Goal: Transaction & Acquisition: Purchase product/service

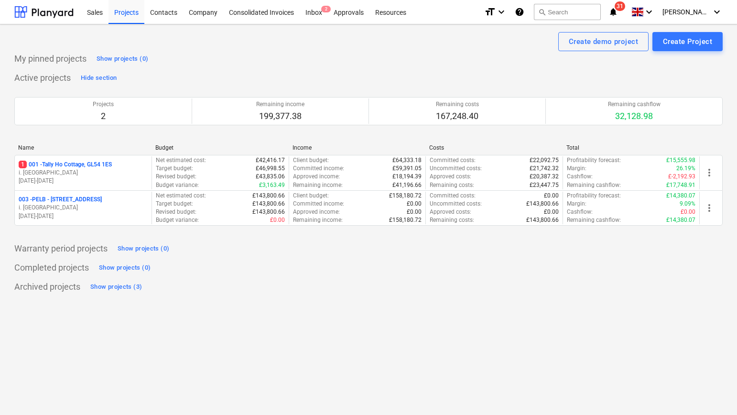
click at [80, 195] on p "003 - PELB - [GEOGRAPHIC_DATA], [GEOGRAPHIC_DATA], GL2 7NE" at bounding box center [60, 199] width 83 height 8
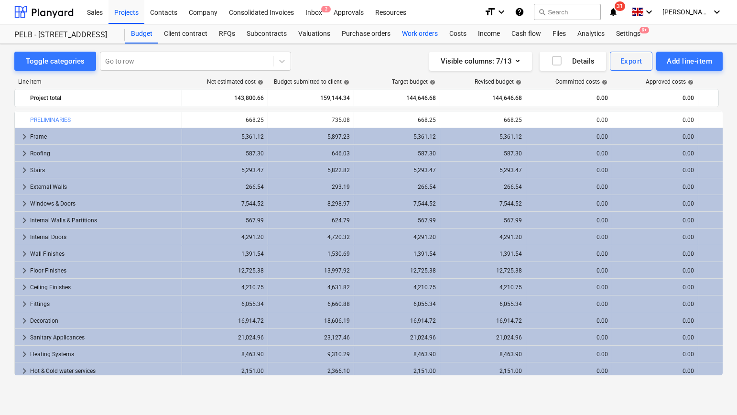
click at [423, 36] on div "Work orders" at bounding box center [419, 33] width 47 height 19
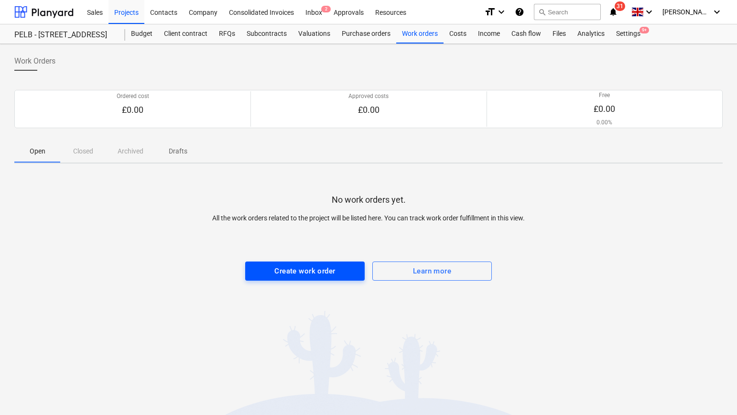
click at [313, 275] on div "Create work order" at bounding box center [304, 271] width 61 height 12
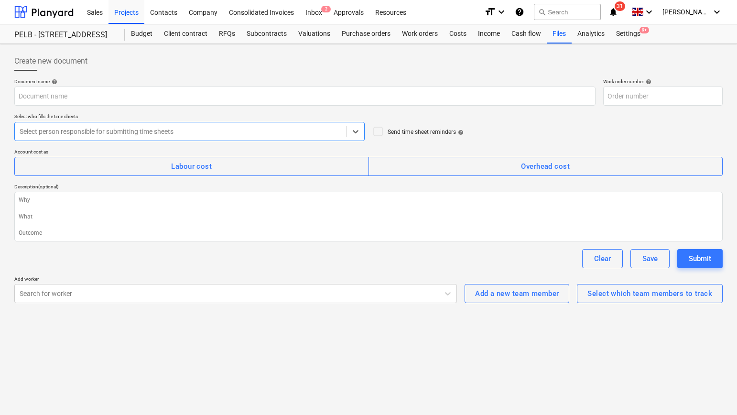
type textarea "x"
type input "003-WO-001"
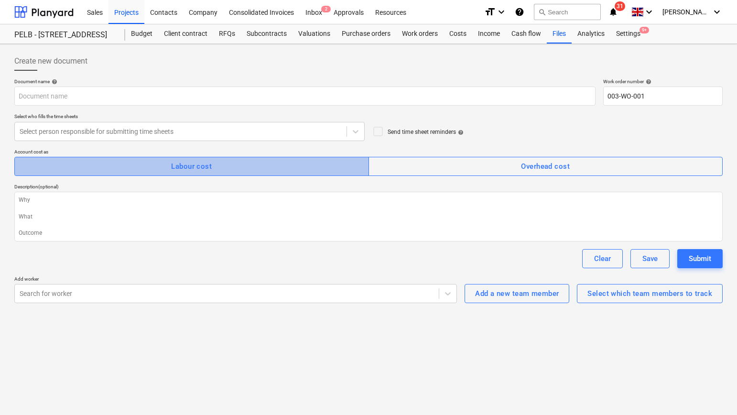
click at [249, 158] on button "Labour cost" at bounding box center [191, 166] width 355 height 19
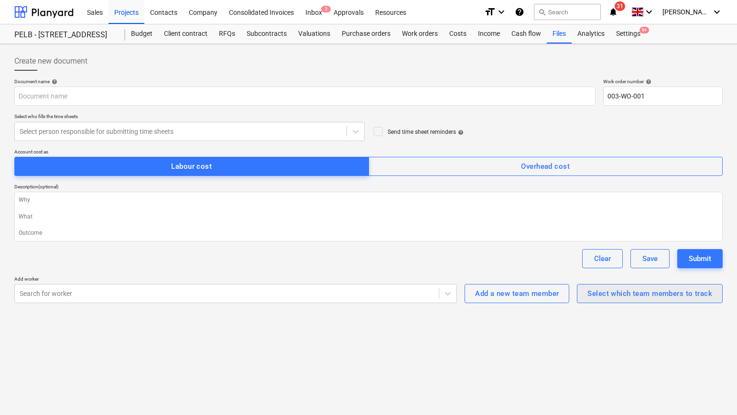
click at [609, 293] on div "Select which team members to track" at bounding box center [649, 293] width 125 height 12
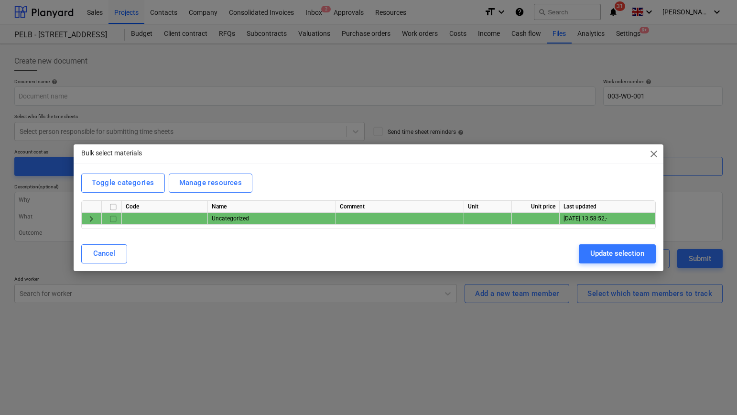
click at [653, 152] on span "close" at bounding box center [653, 153] width 11 height 11
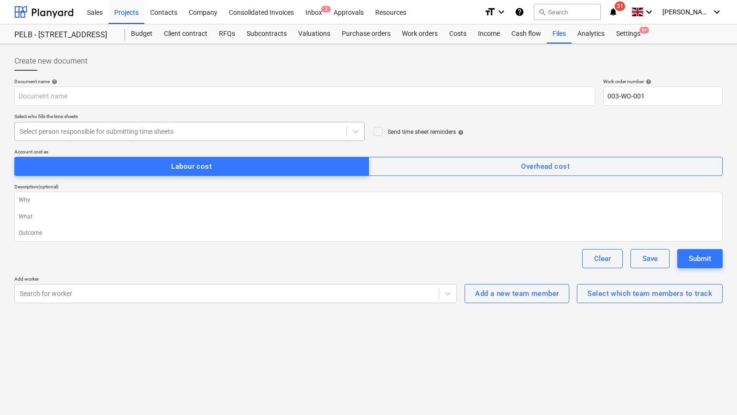
click at [134, 125] on div "Select person responsible for submitting time sheets" at bounding box center [181, 131] width 332 height 13
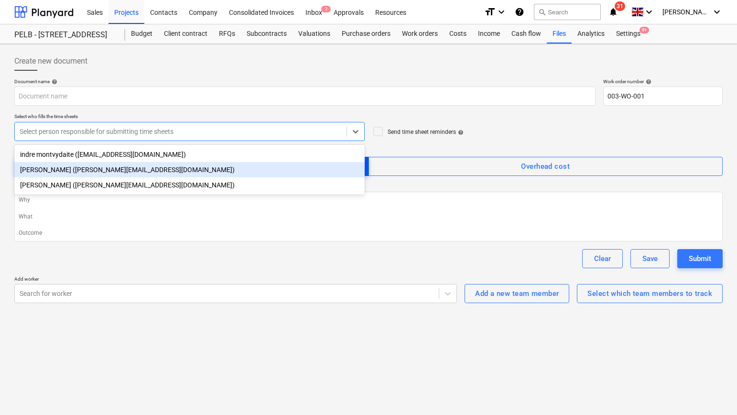
click at [121, 170] on div "[PERSON_NAME] ([PERSON_NAME][EMAIL_ADDRESS][DOMAIN_NAME])" at bounding box center [189, 169] width 350 height 15
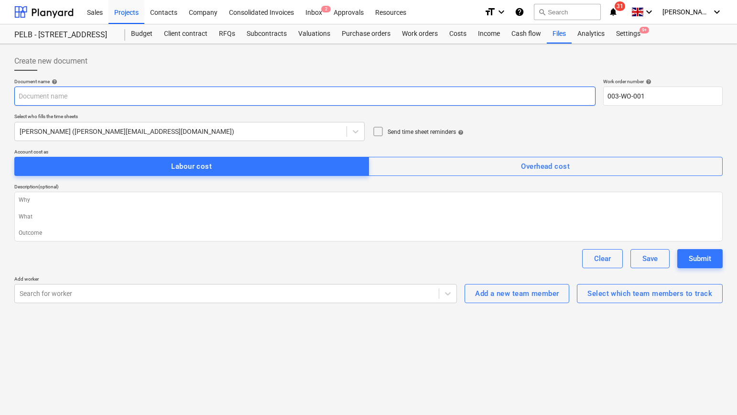
click at [68, 99] on input "text" at bounding box center [304, 95] width 581 height 19
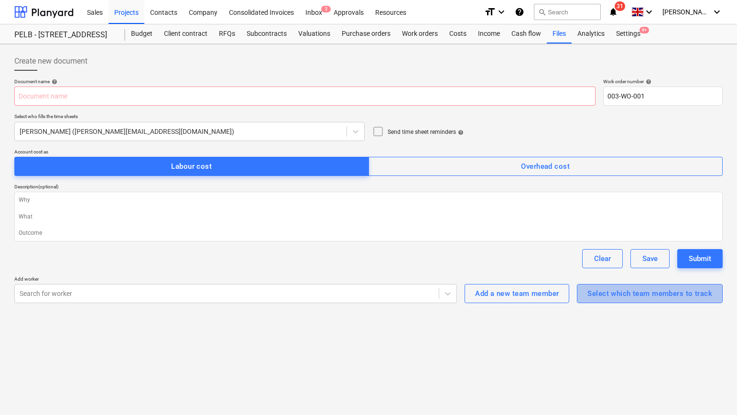
click at [659, 293] on div "Select which team members to track" at bounding box center [649, 293] width 125 height 12
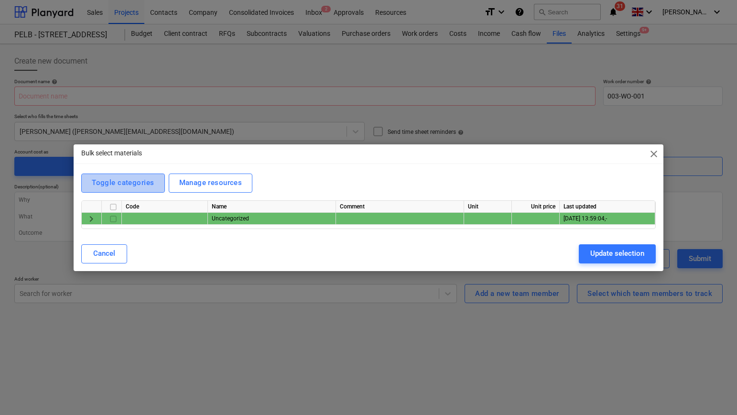
click at [146, 185] on div "Toggle categories" at bounding box center [123, 182] width 62 height 12
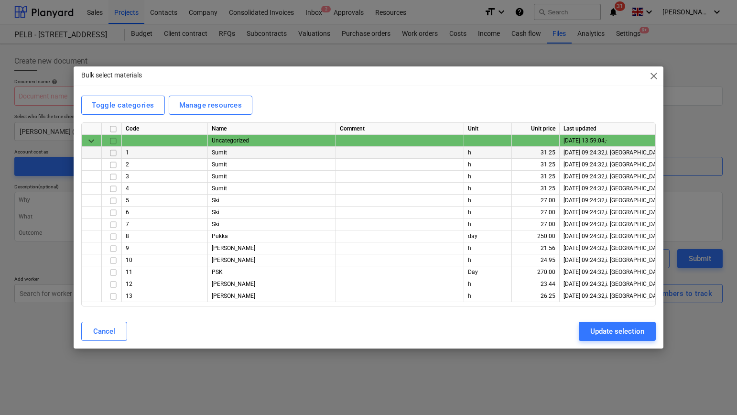
click at [111, 153] on input "checkbox" at bounding box center [113, 152] width 11 height 11
click at [113, 163] on input "checkbox" at bounding box center [113, 164] width 11 height 11
click at [113, 260] on input "checkbox" at bounding box center [113, 260] width 11 height 11
click at [113, 283] on input "checkbox" at bounding box center [113, 284] width 11 height 11
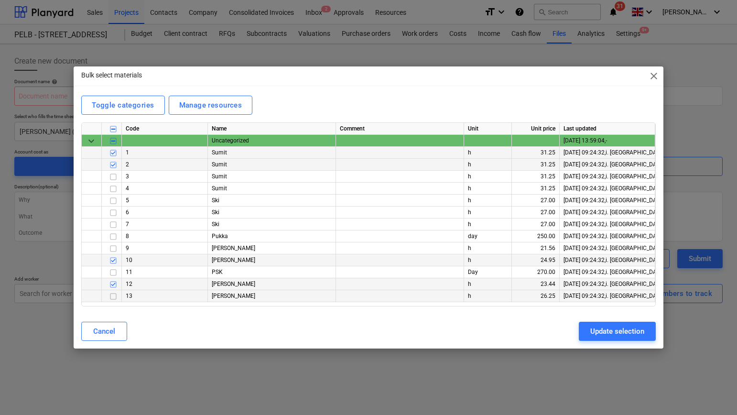
click at [114, 297] on input "checkbox" at bounding box center [113, 296] width 11 height 11
click at [634, 335] on div "Update selection" at bounding box center [617, 331] width 54 height 12
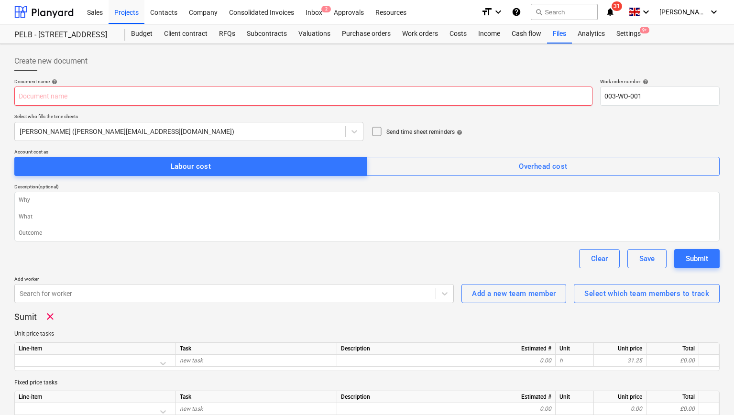
click at [179, 99] on input "text" at bounding box center [303, 95] width 578 height 19
type textarea "x"
type input "M"
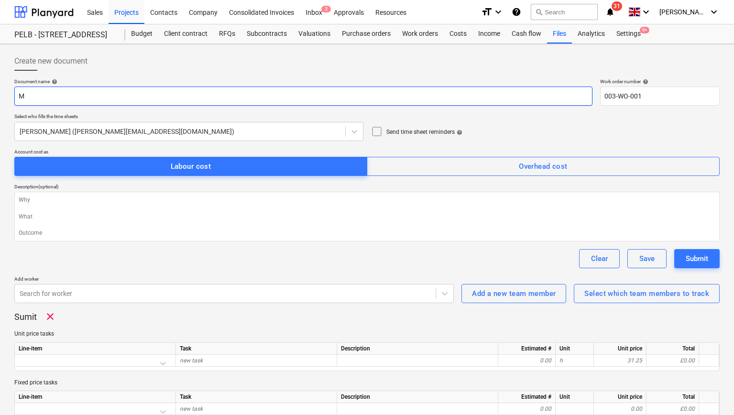
type textarea "x"
type input "Mo"
type textarea "x"
type input "Mond"
type textarea "x"
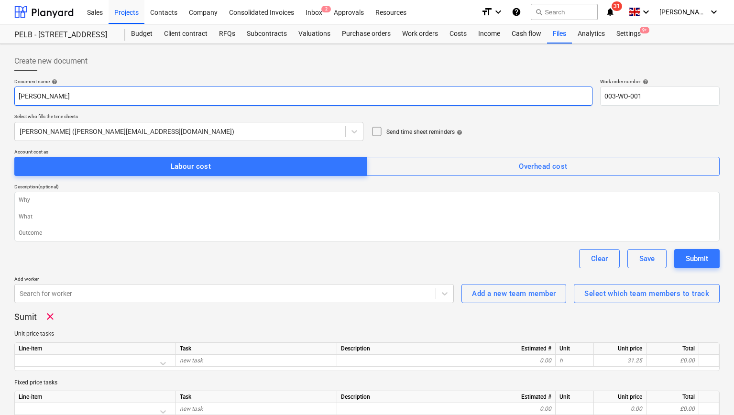
type input "[DATE]"
type textarea "x"
type input "[DATE] 1"
type textarea "x"
type input "[DATE] 1st"
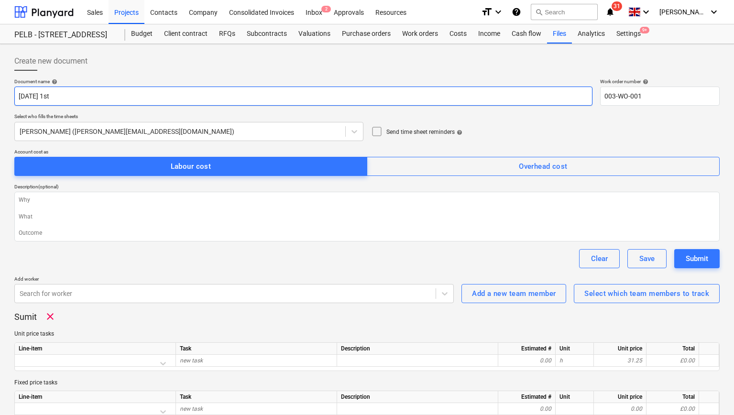
type textarea "x"
type input "[DATE] 1st S"
type textarea "x"
type input "[DATE] 1st Se"
type textarea "x"
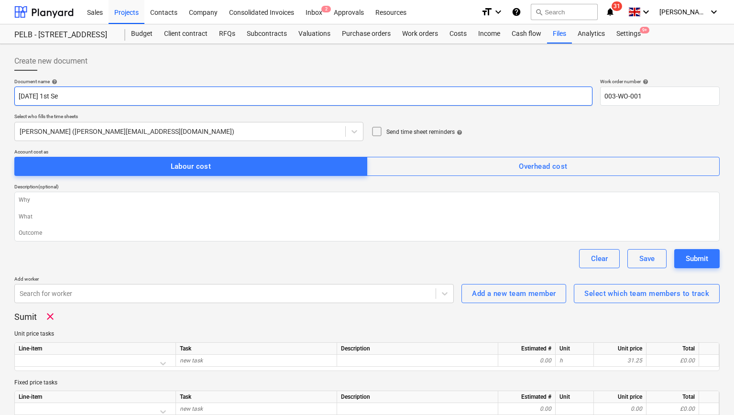
type input "[DATE]"
type textarea "x"
type input "[DATE]"
type textarea "x"
type input "[DATE] 1st Septe"
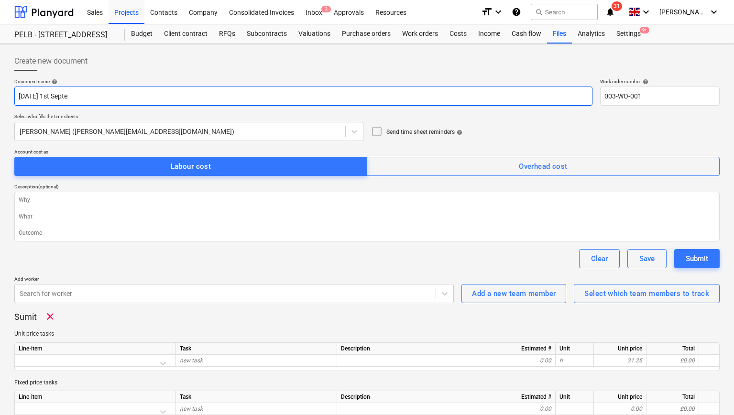
type textarea "x"
type input "[DATE] 1st Septem"
type textarea "x"
type input "[DATE] 1st Septembe"
type textarea "x"
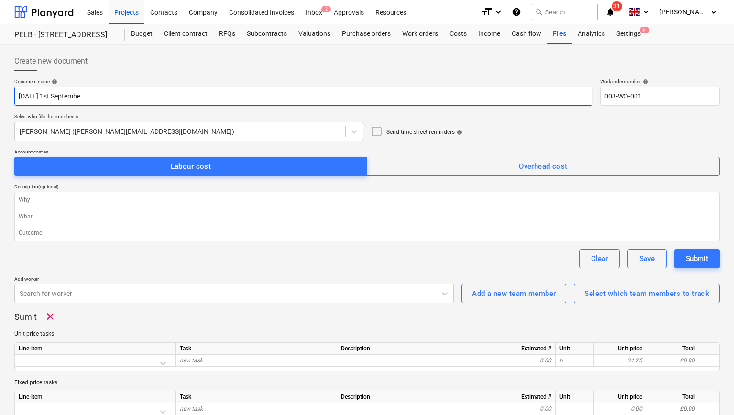
type input "[DATE]"
type textarea "x"
type input "[DATE]"
type textarea "x"
type input "[DATE] 2"
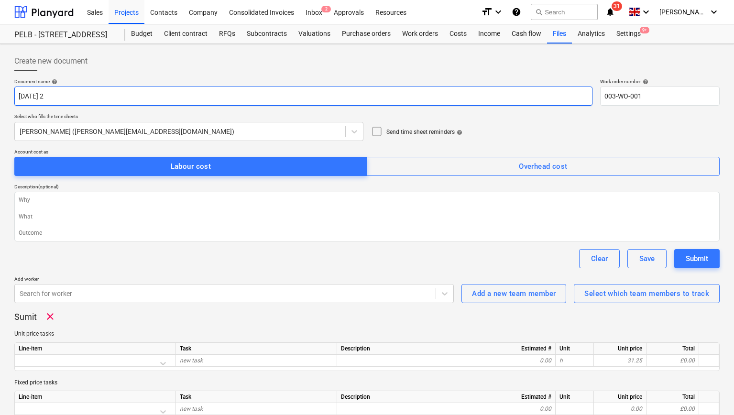
type textarea "x"
type input "[DATE]"
type textarea "x"
type input "[DATE]"
type textarea "x"
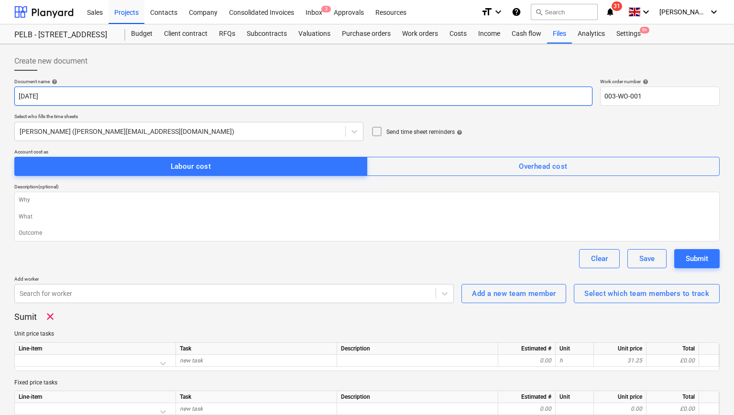
type input "[DATE]"
type textarea "x"
type input "[DATE]"
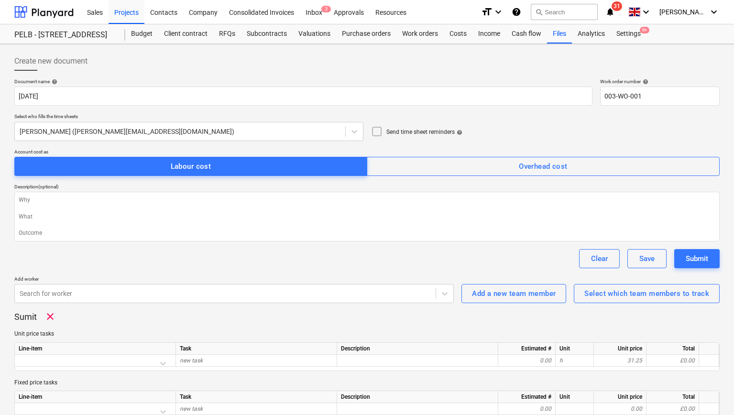
click at [77, 265] on div "Clear Save Submit" at bounding box center [366, 258] width 705 height 19
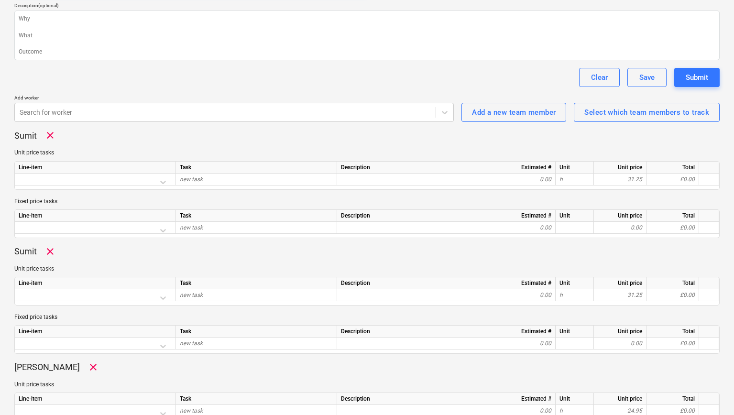
scroll to position [182, 0]
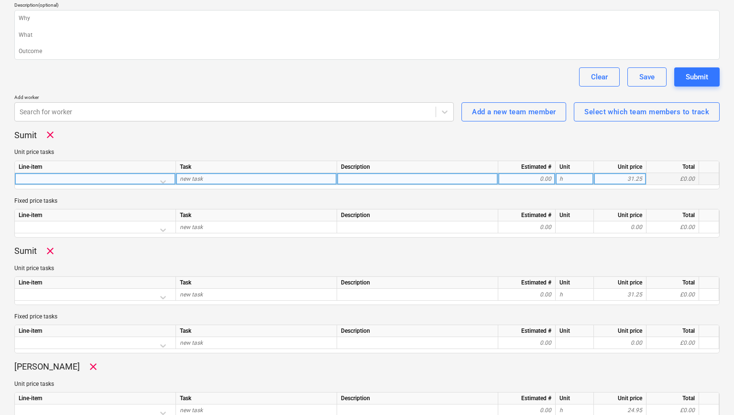
click at [107, 179] on div at bounding box center [95, 181] width 153 height 17
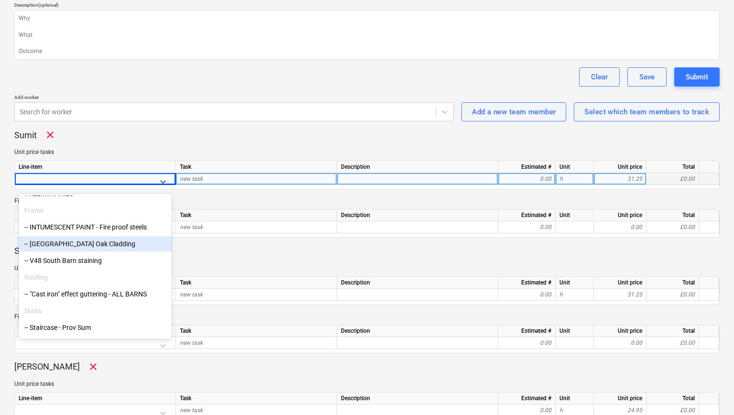
scroll to position [78, 0]
click at [85, 249] on div "Select from table ------------------------------ PRELIMINARIES Frame -- INTUMES…" at bounding box center [95, 266] width 153 height 143
click at [84, 246] on div "-- [GEOGRAPHIC_DATA] Oak Cladding" at bounding box center [95, 242] width 153 height 15
type textarea "x"
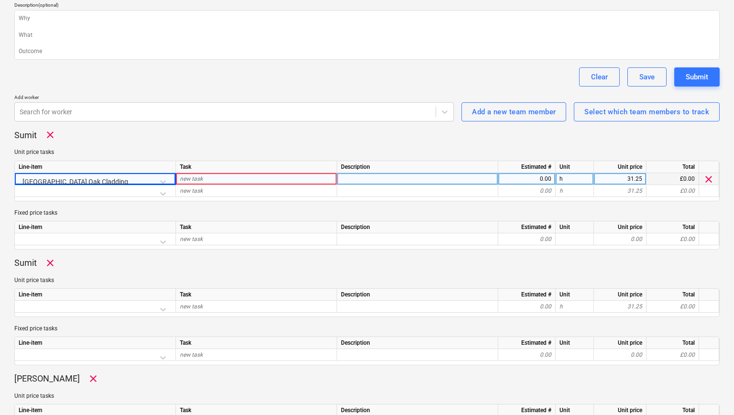
click at [234, 178] on div "new task" at bounding box center [256, 179] width 161 height 12
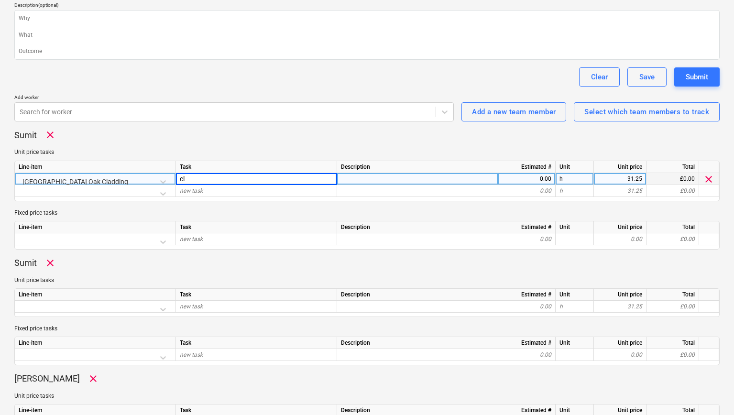
type input "c"
type input "[PERSON_NAME] Cladding plant room door"
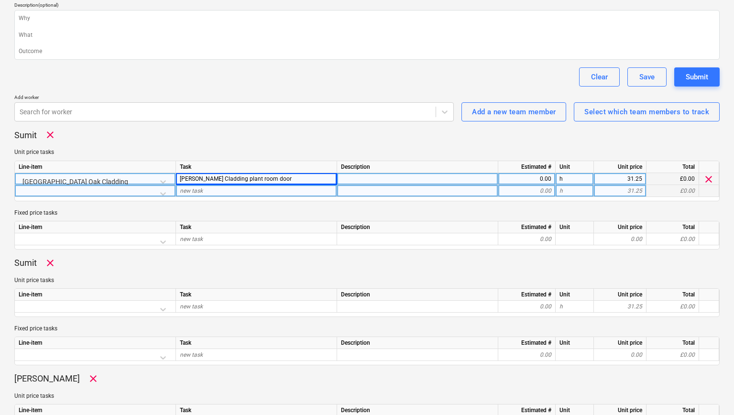
click at [123, 191] on div at bounding box center [95, 193] width 153 height 17
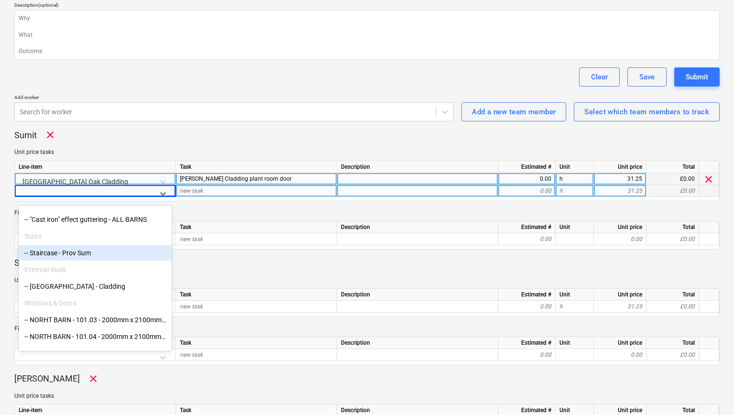
scroll to position [193, 0]
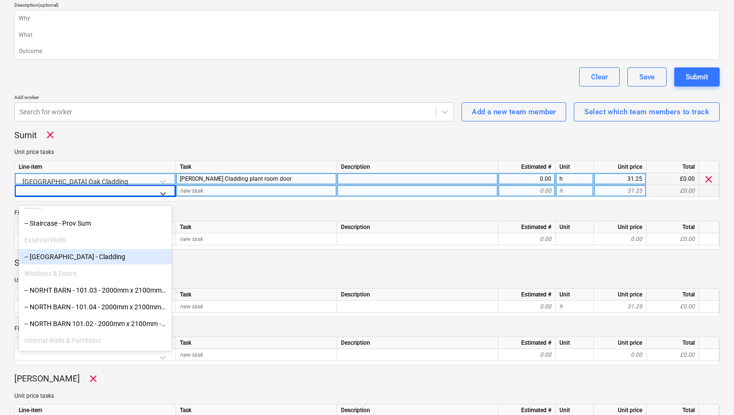
click at [91, 251] on div "-- [GEOGRAPHIC_DATA] - Cladding" at bounding box center [95, 256] width 153 height 15
type textarea "x"
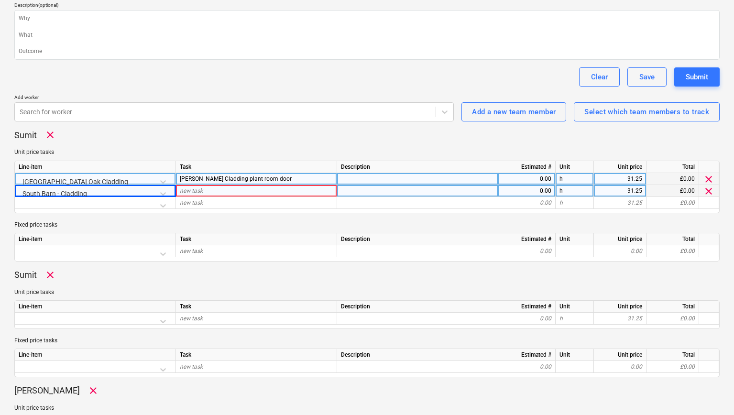
click at [206, 190] on div "new task" at bounding box center [256, 191] width 161 height 12
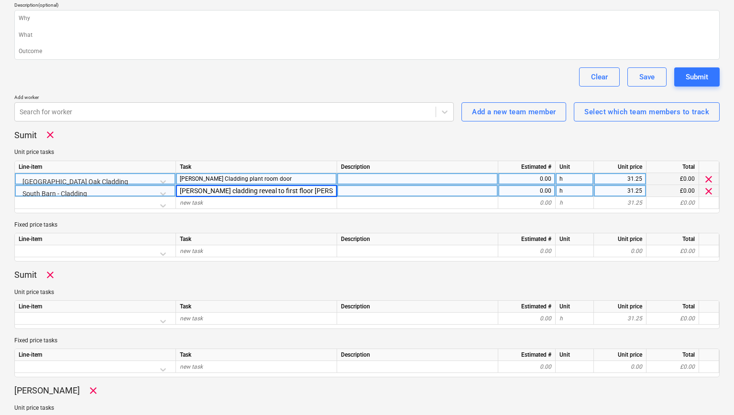
type input "[PERSON_NAME] cladding reveal to first floor [PERSON_NAME] window"
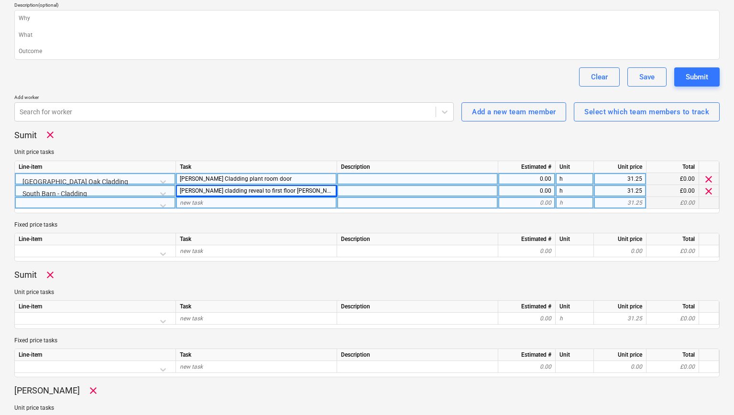
click at [165, 204] on div at bounding box center [95, 205] width 153 height 17
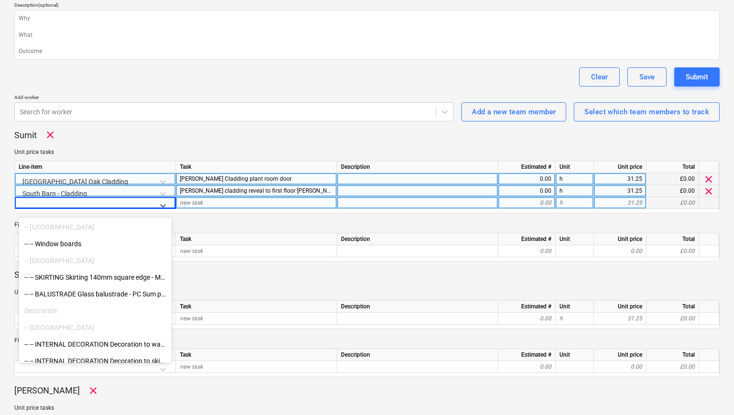
scroll to position [1021, 0]
click at [85, 274] on div "-- -- SKIRTING Skirting 140mm square edge - MDF" at bounding box center [95, 276] width 153 height 15
type textarea "x"
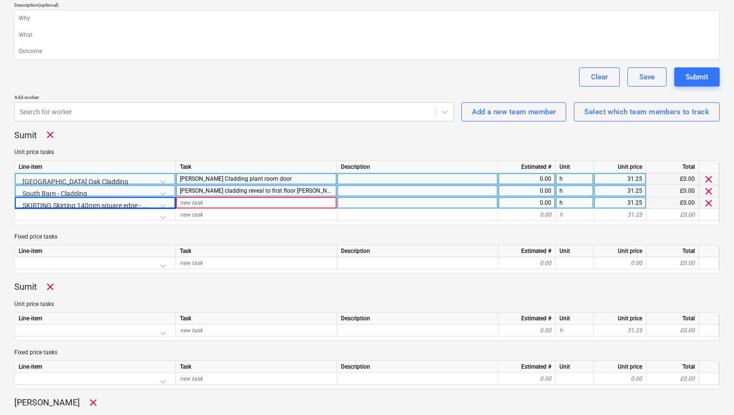
click at [217, 203] on div "new task" at bounding box center [256, 203] width 161 height 12
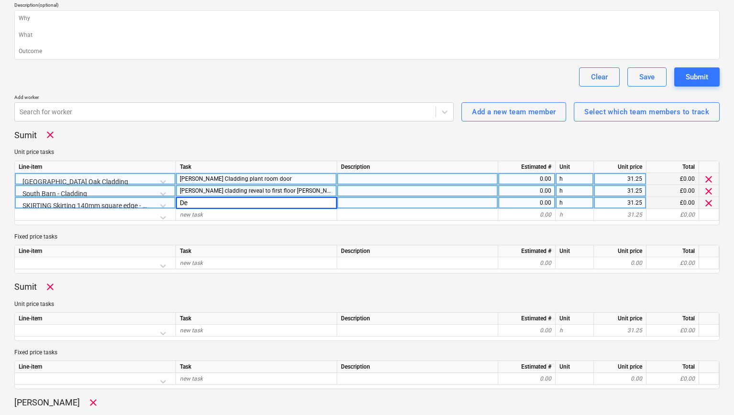
type input "D"
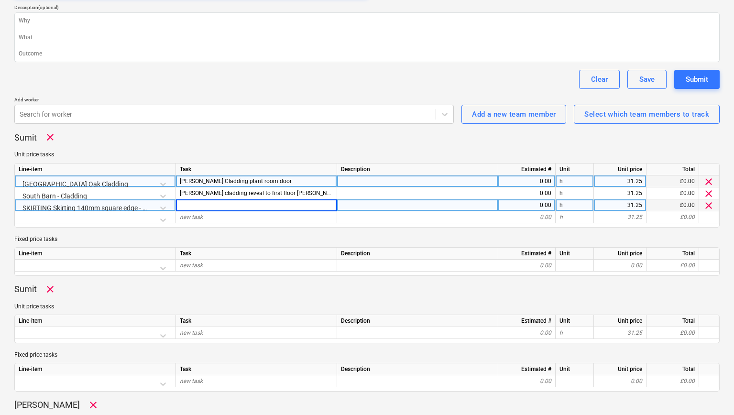
click at [534, 180] on div "0.00" at bounding box center [526, 181] width 49 height 12
type textarea "x"
type input "3"
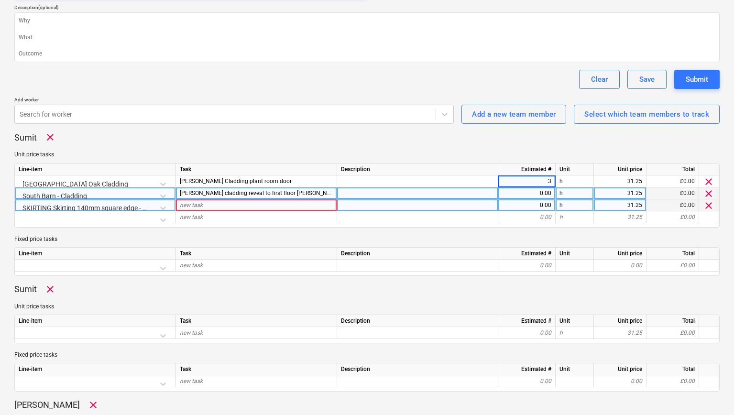
click at [543, 192] on div "0.00" at bounding box center [526, 193] width 49 height 12
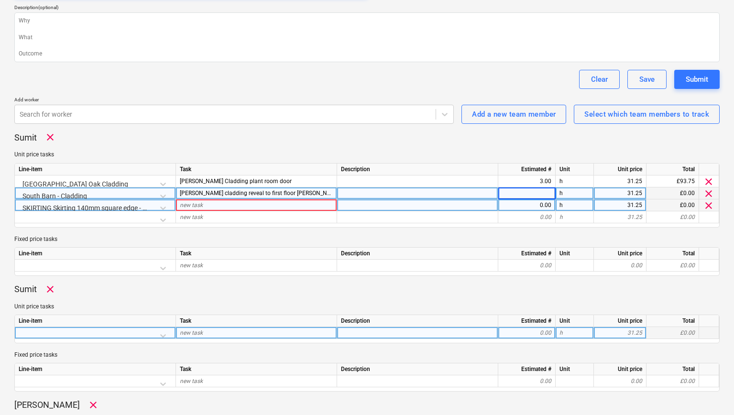
click at [98, 332] on div at bounding box center [95, 335] width 153 height 17
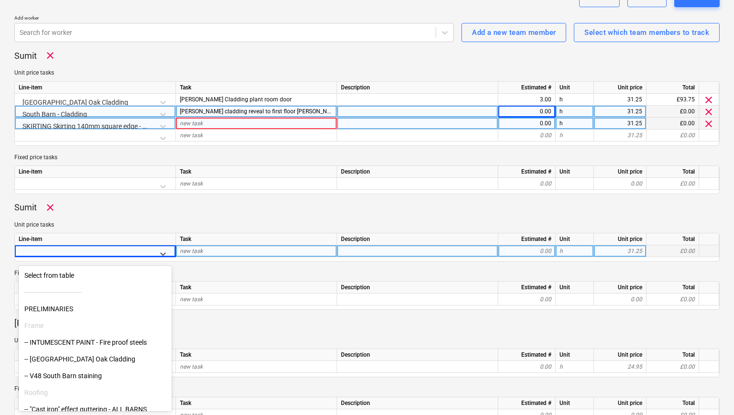
scroll to position [56, 0]
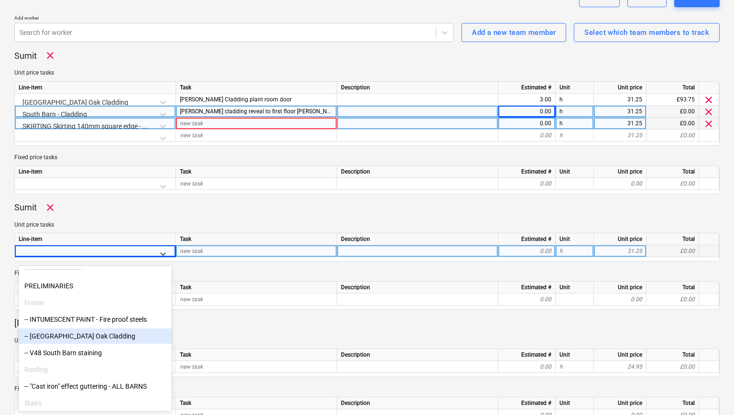
click at [88, 335] on div "-- [GEOGRAPHIC_DATA] Oak Cladding" at bounding box center [95, 335] width 153 height 15
type textarea "x"
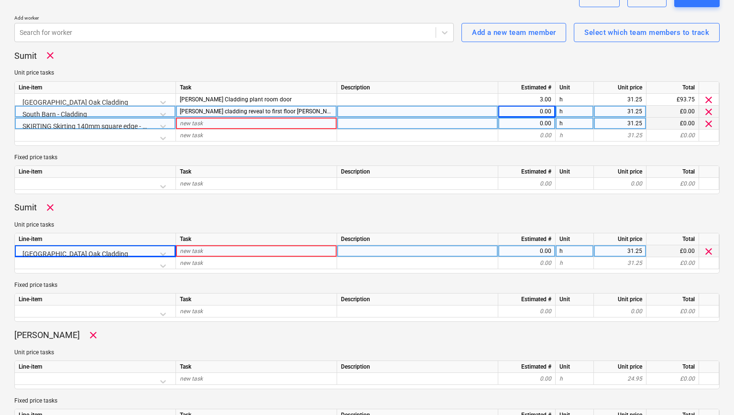
click at [194, 248] on span "new task" at bounding box center [191, 251] width 23 height 7
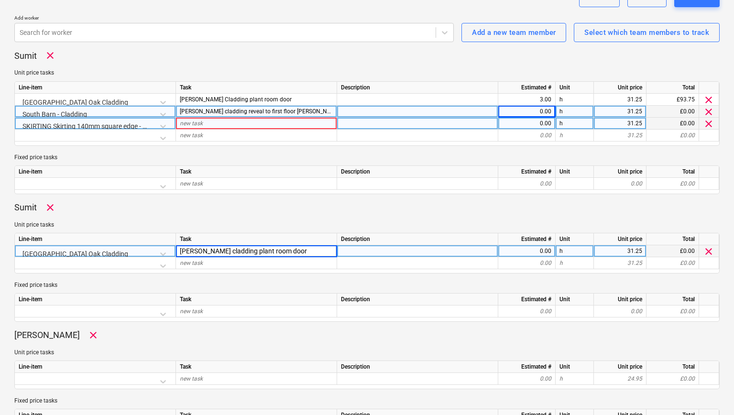
type input "[PERSON_NAME] cladding plant room door"
click at [166, 265] on div at bounding box center [95, 265] width 153 height 17
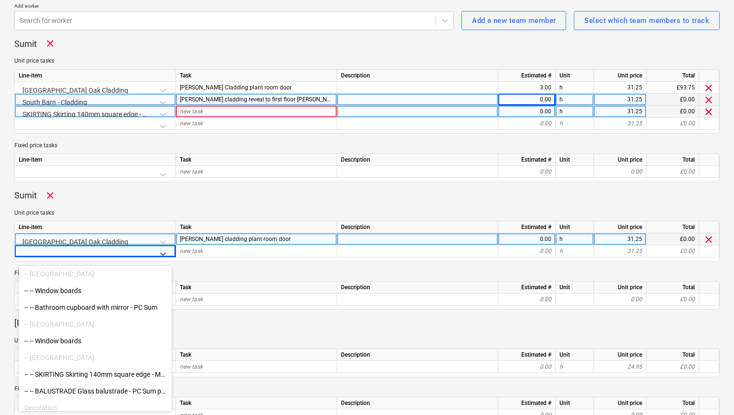
scroll to position [1015, 0]
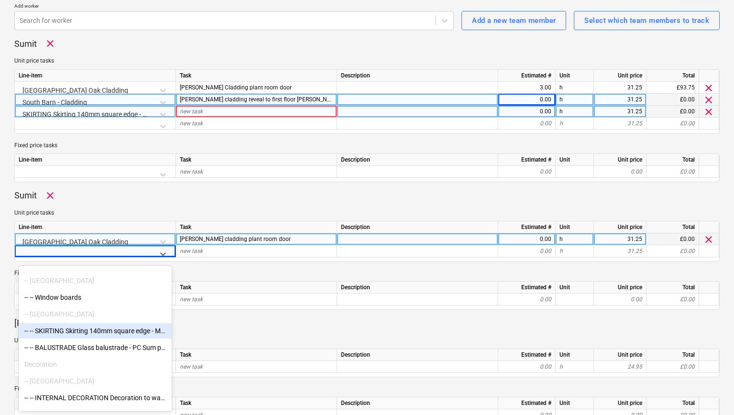
click at [86, 335] on div "-- -- SKIRTING Skirting 140mm square edge - MDF" at bounding box center [95, 330] width 153 height 15
type textarea "x"
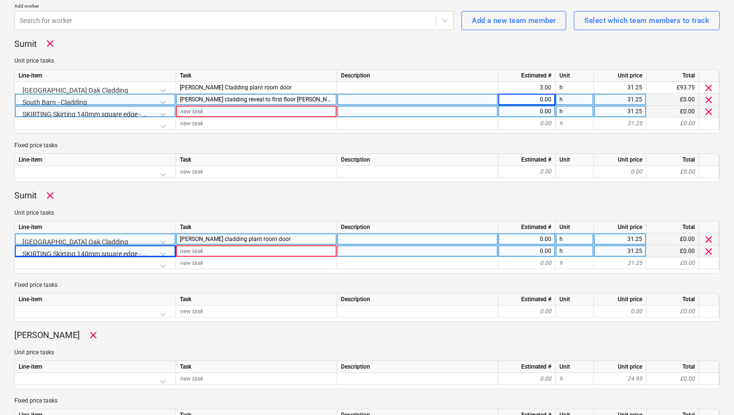
click at [202, 249] on span "new task" at bounding box center [191, 251] width 23 height 7
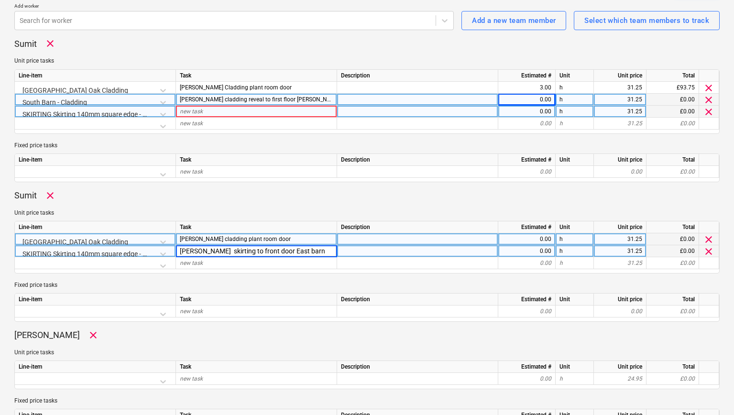
type input "[PERSON_NAME] skirting to front door East barn"
click at [80, 270] on div "Line-item Task Description Estimated # Unit Unit price Total [GEOGRAPHIC_DATA] …" at bounding box center [366, 247] width 705 height 53
click at [88, 264] on div at bounding box center [95, 265] width 153 height 17
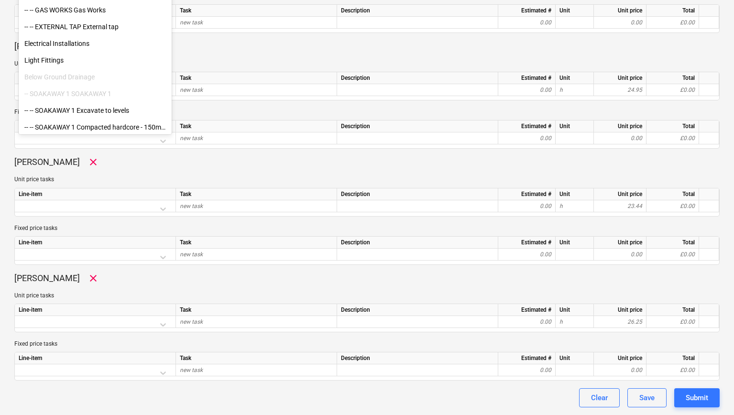
scroll to position [2119, 0]
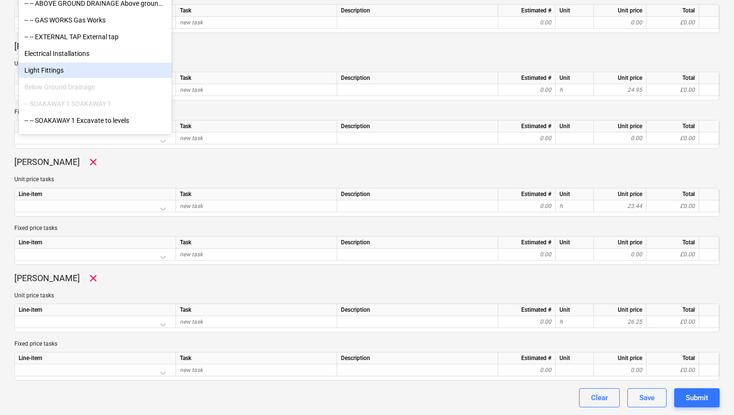
click at [57, 71] on div "Light Fittings" at bounding box center [95, 70] width 153 height 15
type textarea "x"
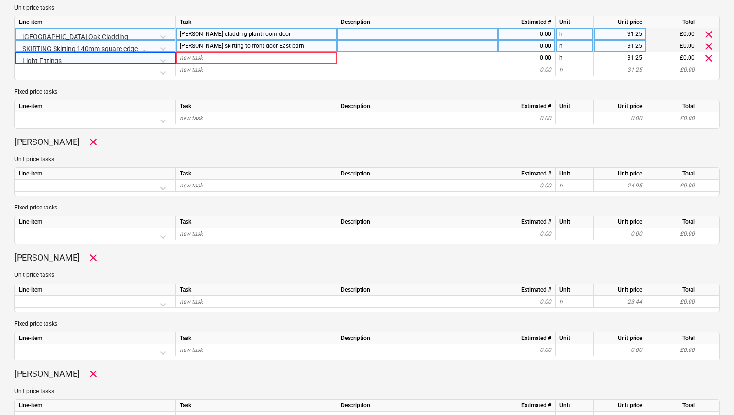
scroll to position [451, 0]
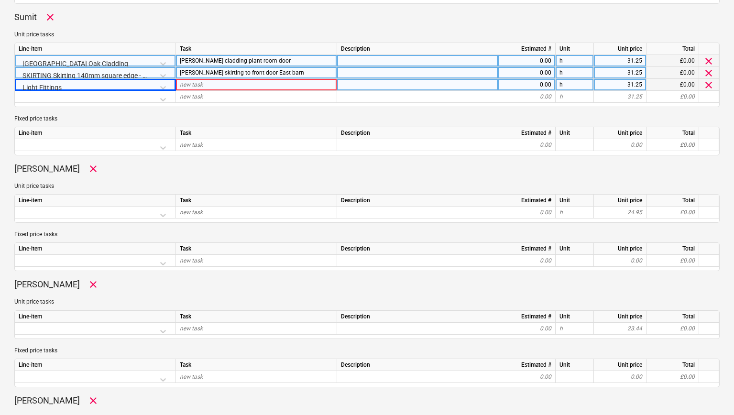
click at [210, 84] on div "new task" at bounding box center [256, 85] width 161 height 12
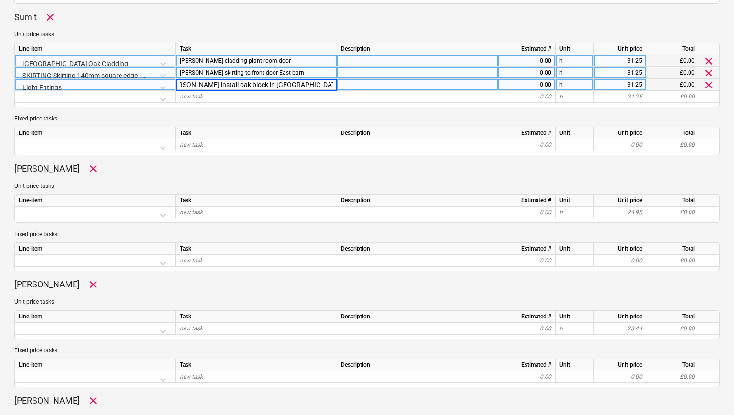
type input "[PERSON_NAME] install oak block in [GEOGRAPHIC_DATA] ready for light pendant"
type textarea "x"
click at [352, 85] on div at bounding box center [417, 85] width 161 height 12
type input "not in tender"
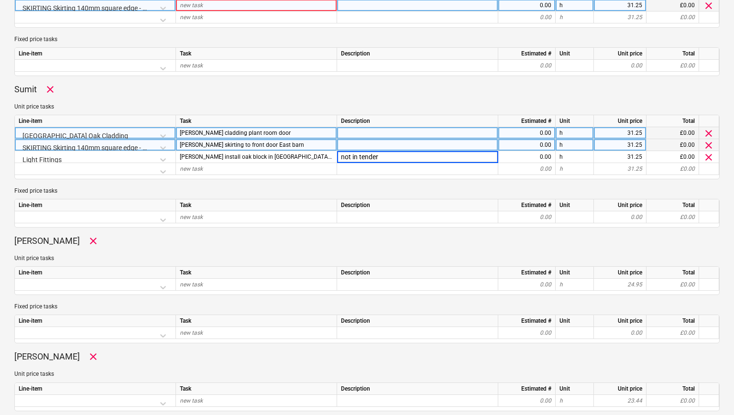
scroll to position [378, 0]
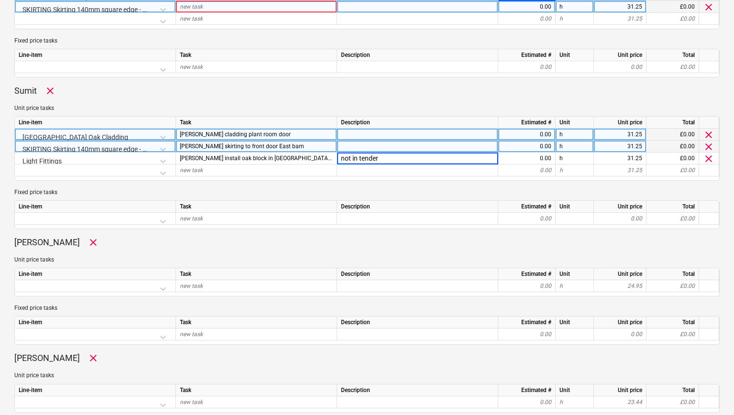
type textarea "x"
click at [546, 132] on div "0.00" at bounding box center [526, 135] width 49 height 12
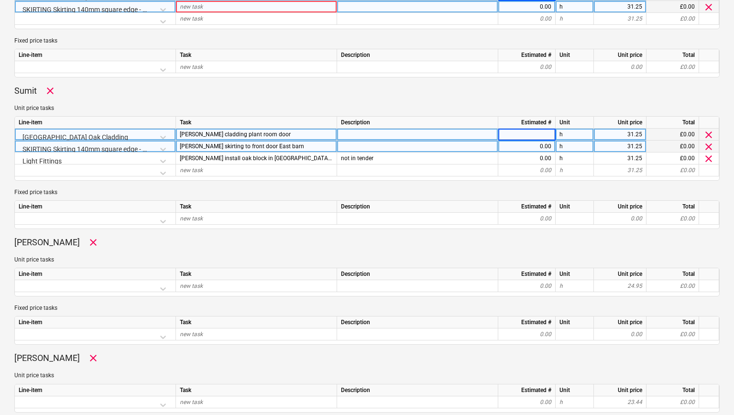
type input "4"
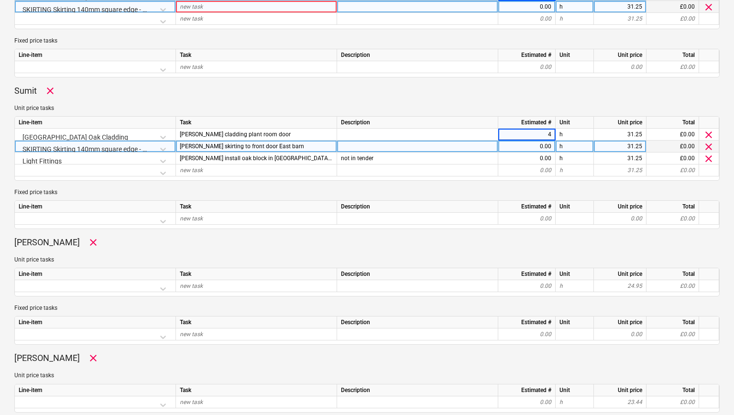
click at [547, 146] on div "0.00" at bounding box center [526, 147] width 49 height 12
type textarea "x"
type input "2"
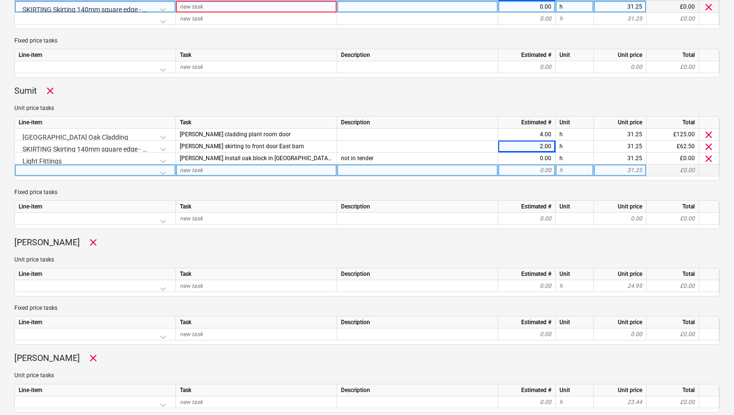
drag, startPoint x: 540, startPoint y: 156, endPoint x: 542, endPoint y: 164, distance: 8.2
click at [540, 156] on div "0.00" at bounding box center [526, 158] width 49 height 12
type textarea "x"
click at [541, 170] on div "0.00" at bounding box center [526, 170] width 49 height 12
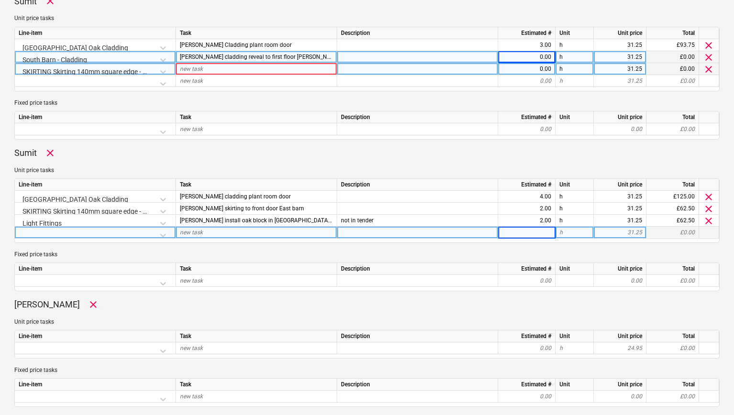
scroll to position [313, 0]
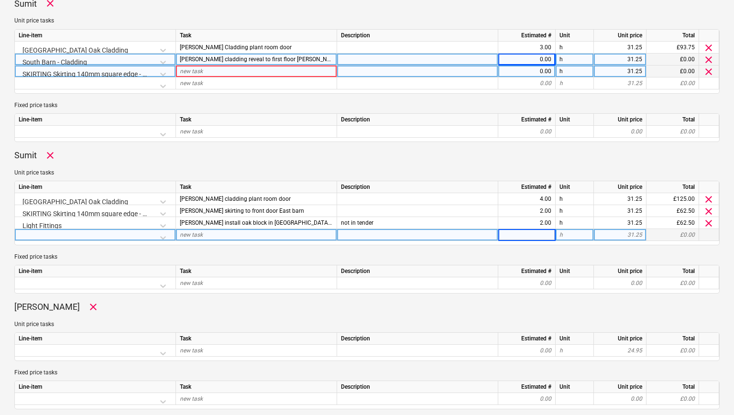
click at [534, 59] on div "0.00" at bounding box center [526, 60] width 49 height 12
type input "3"
type textarea "x"
click at [537, 71] on div "0.00" at bounding box center [526, 71] width 49 height 12
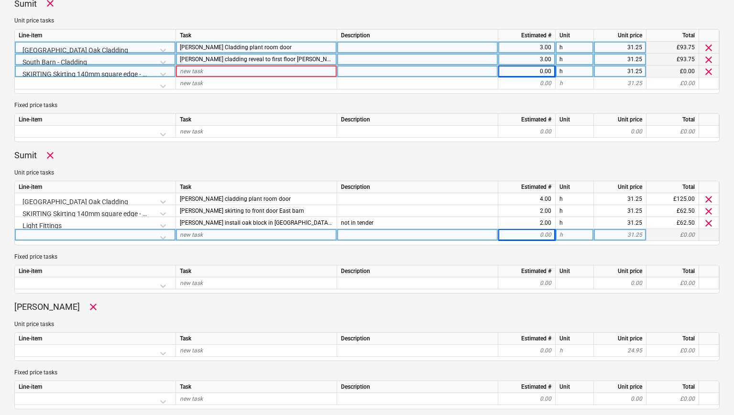
click at [538, 48] on div "3.00" at bounding box center [526, 48] width 49 height 12
type input "4"
click at [539, 59] on div "3.00" at bounding box center [526, 60] width 49 height 12
type textarea "x"
click at [540, 70] on div "0.00" at bounding box center [526, 71] width 49 height 12
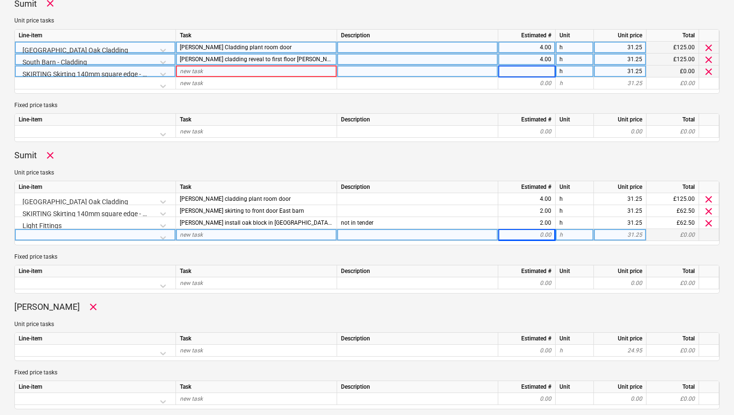
click at [543, 48] on div "4.00" at bounding box center [526, 48] width 49 height 12
type input "3"
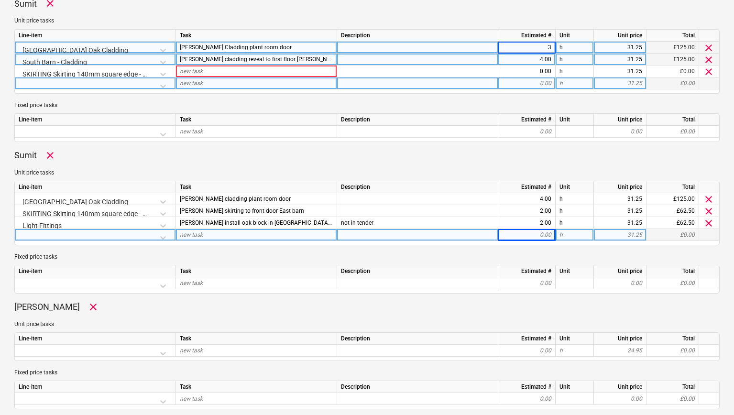
type textarea "x"
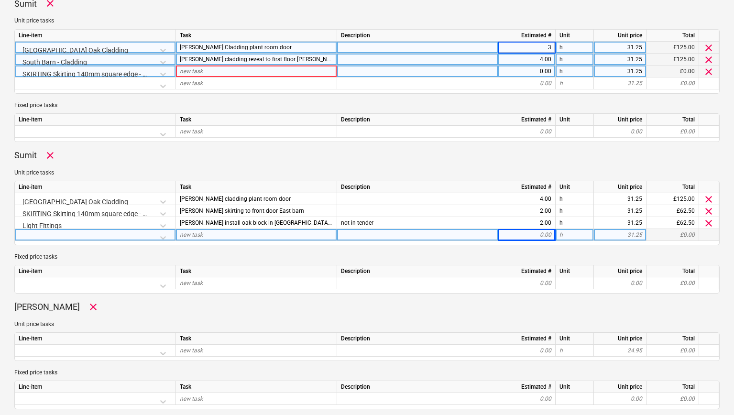
click at [541, 77] on div "0.00" at bounding box center [526, 83] width 49 height 12
click at [543, 73] on div "0.00" at bounding box center [526, 71] width 49 height 12
type input "1"
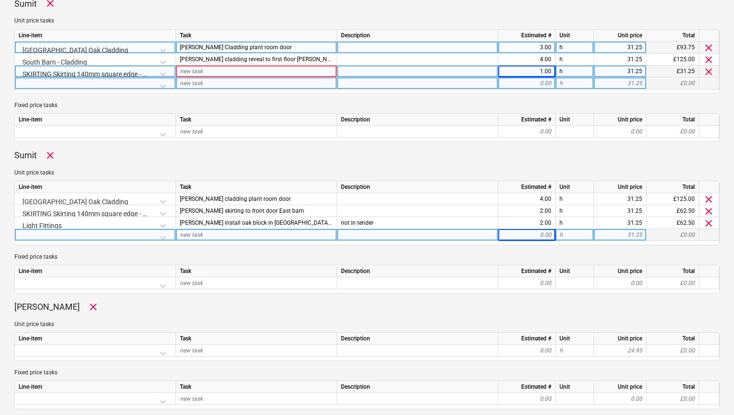
click at [393, 84] on div at bounding box center [417, 83] width 161 height 12
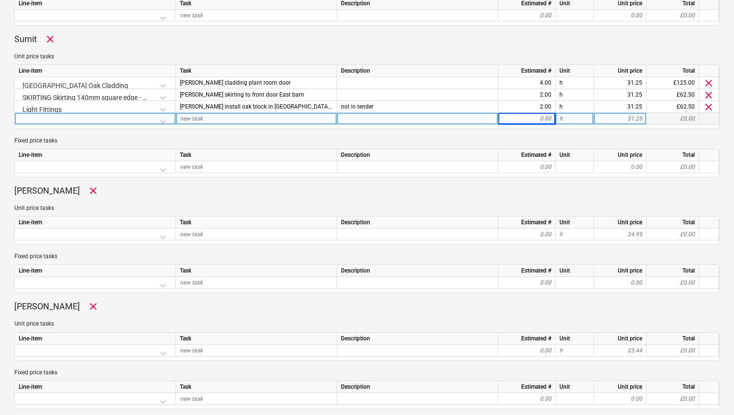
scroll to position [422, 0]
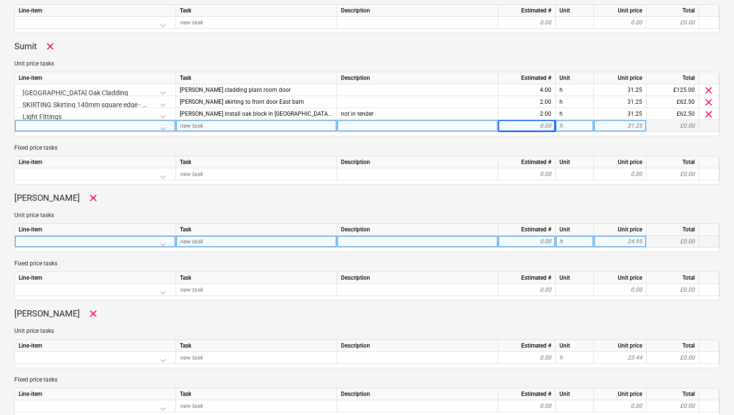
click at [160, 245] on div at bounding box center [95, 244] width 153 height 17
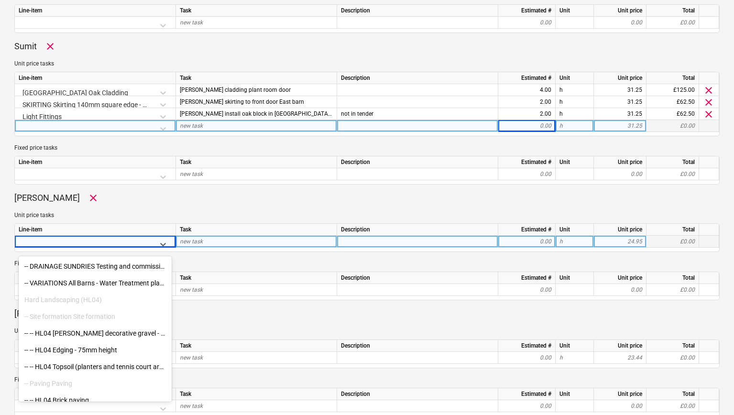
scroll to position [2744, 0]
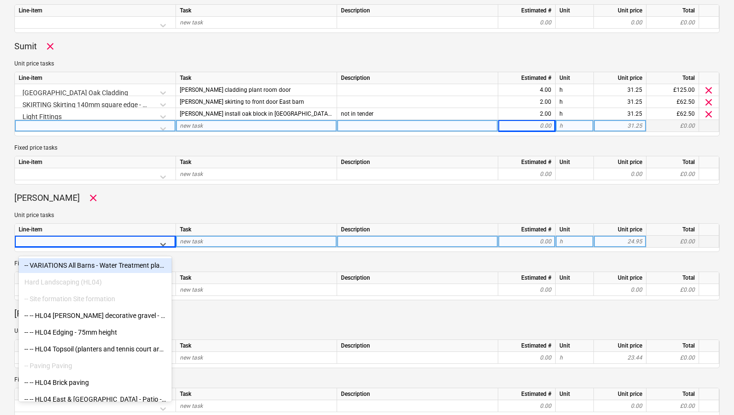
click at [108, 268] on div "-- VARIATIONS All Barns - Water Treatment plants" at bounding box center [95, 265] width 153 height 15
type textarea "x"
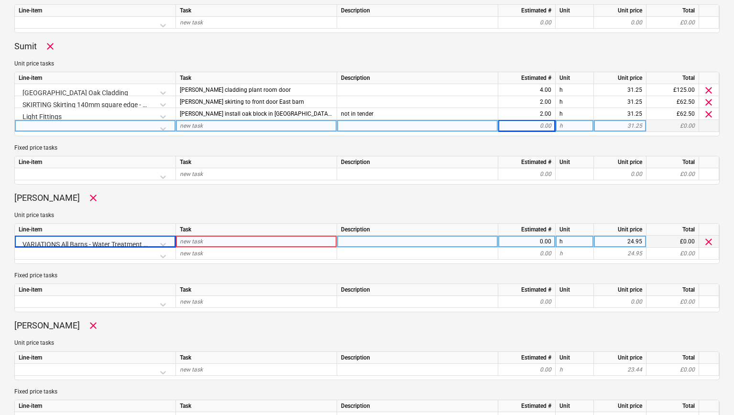
click at [218, 242] on div "new task" at bounding box center [256, 242] width 161 height 12
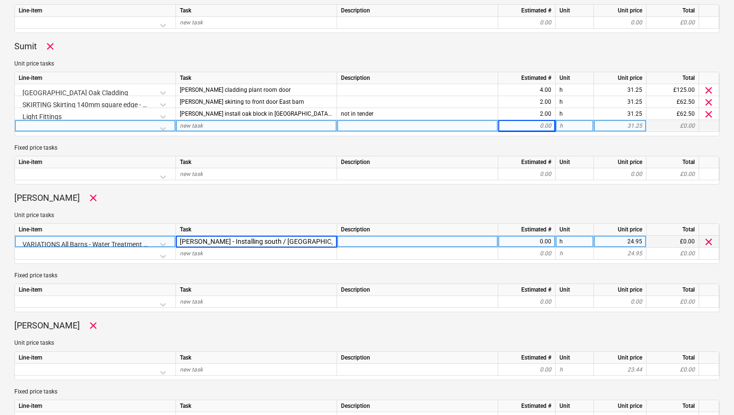
type input "[PERSON_NAME] - Installing south / [GEOGRAPHIC_DATA]"
click at [538, 246] on div "0.00" at bounding box center [526, 242] width 49 height 12
type textarea "x"
type input "8"
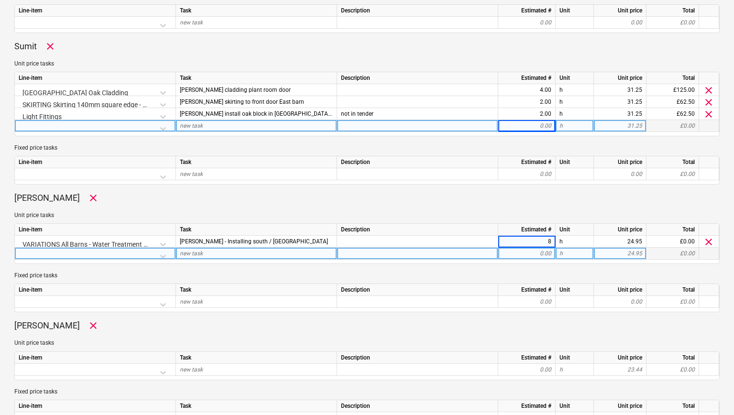
click at [533, 253] on div "0.00" at bounding box center [526, 254] width 49 height 12
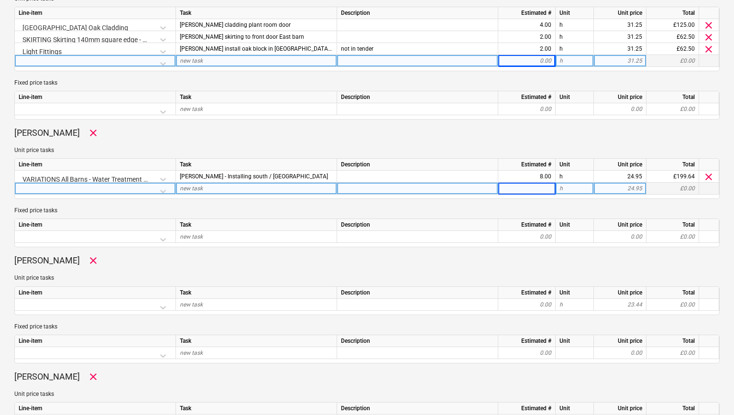
scroll to position [496, 0]
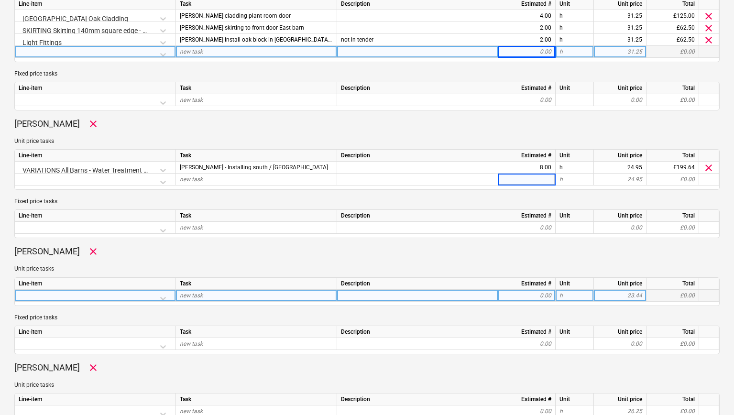
click at [63, 298] on div at bounding box center [95, 298] width 153 height 17
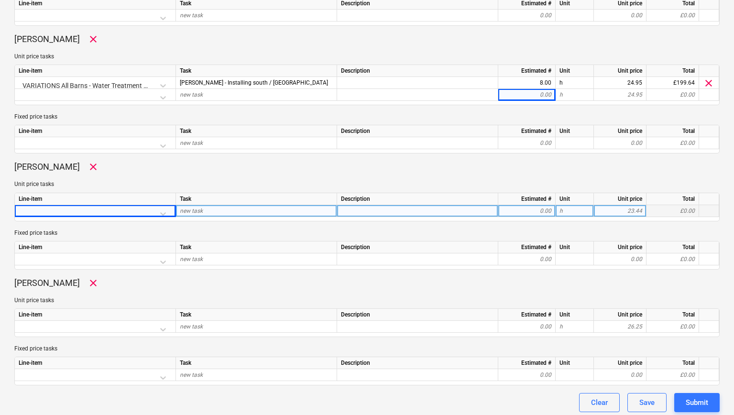
scroll to position [510, 0]
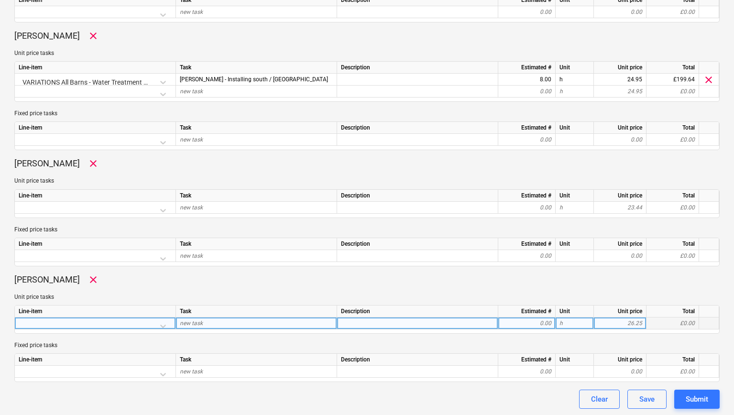
click at [55, 323] on div at bounding box center [95, 325] width 153 height 17
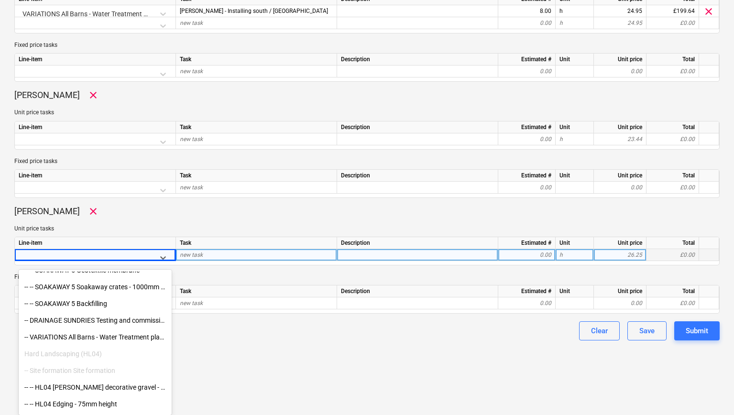
scroll to position [2670, 0]
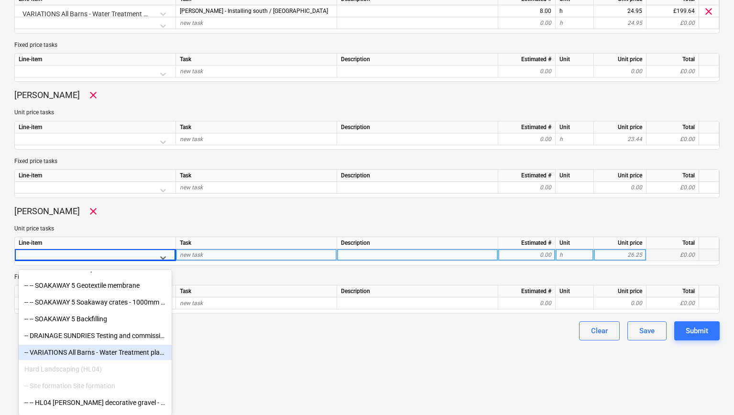
click at [89, 349] on div "-- VARIATIONS All Barns - Water Treatment plants" at bounding box center [95, 352] width 153 height 15
type textarea "x"
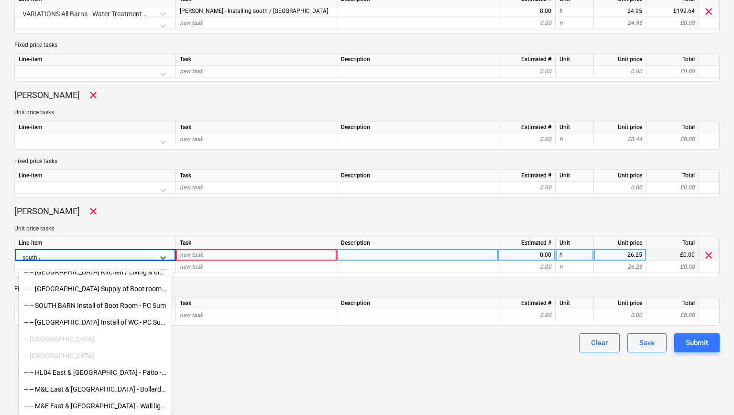
scroll to position [597, 0]
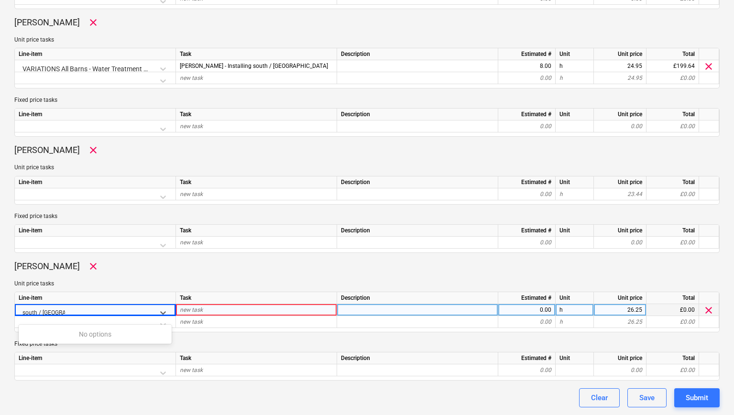
type input "south / [GEOGRAPHIC_DATA]"
click at [232, 310] on div "new task" at bounding box center [256, 310] width 161 height 12
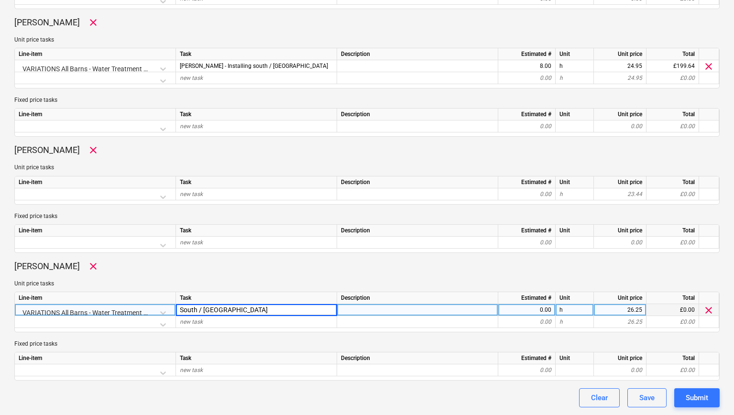
type input "South / [GEOGRAPHIC_DATA]"
type textarea "x"
click at [378, 311] on div at bounding box center [417, 310] width 161 height 12
click at [528, 310] on div "0.00" at bounding box center [526, 310] width 49 height 12
type input "8"
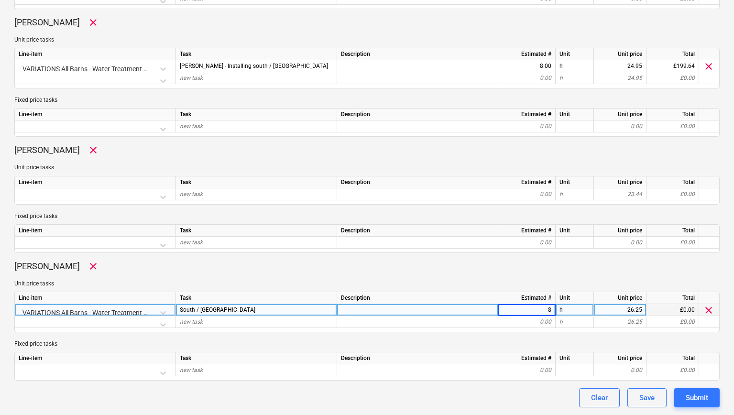
click at [573, 332] on div "[PERSON_NAME] clear Unit price tasks Line-item Task Description Estimated # Uni…" at bounding box center [366, 320] width 705 height 120
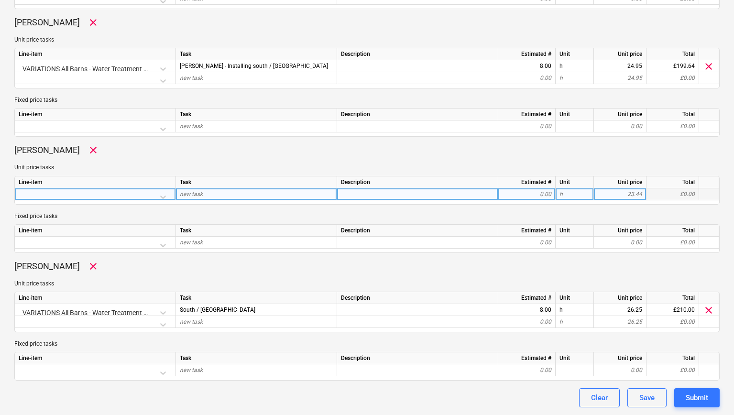
click at [164, 195] on div at bounding box center [95, 196] width 153 height 17
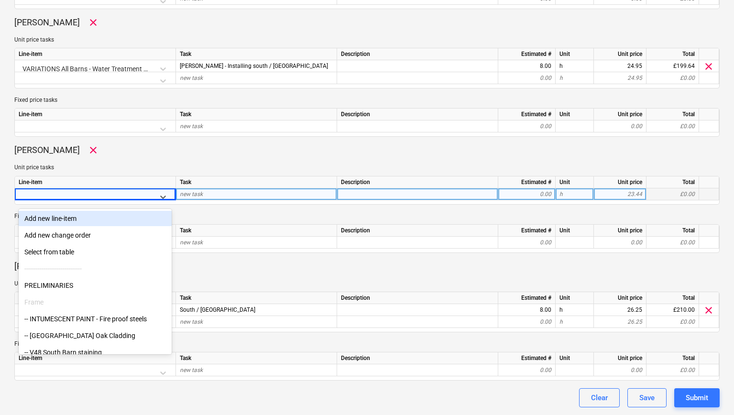
click at [67, 218] on div "Add new line-item" at bounding box center [95, 218] width 153 height 15
type textarea "x"
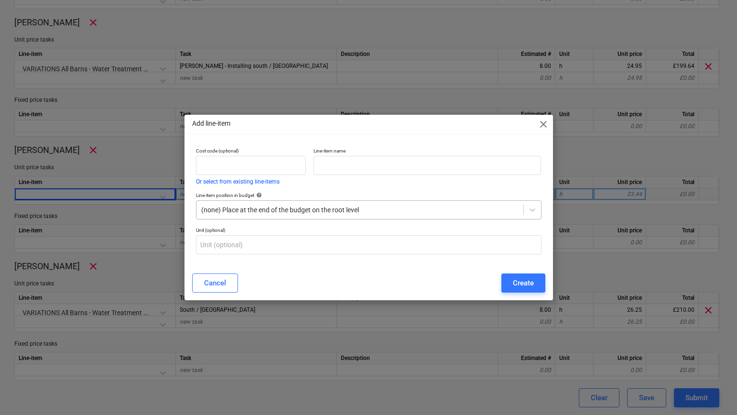
click at [374, 210] on div at bounding box center [359, 210] width 317 height 10
click at [349, 169] on input "text" at bounding box center [427, 165] width 228 height 19
type input "Ad hoc site jobs"
click at [519, 279] on div "Create" at bounding box center [523, 283] width 21 height 12
type textarea "x"
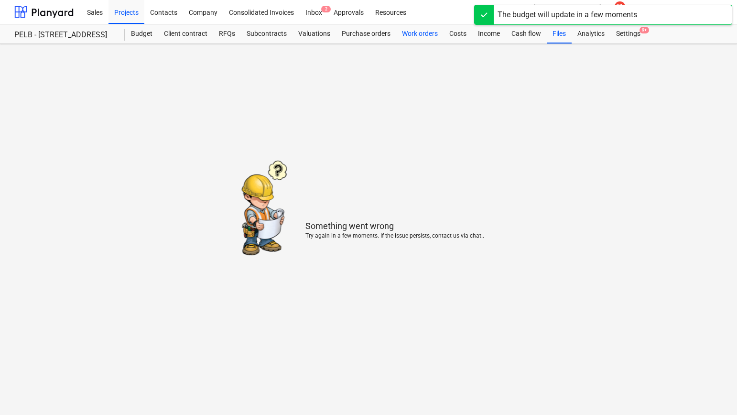
click at [418, 33] on div "Work orders" at bounding box center [419, 33] width 47 height 19
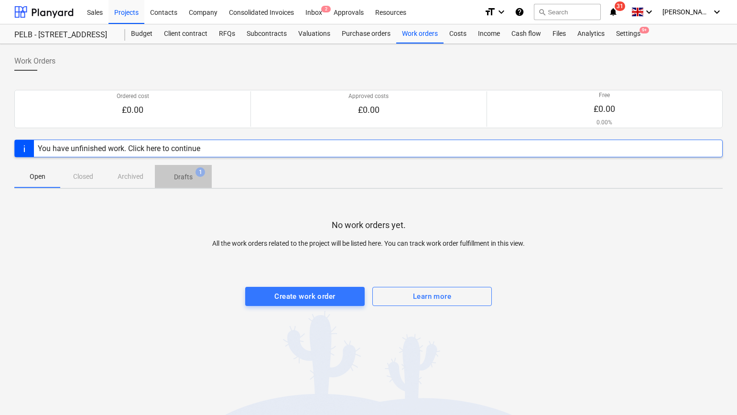
click at [193, 179] on span "Drafts 1" at bounding box center [183, 177] width 34 height 10
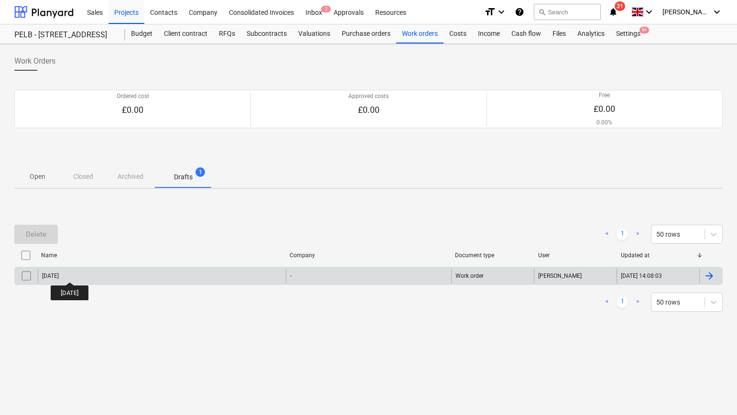
click at [59, 273] on div "[DATE]" at bounding box center [50, 275] width 17 height 7
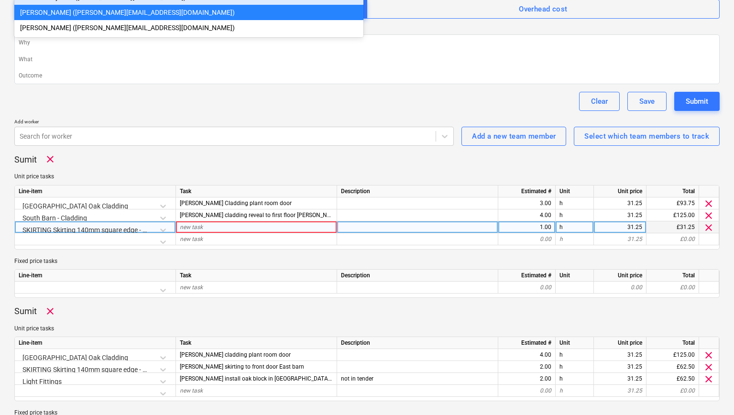
scroll to position [128, 0]
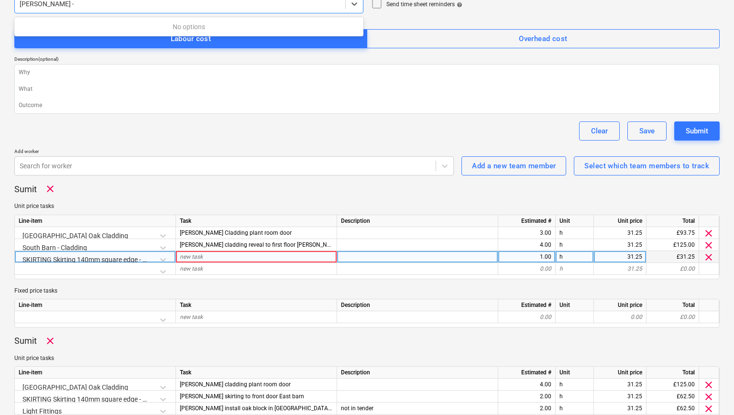
type input "[PERSON_NAME] - [GEOGRAPHIC_DATA]"
click at [249, 259] on div "new task" at bounding box center [256, 257] width 161 height 12
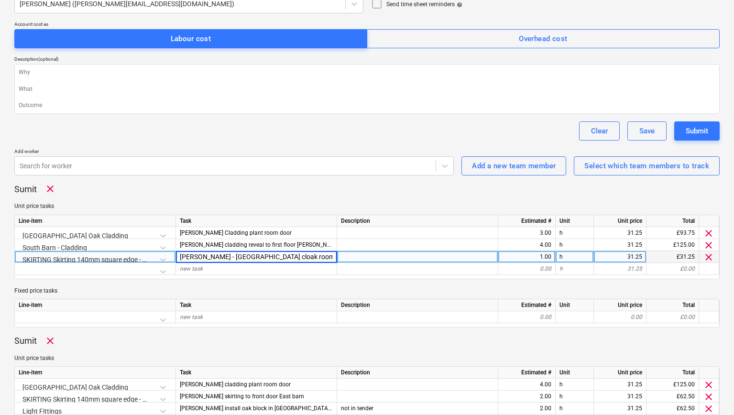
type input "[PERSON_NAME] - [GEOGRAPHIC_DATA] cloak room skirting"
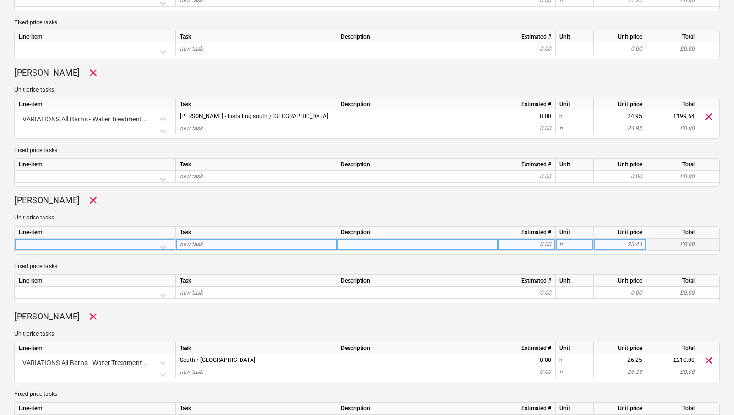
scroll to position [547, 0]
click at [162, 249] on div at bounding box center [95, 247] width 153 height 17
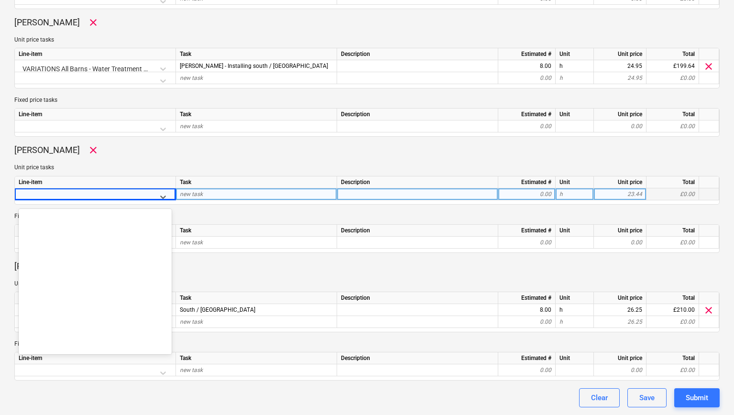
scroll to position [3001, 0]
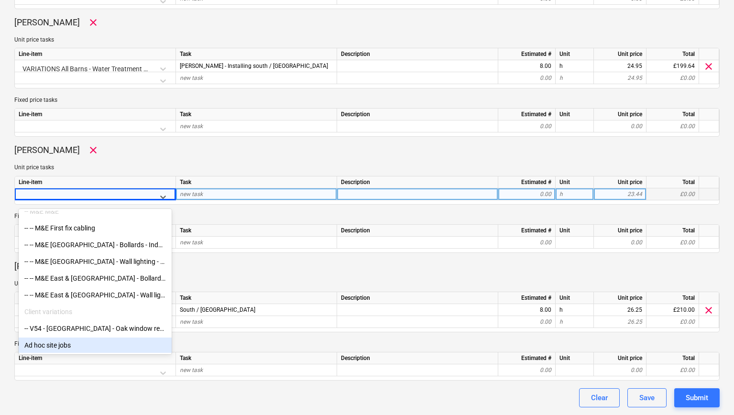
click at [77, 340] on div "Ad hoc site jobs" at bounding box center [95, 344] width 153 height 15
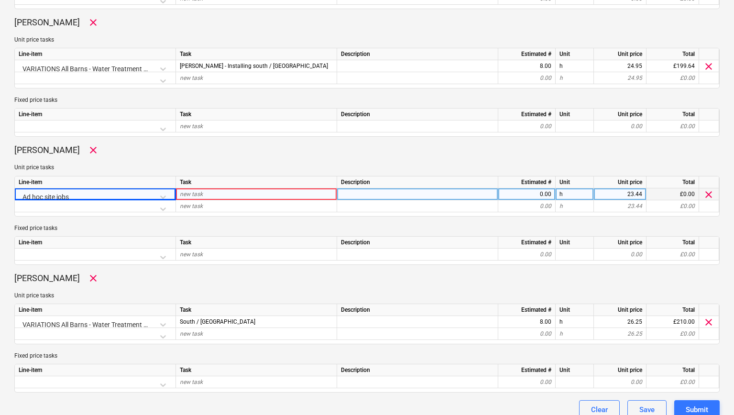
click at [222, 196] on div "new task" at bounding box center [256, 194] width 161 height 12
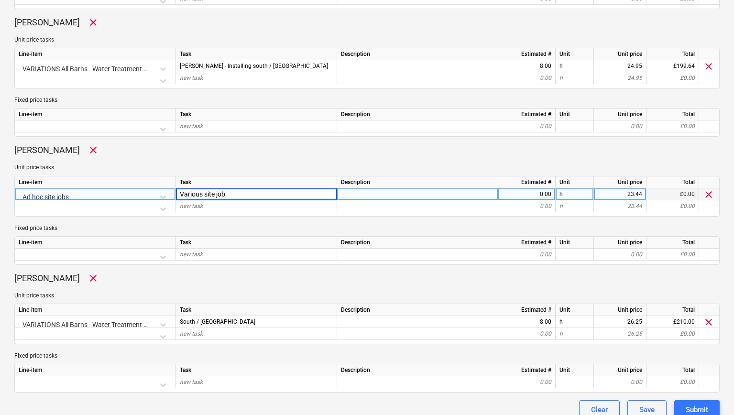
type input "Various site jobs"
click at [545, 196] on div "0.00" at bounding box center [526, 194] width 49 height 12
type input "8"
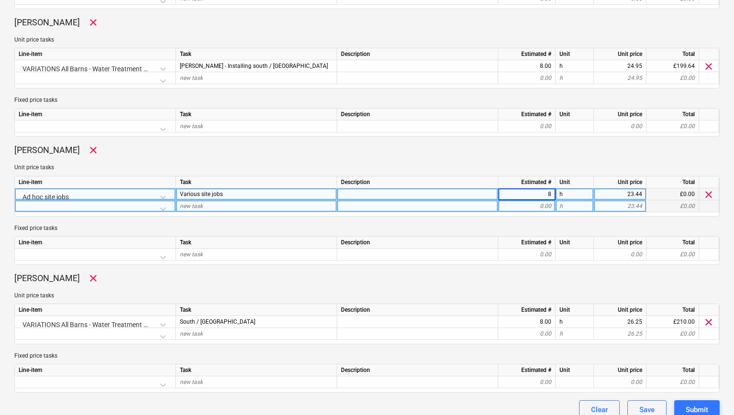
click at [539, 209] on div "0.00" at bounding box center [526, 206] width 49 height 12
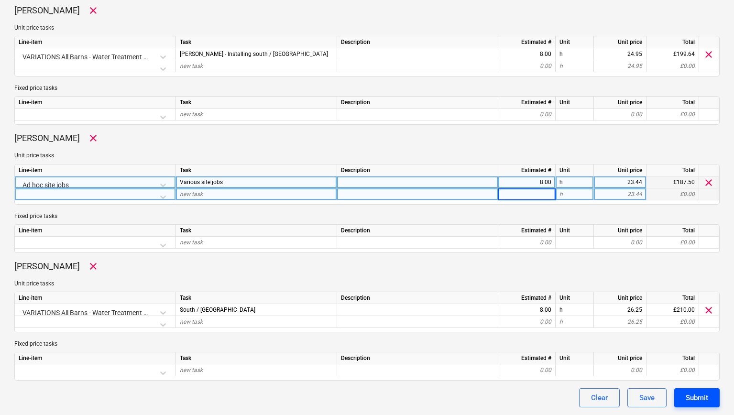
click at [692, 401] on div "Submit" at bounding box center [696, 397] width 22 height 12
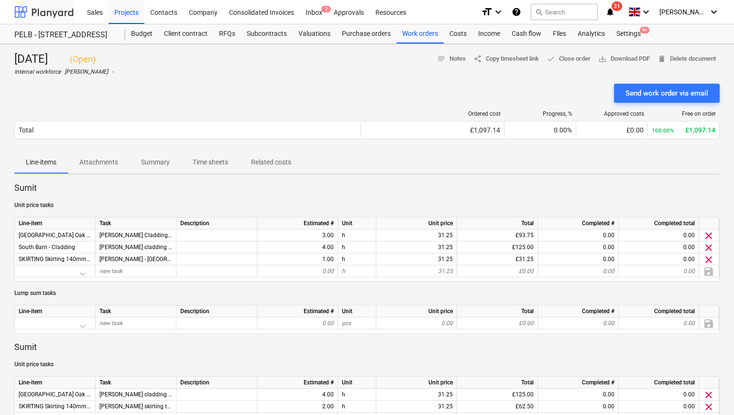
click at [55, 15] on div at bounding box center [43, 12] width 59 height 24
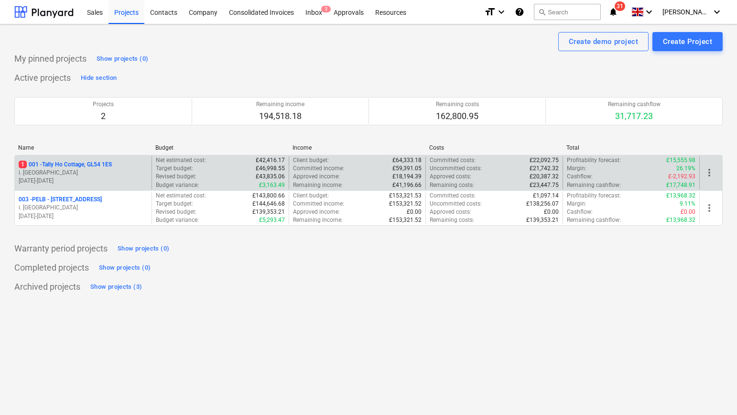
click at [80, 166] on p "1 001 - Tally Ho Cottage, GL54 1ES" at bounding box center [65, 165] width 93 height 8
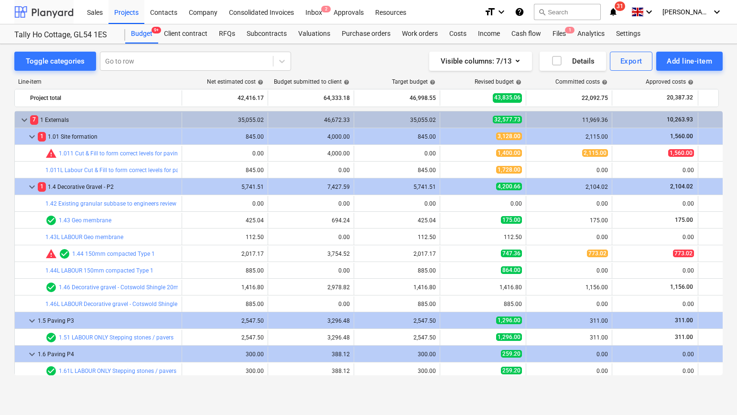
click at [57, 14] on div at bounding box center [43, 12] width 59 height 24
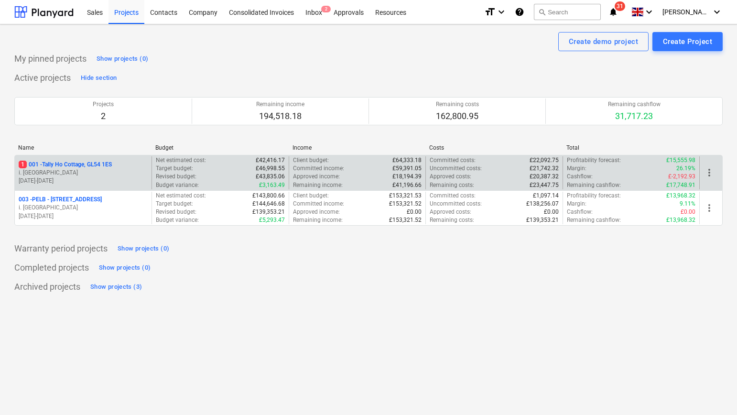
click at [86, 166] on p "1 001 - Tally Ho Cottage, GL54 1ES" at bounding box center [65, 165] width 93 height 8
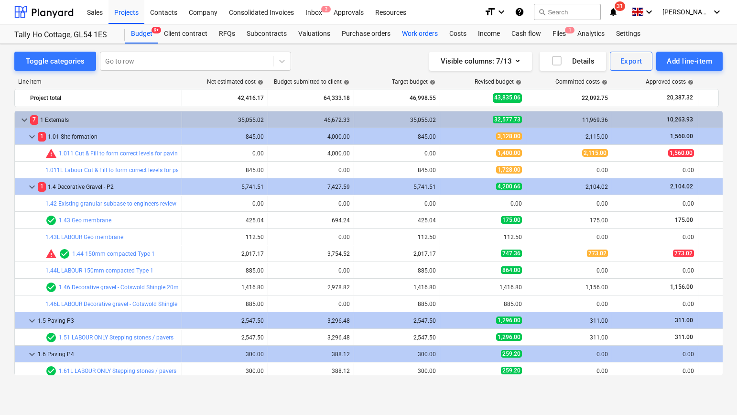
click at [409, 33] on div "Work orders" at bounding box center [419, 33] width 47 height 19
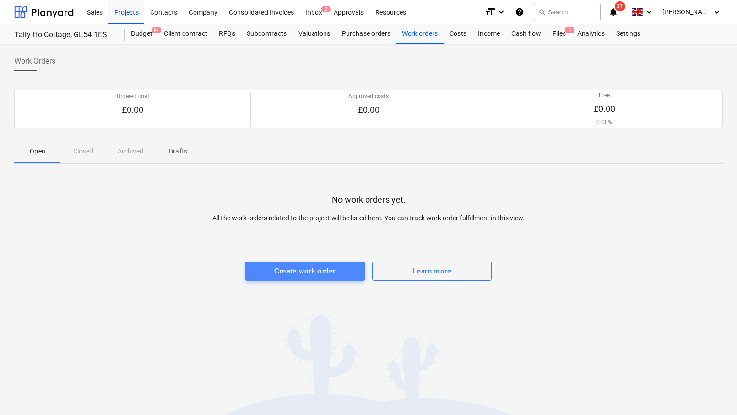
click at [307, 266] on div "Create work order" at bounding box center [304, 271] width 61 height 12
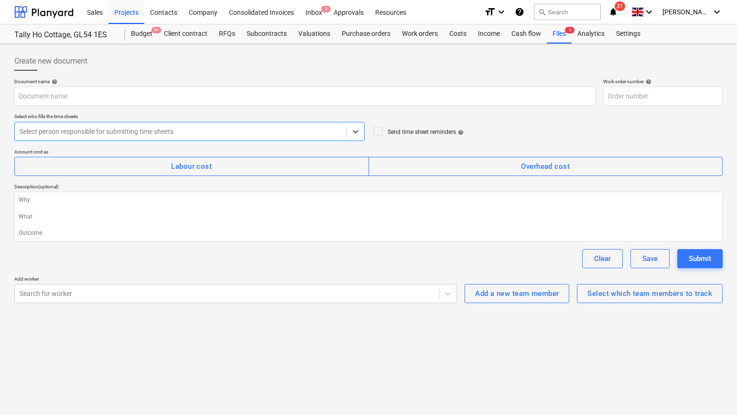
type input "001-WO-001"
click at [73, 295] on div at bounding box center [227, 294] width 414 height 10
drag, startPoint x: 87, startPoint y: 264, endPoint x: 93, endPoint y: 259, distance: 7.8
click at [87, 263] on div "Clear Save Submit" at bounding box center [368, 258] width 708 height 19
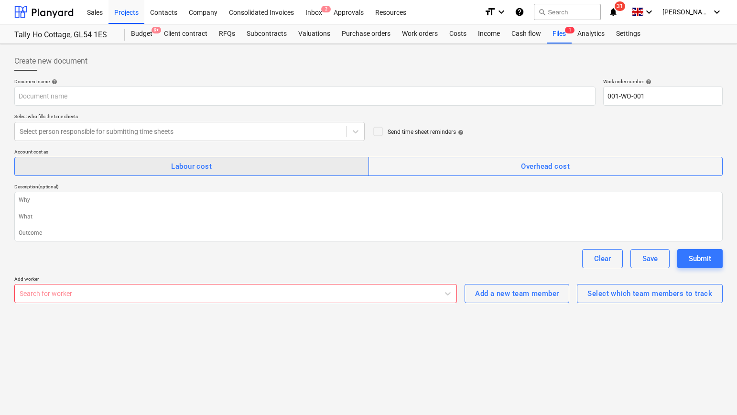
click at [272, 162] on span "Labour cost" at bounding box center [192, 166] width 334 height 12
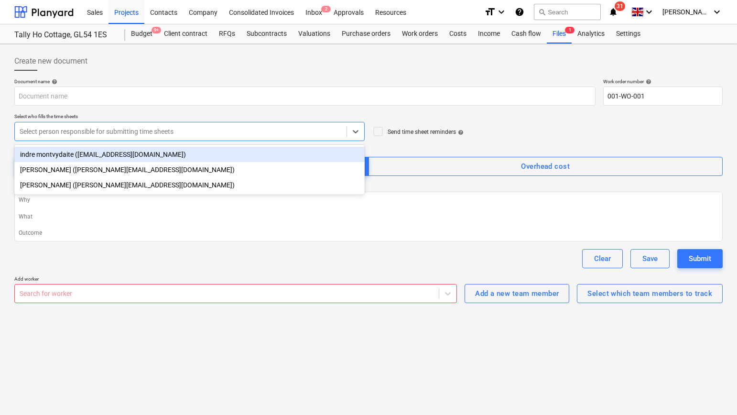
click at [154, 136] on div "Select person responsible for submitting time sheets" at bounding box center [181, 131] width 332 height 13
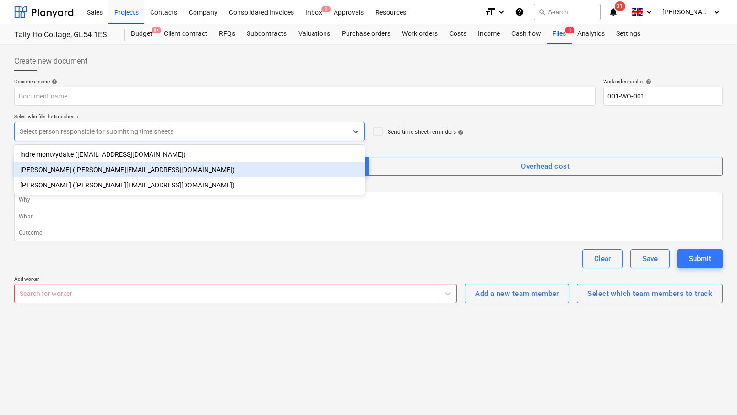
click at [113, 164] on div "[PERSON_NAME] ([PERSON_NAME][EMAIL_ADDRESS][DOMAIN_NAME])" at bounding box center [189, 169] width 350 height 15
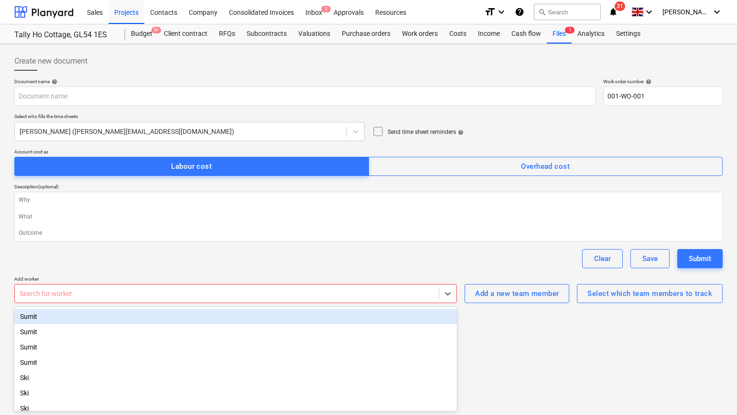
click at [124, 295] on div at bounding box center [227, 294] width 414 height 10
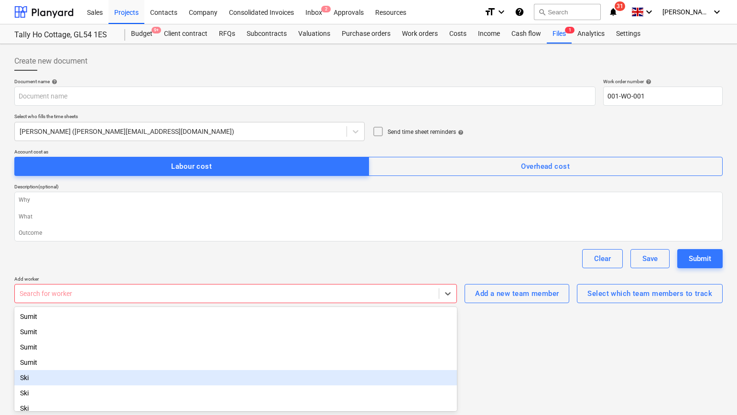
click at [56, 375] on div "Ski" at bounding box center [235, 377] width 443 height 15
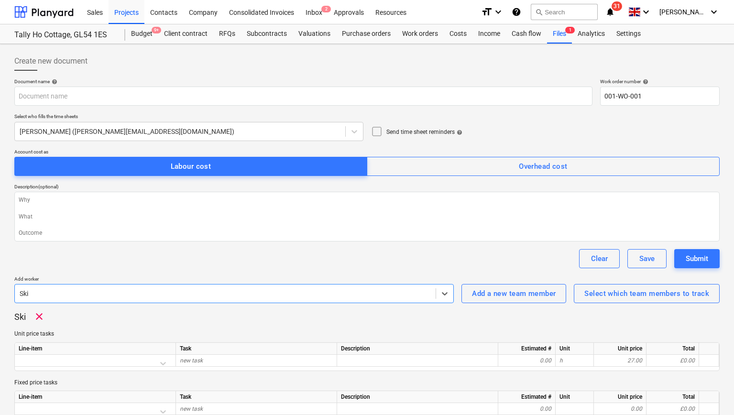
scroll to position [39, 0]
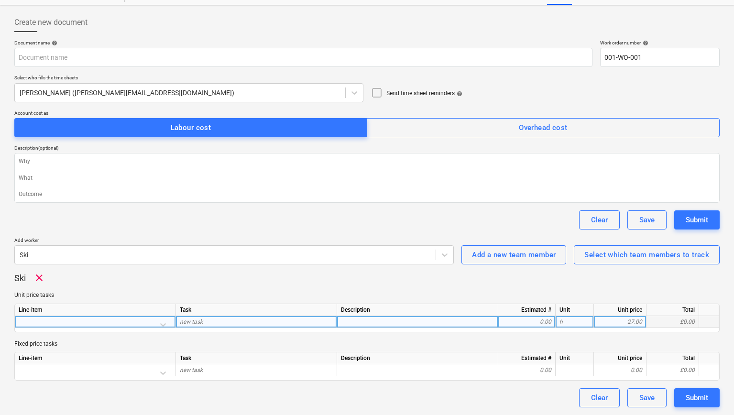
click at [153, 319] on div at bounding box center [95, 324] width 153 height 17
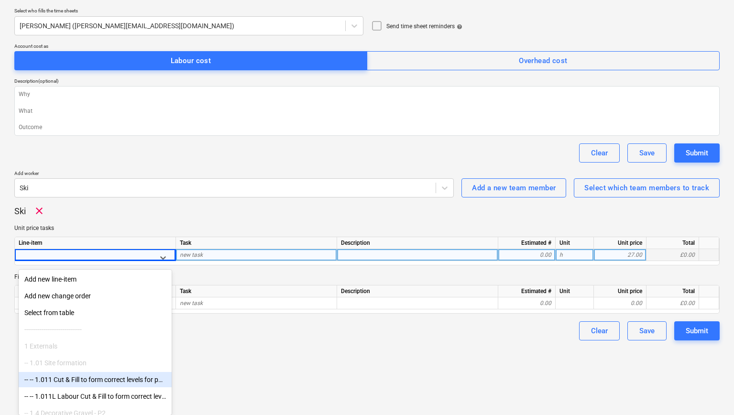
scroll to position [0, 0]
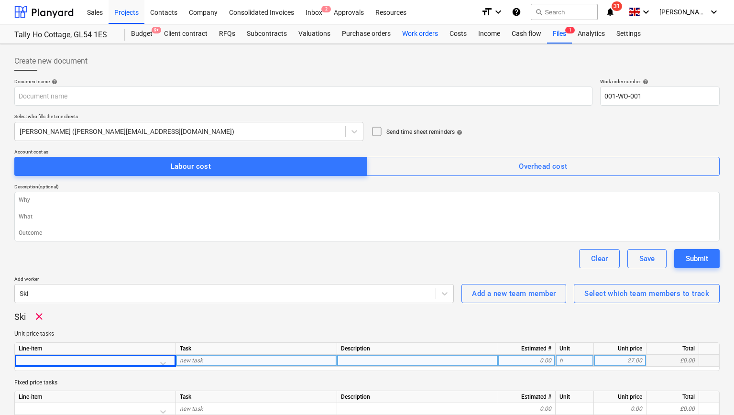
click at [410, 32] on div "Work orders" at bounding box center [419, 33] width 47 height 19
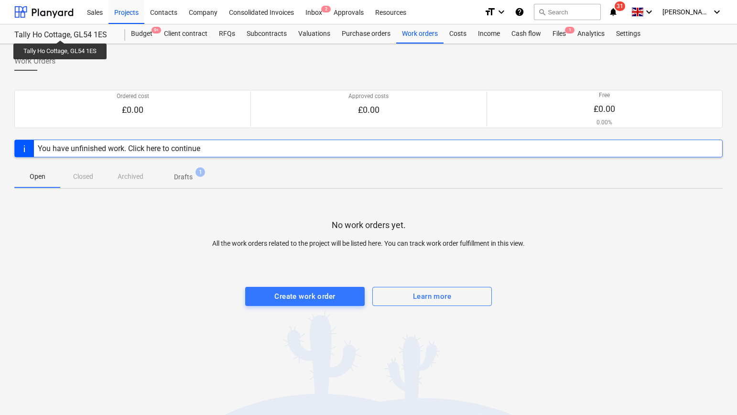
click at [61, 32] on div "Tally Ho Cottage, GL54 1ES" at bounding box center [63, 35] width 99 height 10
click at [62, 12] on div at bounding box center [43, 12] width 59 height 24
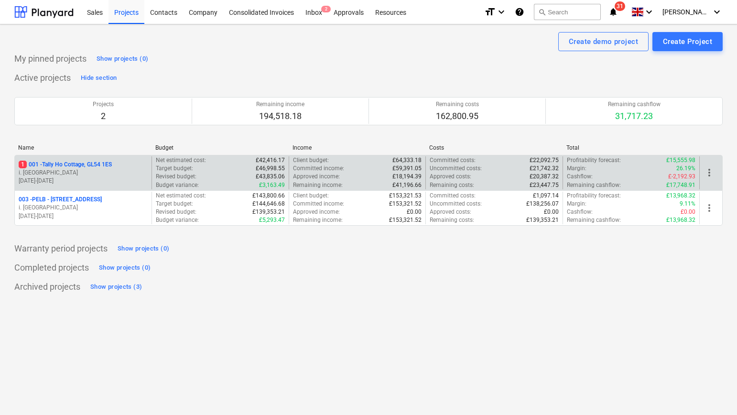
click at [96, 164] on p "1 001 - Tally Ho Cottage, GL54 1ES" at bounding box center [65, 165] width 93 height 8
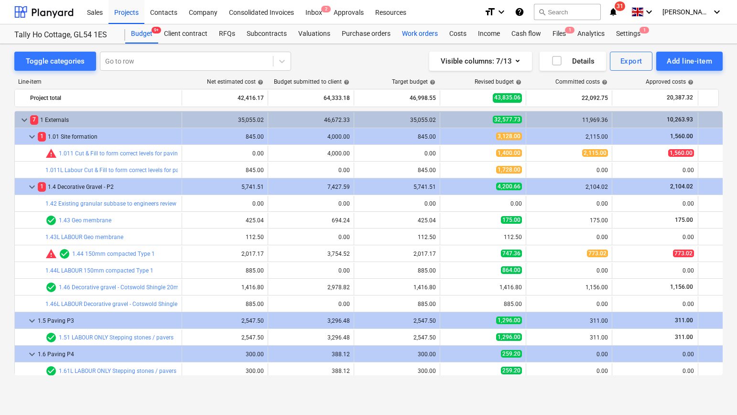
click at [408, 37] on div "Work orders" at bounding box center [419, 33] width 47 height 19
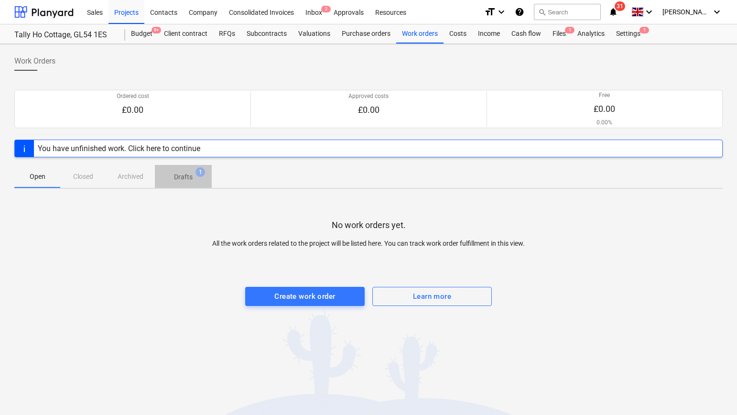
click at [187, 173] on p "Drafts" at bounding box center [183, 177] width 19 height 10
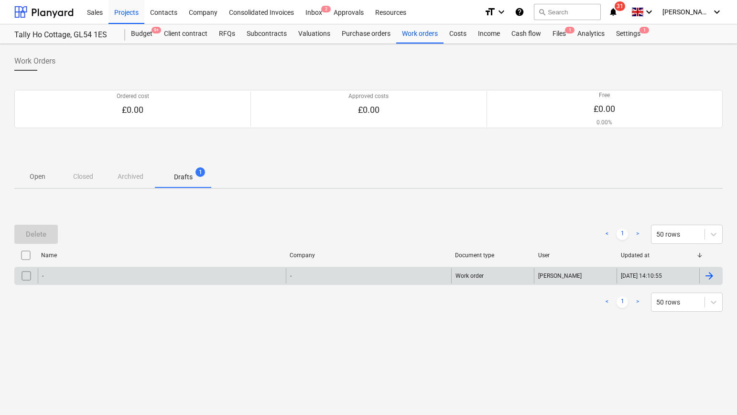
click at [100, 278] on div "-" at bounding box center [162, 275] width 248 height 15
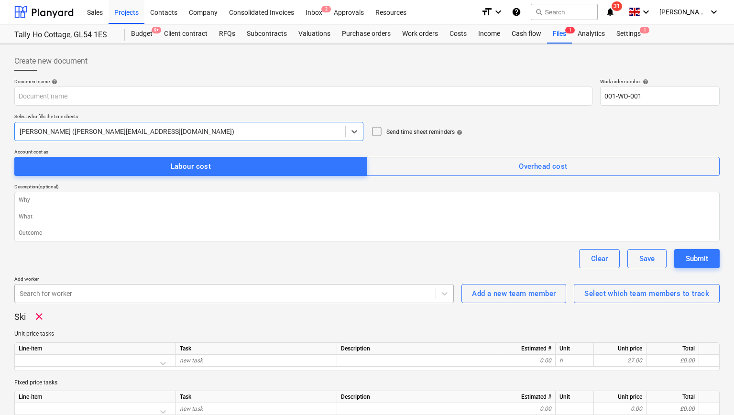
scroll to position [39, 0]
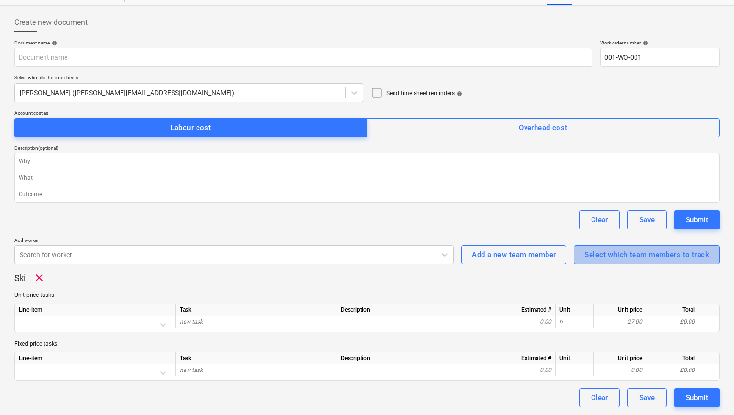
click at [648, 261] on button "Select which team members to track" at bounding box center [646, 254] width 146 height 19
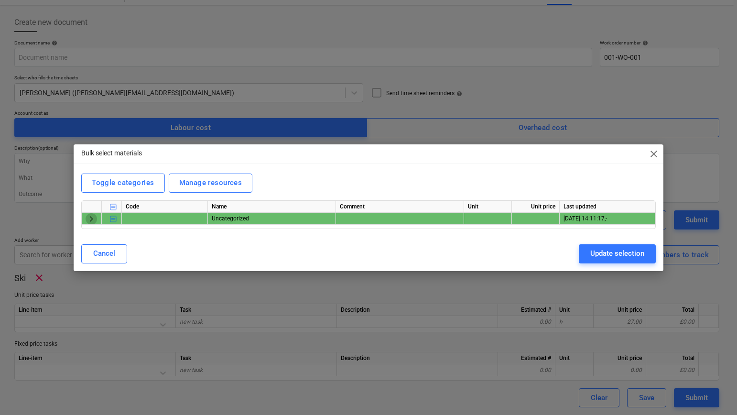
click at [89, 218] on span "keyboard_arrow_right" at bounding box center [91, 218] width 11 height 11
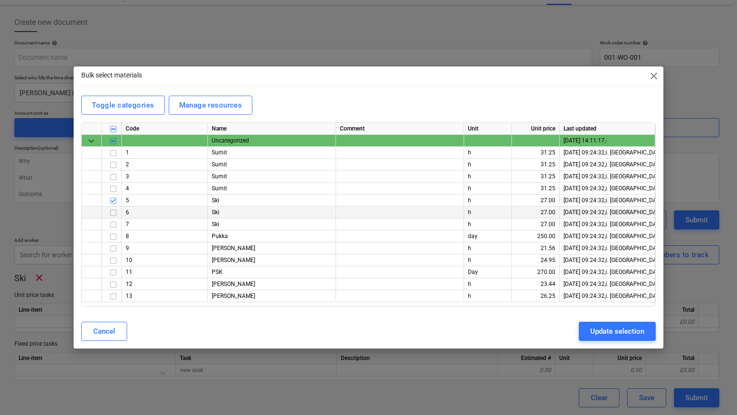
click at [115, 213] on input "checkbox" at bounding box center [113, 212] width 11 height 11
click at [607, 333] on div "Update selection" at bounding box center [617, 331] width 54 height 12
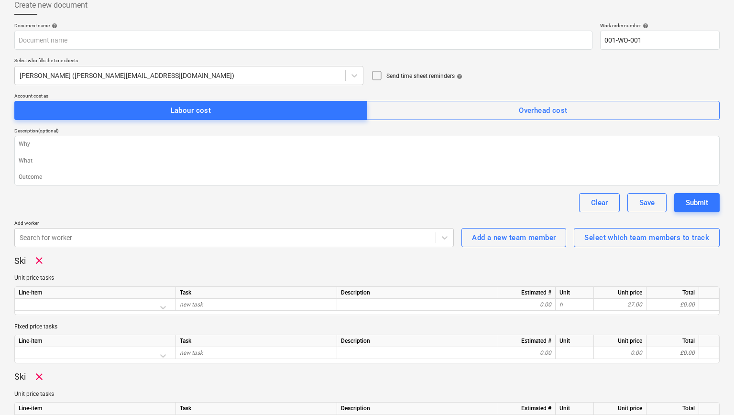
scroll to position [154, 0]
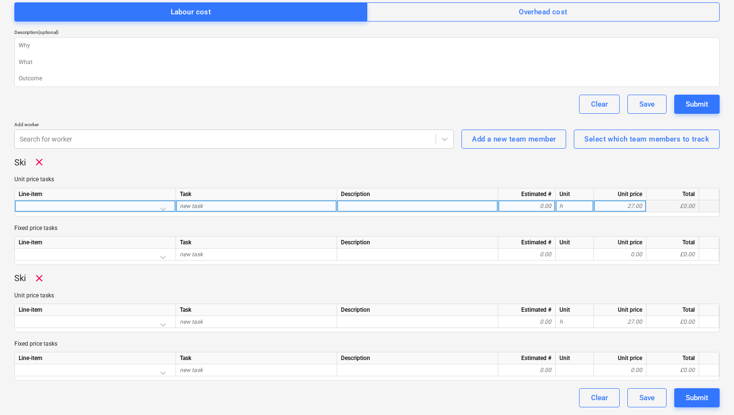
click at [162, 207] on div at bounding box center [95, 208] width 153 height 17
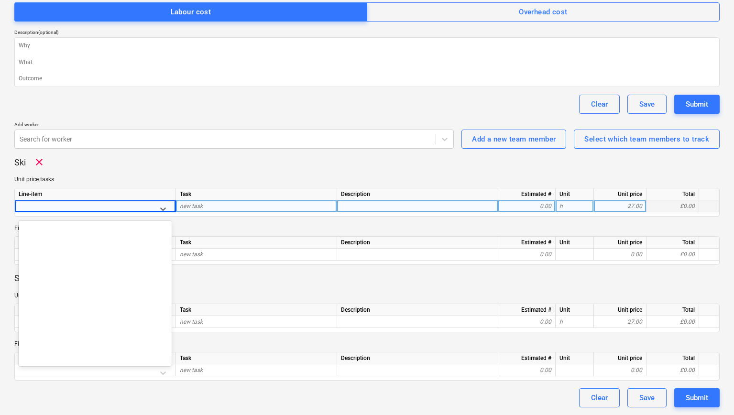
scroll to position [1211, 0]
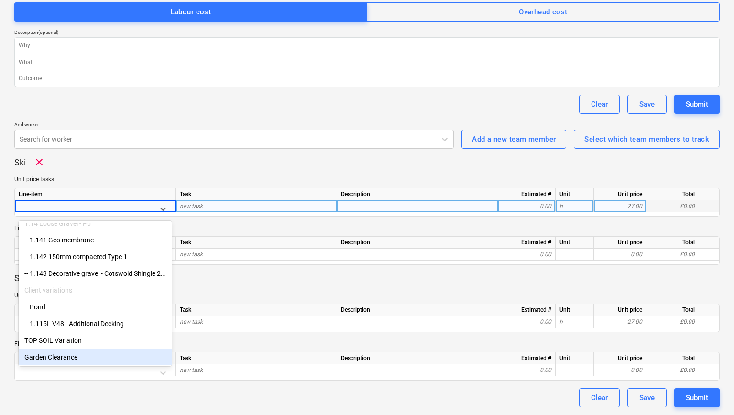
click at [70, 356] on div "Garden Clearance" at bounding box center [95, 356] width 153 height 15
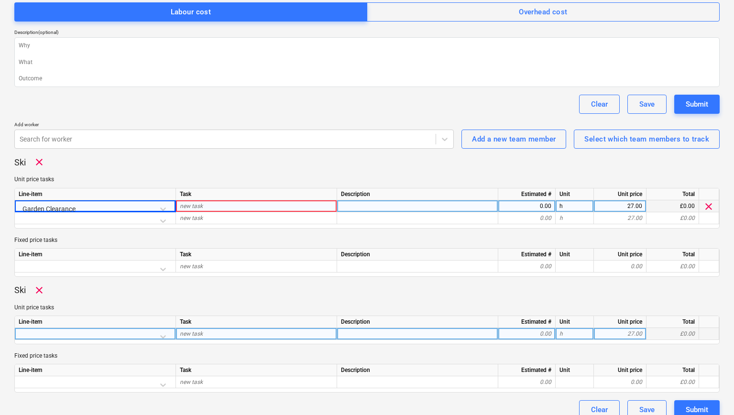
click at [164, 334] on div at bounding box center [95, 336] width 153 height 17
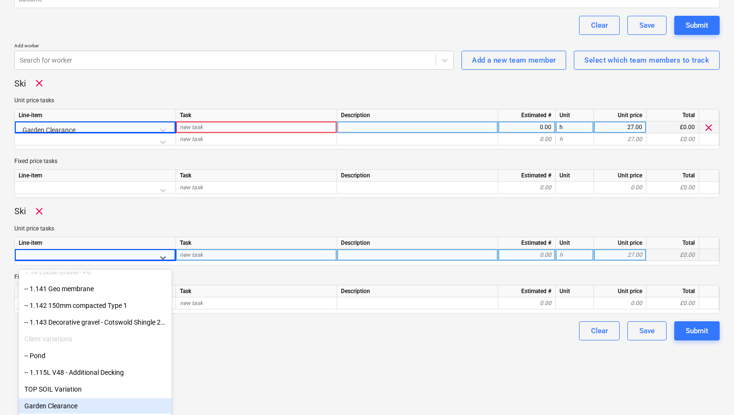
click at [67, 407] on div "Garden Clearance" at bounding box center [95, 405] width 153 height 15
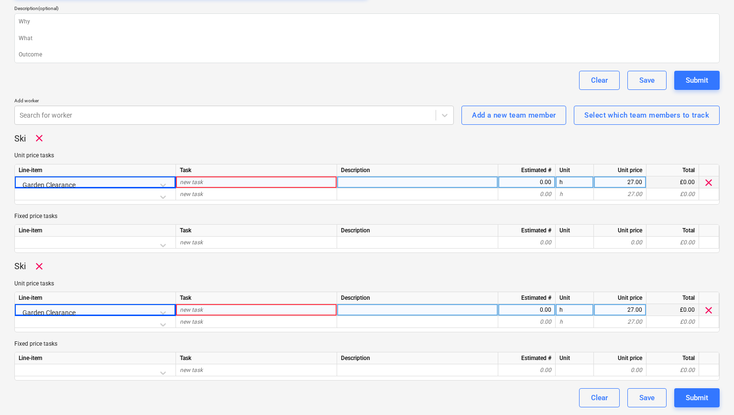
scroll to position [178, 0]
click at [211, 182] on div "new task" at bounding box center [256, 182] width 161 height 12
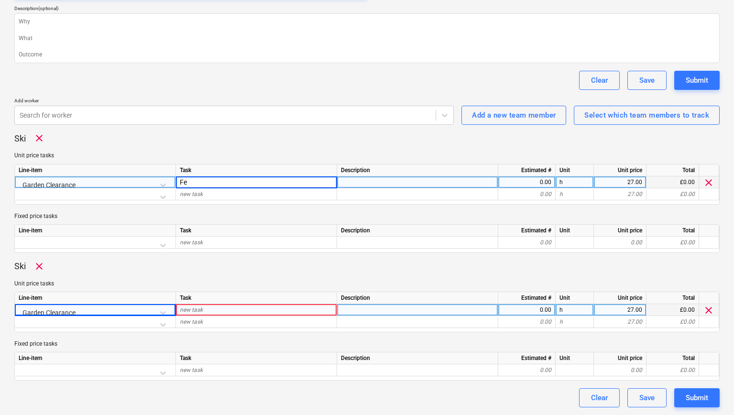
type input "F"
type input "D"
type input "Fencing"
click at [366, 183] on div at bounding box center [417, 182] width 161 height 12
type input "direct to client"
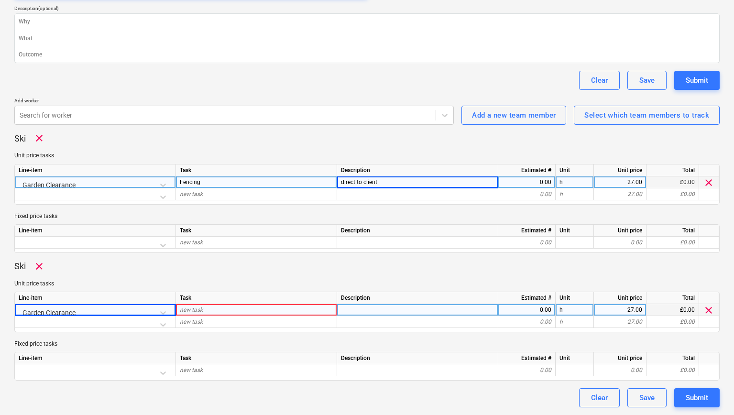
click at [181, 181] on span "Fencing" at bounding box center [190, 182] width 21 height 7
type input "- [PERSON_NAME] Fencing"
click at [203, 311] on div "new task" at bounding box center [256, 310] width 161 height 12
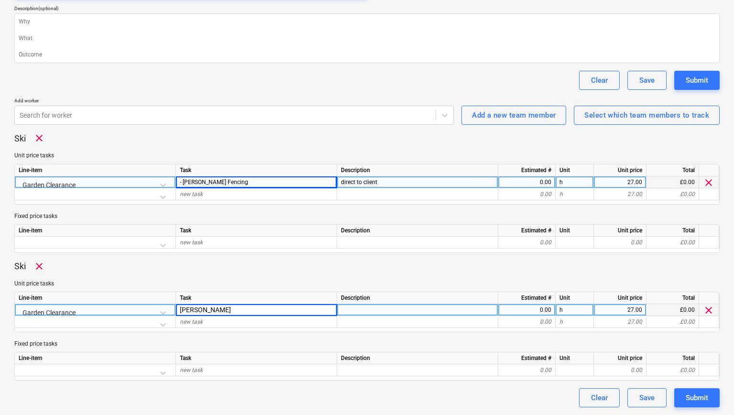
type input "[PERSON_NAME] - Fencing"
click at [424, 312] on div at bounding box center [417, 310] width 161 height 12
type input "direct to client"
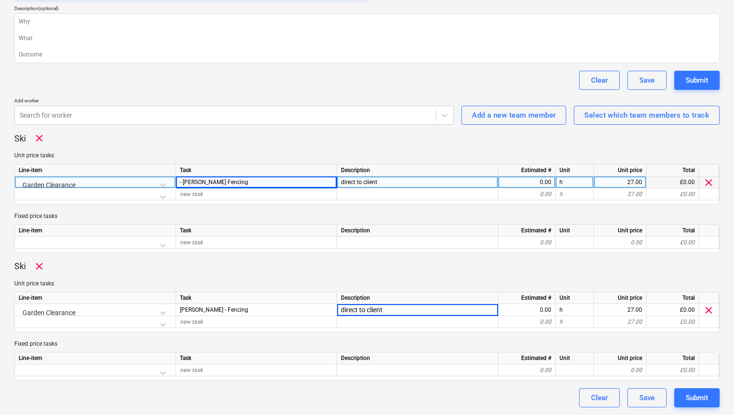
click at [546, 184] on div "0.00" at bounding box center [526, 182] width 49 height 12
type input "8"
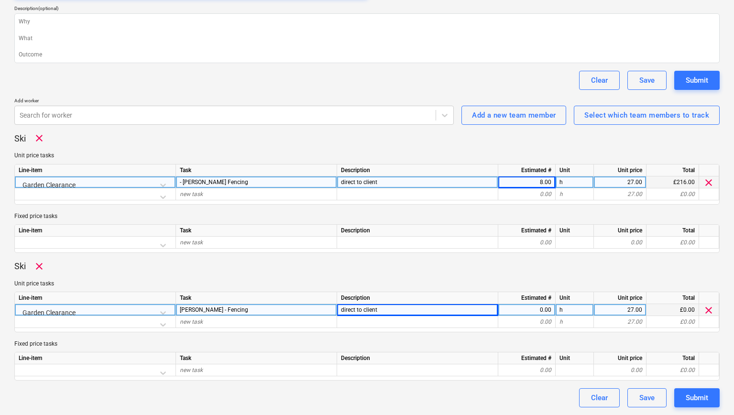
click at [531, 307] on div "0.00" at bounding box center [526, 310] width 49 height 12
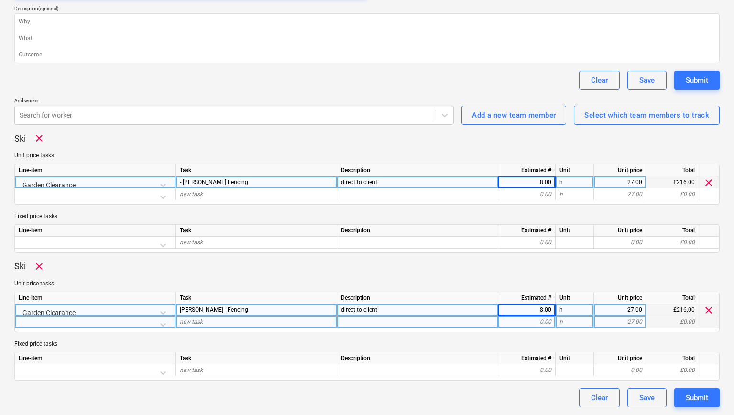
click at [531, 327] on div "0.00" at bounding box center [526, 322] width 49 height 12
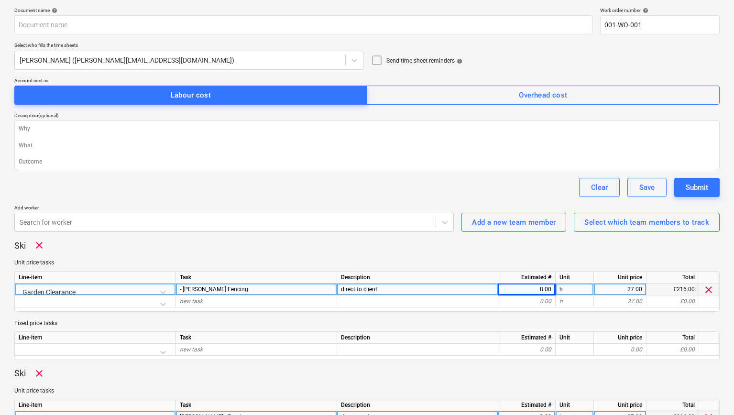
scroll to position [39, 0]
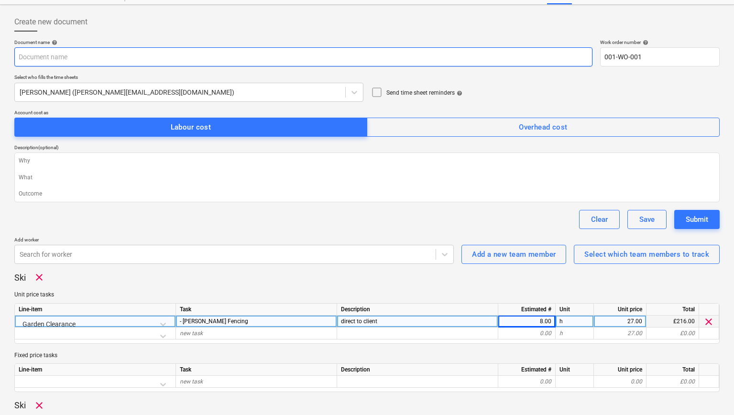
click at [87, 54] on input "text" at bounding box center [303, 56] width 578 height 19
click at [99, 47] on input "text" at bounding box center [303, 56] width 578 height 19
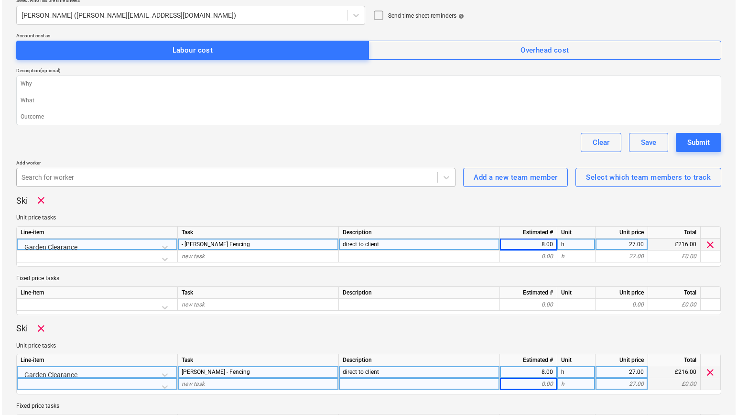
scroll to position [178, 0]
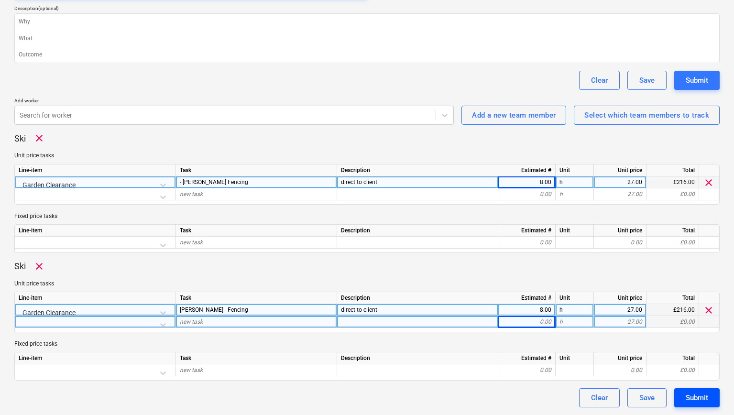
type input "[DATE]"
click at [699, 397] on div "Submit" at bounding box center [696, 397] width 22 height 12
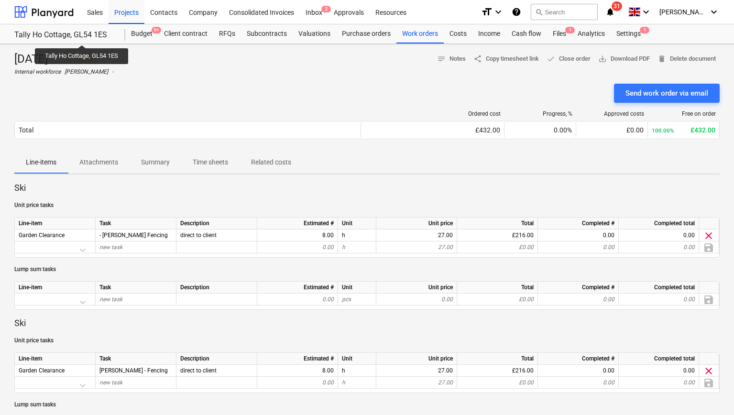
click at [83, 36] on div "Tally Ho Cottage, GL54 1ES" at bounding box center [63, 35] width 99 height 10
click at [52, 14] on div at bounding box center [43, 12] width 59 height 24
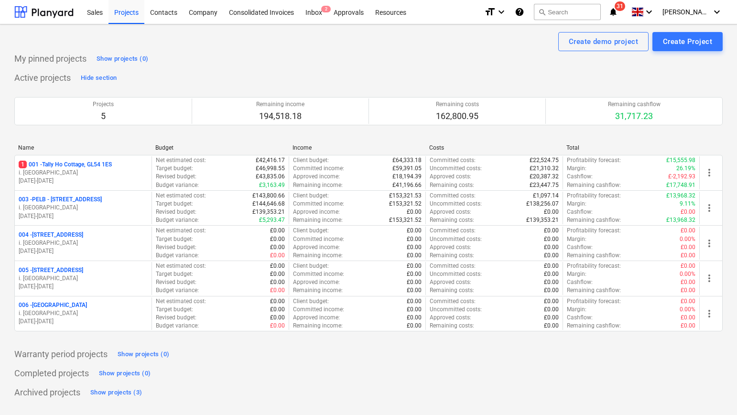
click at [84, 197] on p "003 - PELB - [GEOGRAPHIC_DATA], [GEOGRAPHIC_DATA], GL2 7NE" at bounding box center [60, 199] width 83 height 8
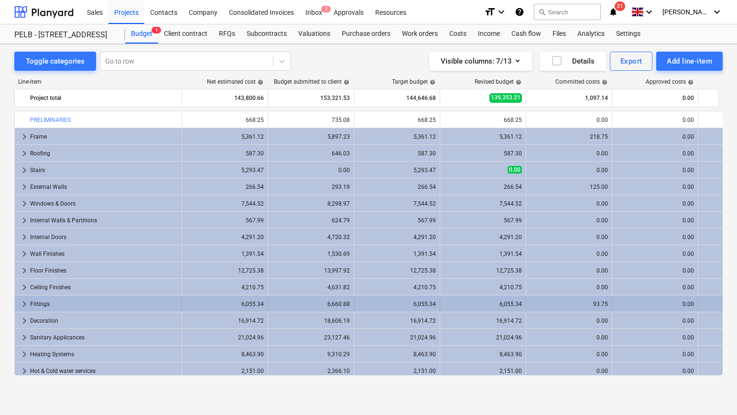
click at [65, 301] on div "Fittings" at bounding box center [104, 303] width 148 height 15
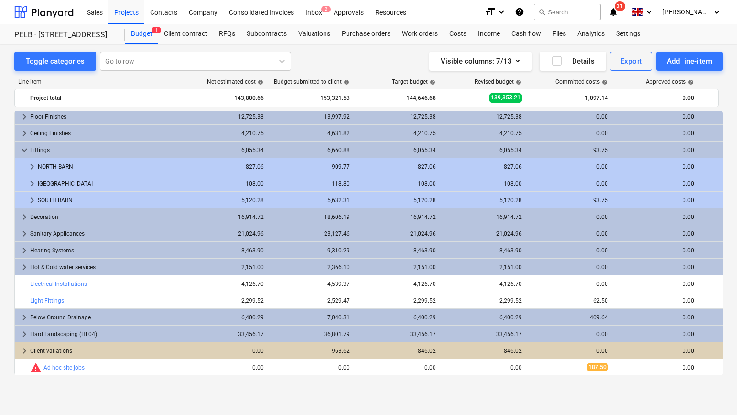
scroll to position [151, 0]
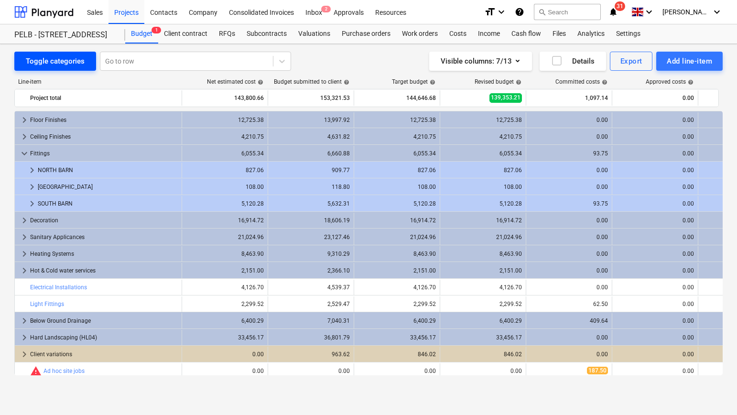
click at [61, 69] on button "Toggle categories" at bounding box center [55, 61] width 82 height 19
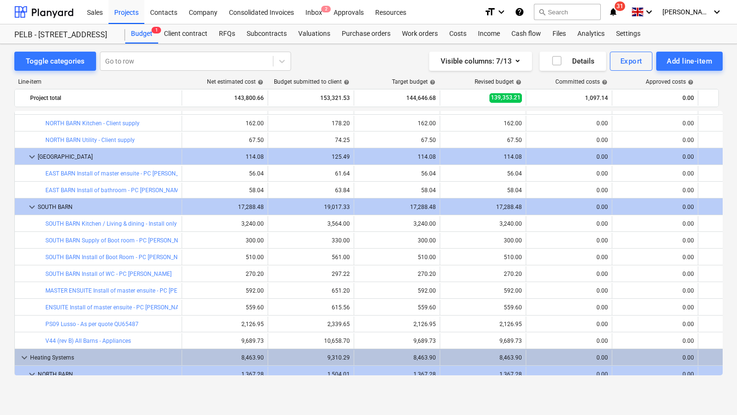
scroll to position [1541, 0]
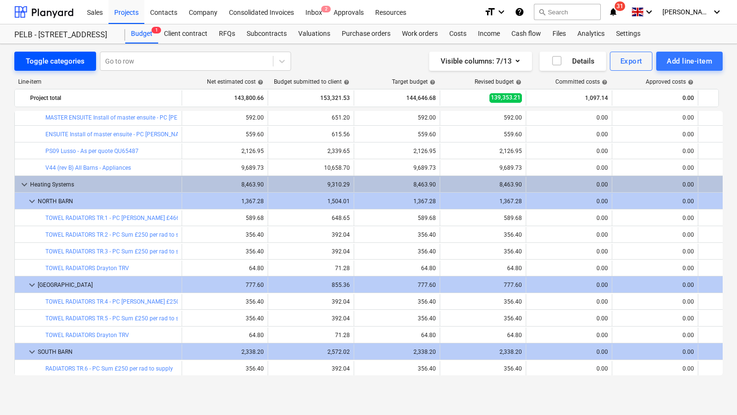
click at [66, 56] on div "Toggle categories" at bounding box center [55, 61] width 59 height 12
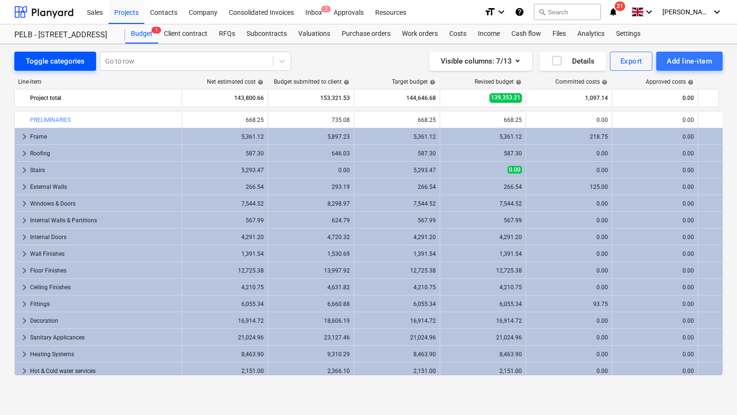
scroll to position [104, 0]
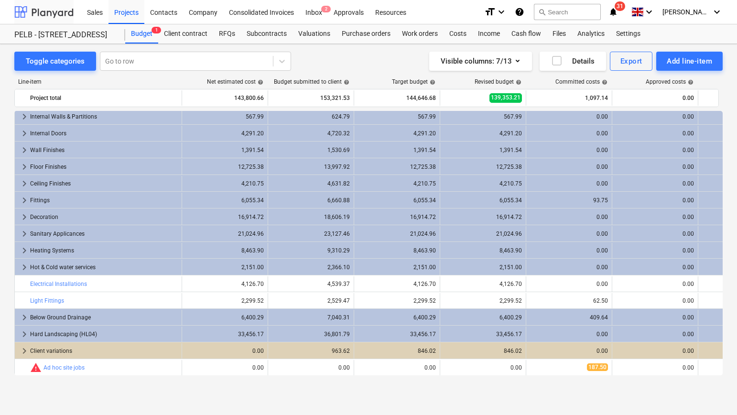
click at [68, 15] on div at bounding box center [43, 12] width 59 height 24
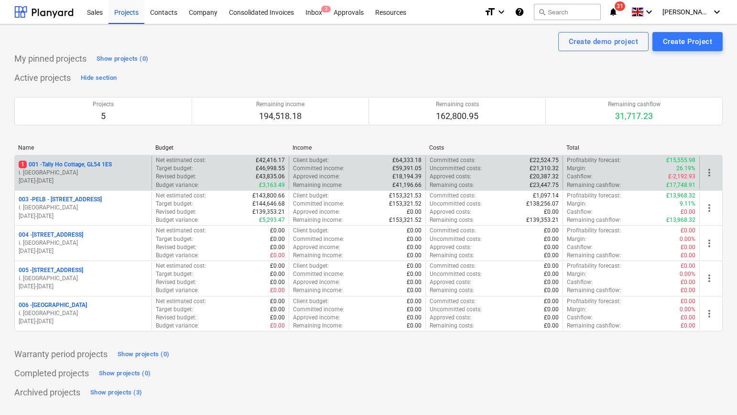
click at [90, 165] on p "1 001 - Tally Ho Cottage, GL54 1ES" at bounding box center [65, 165] width 93 height 8
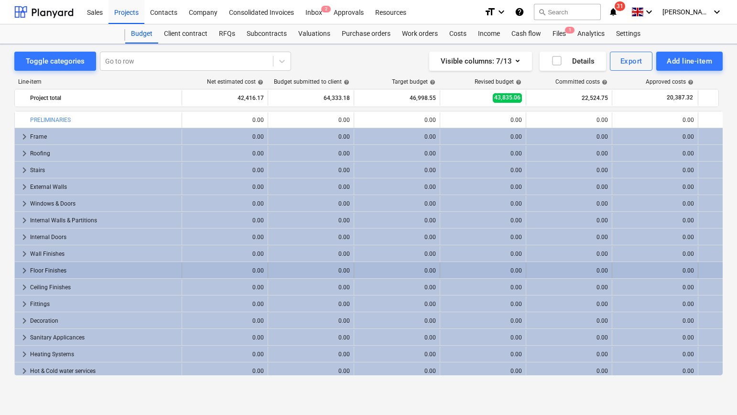
scroll to position [104, 0]
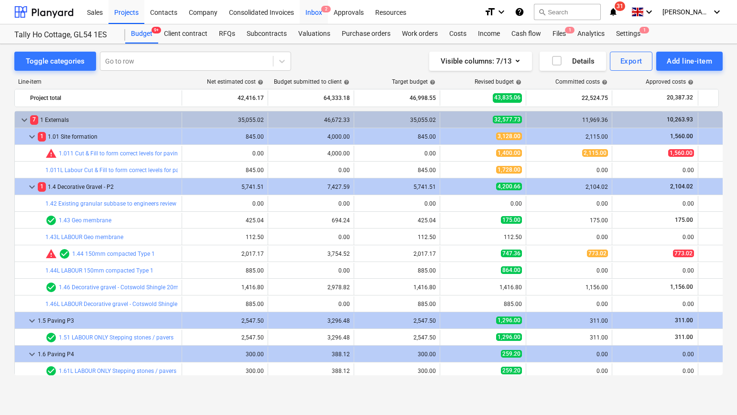
click at [314, 11] on div "Inbox 2" at bounding box center [314, 12] width 28 height 24
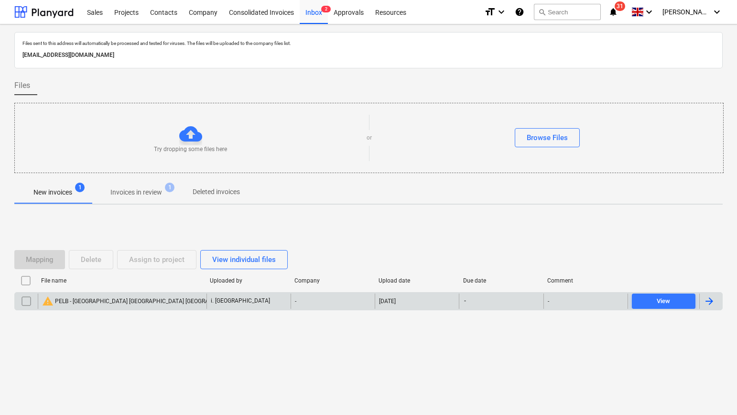
click at [141, 294] on div "warning PELB - [GEOGRAPHIC_DATA] [GEOGRAPHIC_DATA] [GEOGRAPHIC_DATA] GL2 7NE_bu…" at bounding box center [122, 300] width 169 height 15
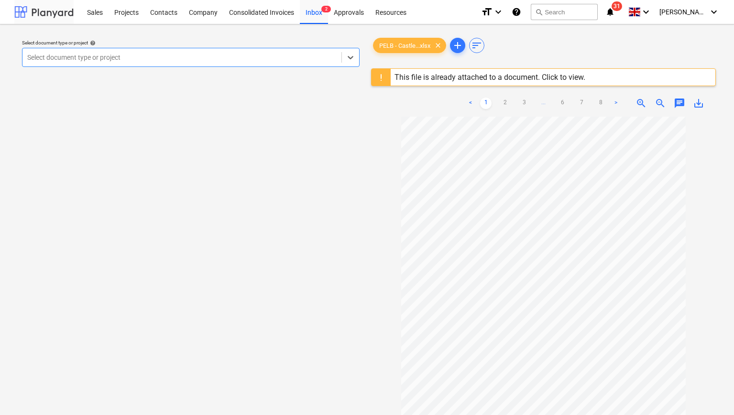
click at [61, 16] on div at bounding box center [43, 12] width 59 height 24
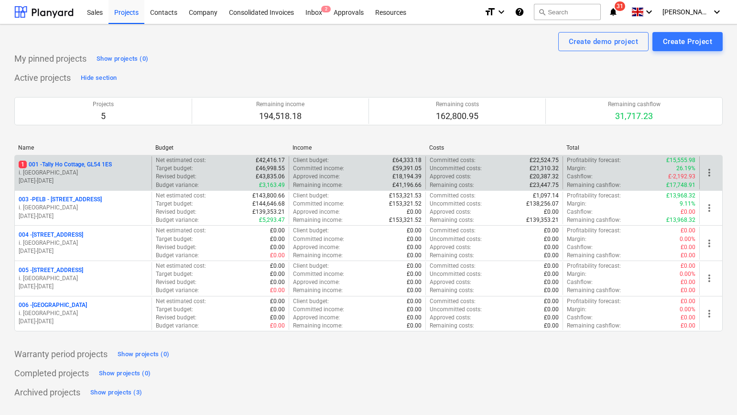
click at [67, 165] on p "1 001 - Tally Ho Cottage, GL54 1ES" at bounding box center [65, 165] width 93 height 8
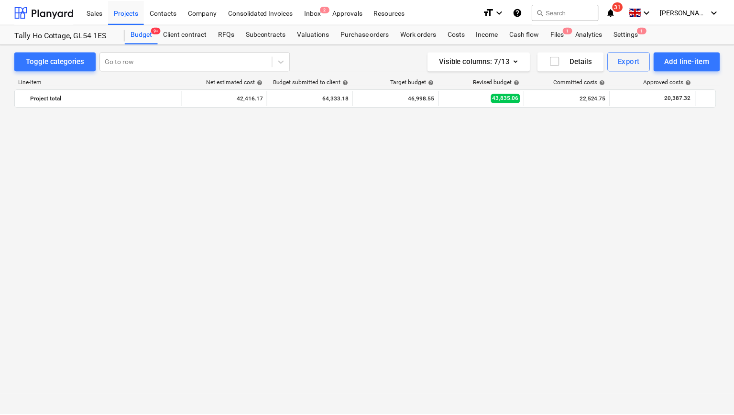
scroll to position [990, 0]
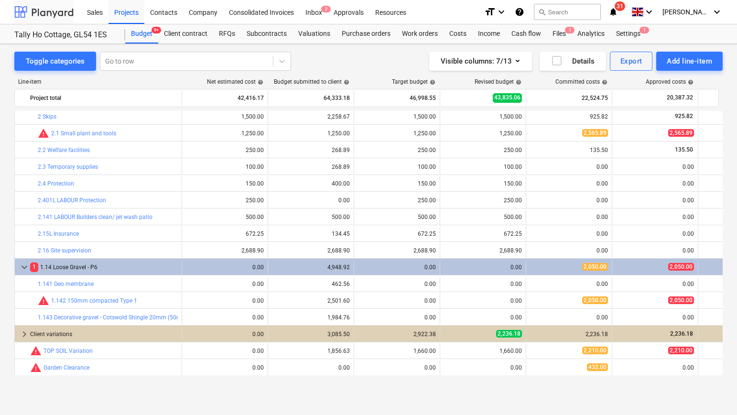
click at [49, 10] on div at bounding box center [43, 12] width 59 height 24
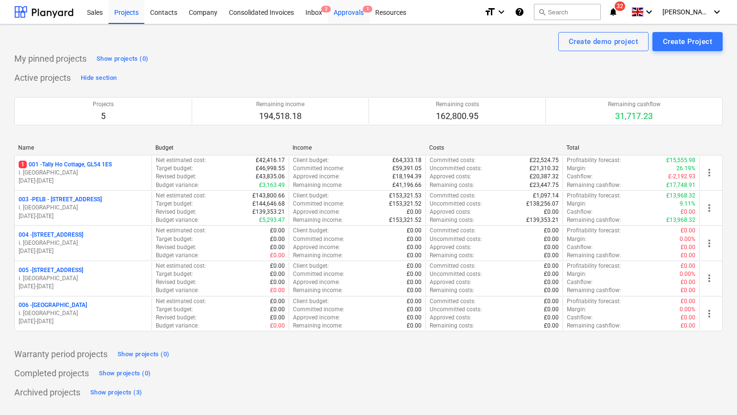
click at [342, 11] on div "Approvals 1" at bounding box center [349, 12] width 42 height 24
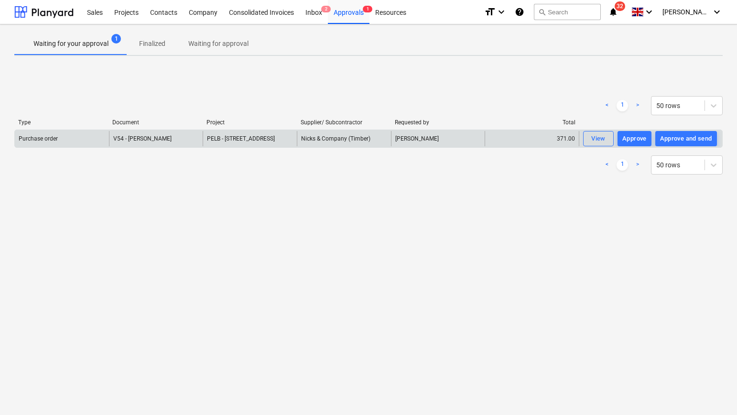
click at [257, 139] on span "PELB - [STREET_ADDRESS]" at bounding box center [241, 138] width 68 height 7
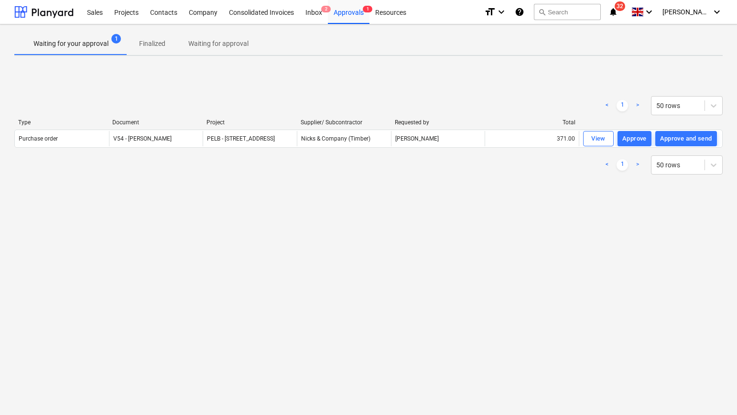
click at [274, 184] on div "< 1 > 50 rows Type Document Project Supplier/ Subcontractor Requested by Total …" at bounding box center [368, 135] width 708 height 101
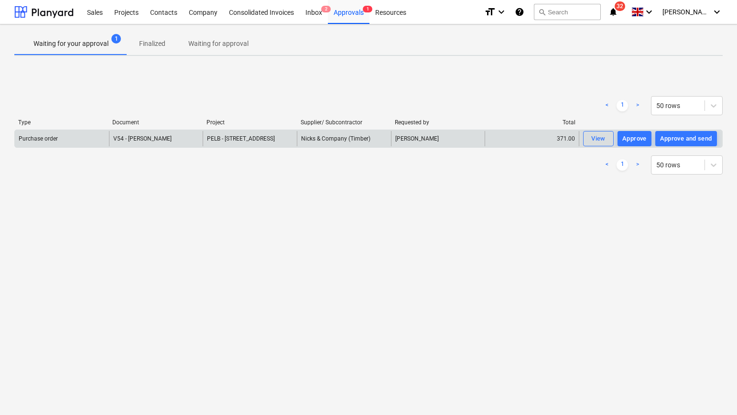
click at [272, 143] on div "PELB - [STREET_ADDRESS]" at bounding box center [250, 138] width 94 height 15
click at [297, 140] on div "Nicks & Company (Timber)" at bounding box center [344, 138] width 94 height 15
click at [337, 139] on div "Nicks & Company (Timber)" at bounding box center [344, 138] width 94 height 15
click at [258, 141] on span "PELB - [STREET_ADDRESS]" at bounding box center [241, 138] width 68 height 7
click at [261, 138] on span "PELB - [STREET_ADDRESS]" at bounding box center [241, 138] width 68 height 7
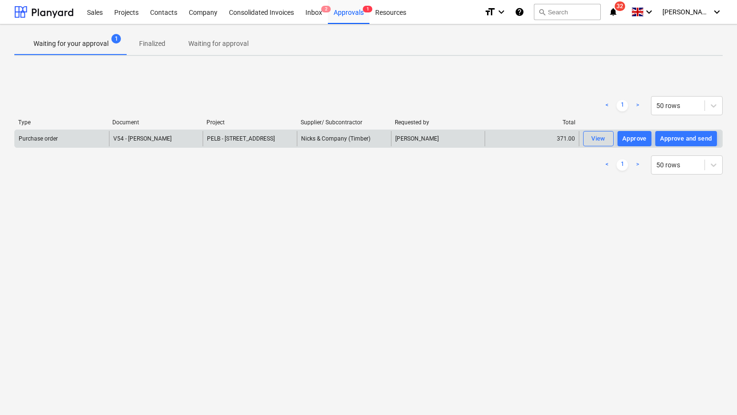
click at [261, 138] on span "PELB - [STREET_ADDRESS]" at bounding box center [241, 138] width 68 height 7
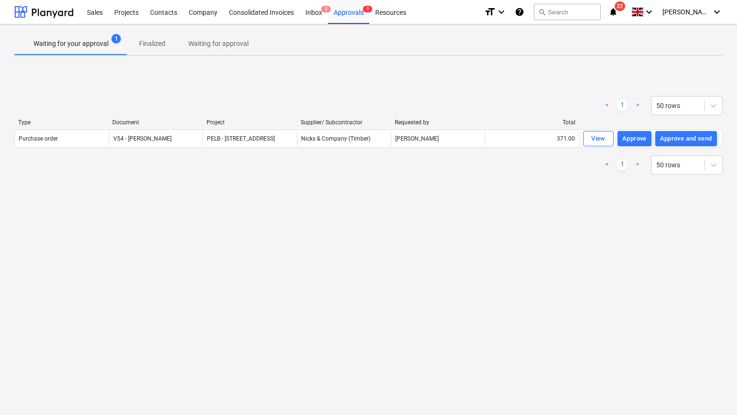
click at [599, 133] on div "View" at bounding box center [598, 138] width 14 height 11
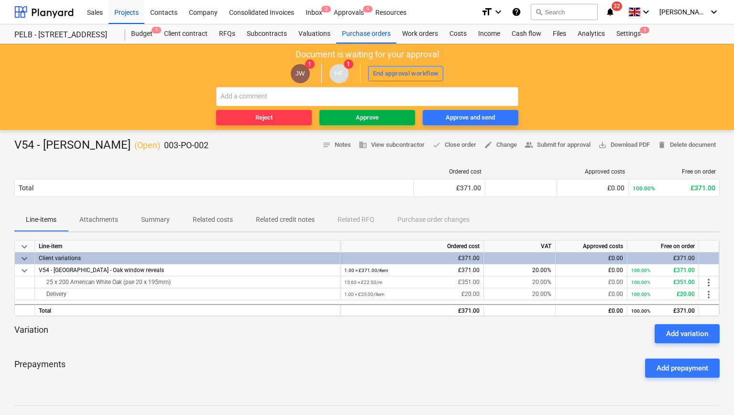
click at [376, 119] on div "Approve" at bounding box center [367, 117] width 23 height 11
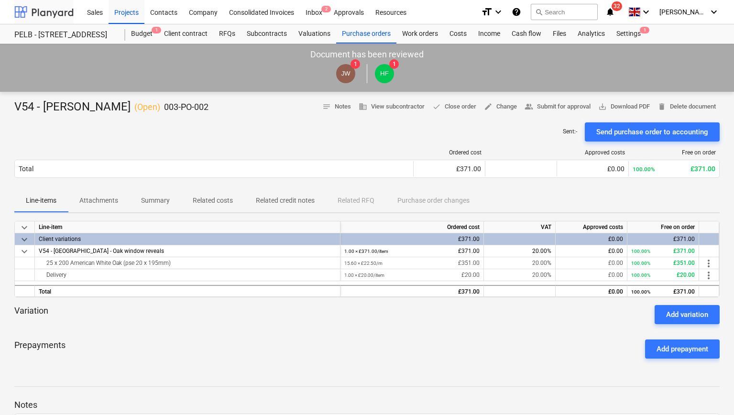
click at [57, 17] on div at bounding box center [43, 12] width 59 height 24
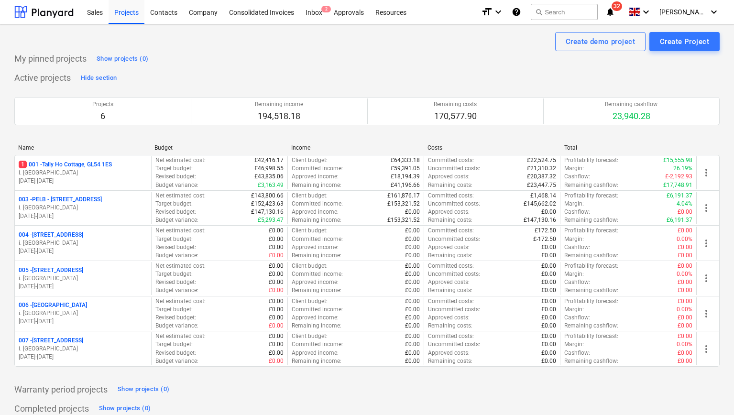
click at [55, 301] on p "006 - [GEOGRAPHIC_DATA]" at bounding box center [53, 305] width 68 height 8
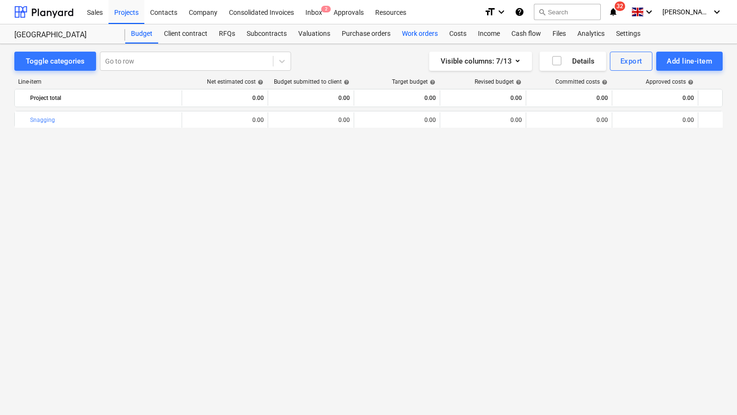
click at [416, 33] on div "Work orders" at bounding box center [419, 33] width 47 height 19
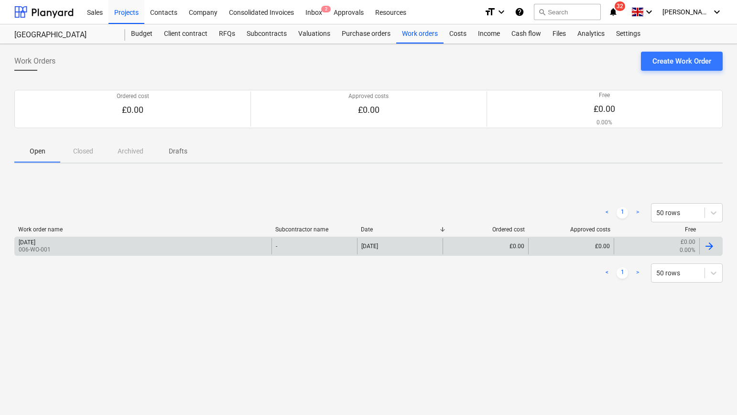
click at [142, 245] on div "[DATE] 006-WO-001" at bounding box center [143, 246] width 257 height 16
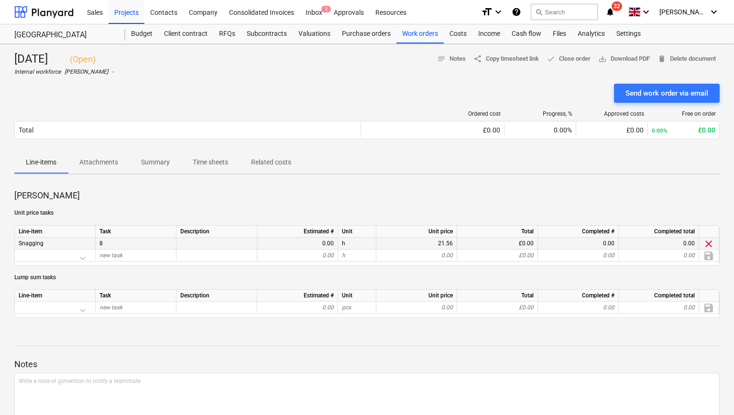
click at [316, 242] on div "0.00" at bounding box center [297, 244] width 73 height 12
click at [323, 243] on div "0.00" at bounding box center [297, 244] width 73 height 12
click at [327, 246] on div "0.00" at bounding box center [297, 244] width 73 height 12
click at [151, 241] on div "8" at bounding box center [136, 244] width 81 height 12
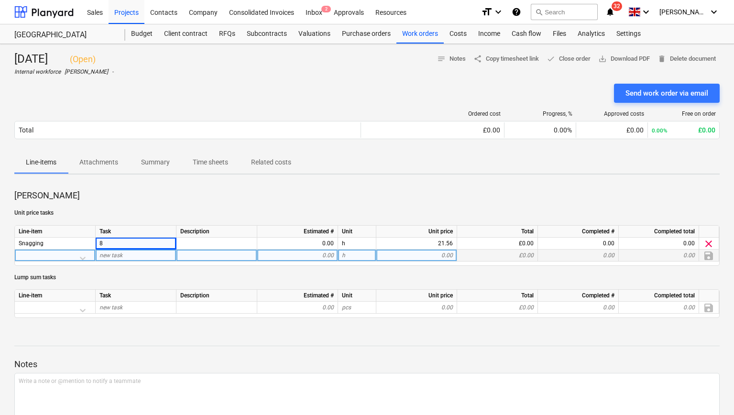
click at [140, 259] on div "new task" at bounding box center [136, 255] width 81 height 12
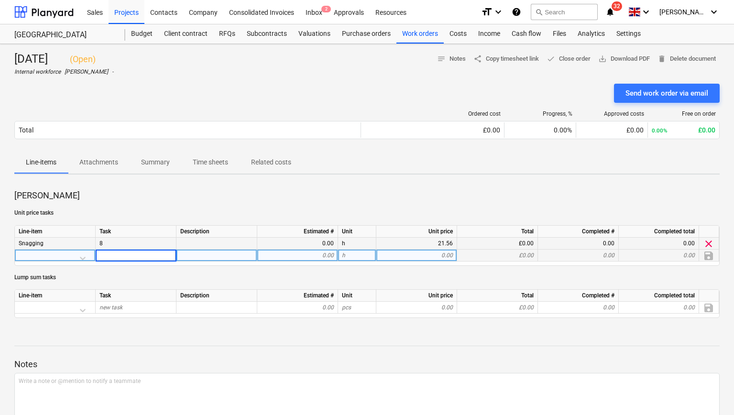
click at [298, 248] on div "0.00" at bounding box center [297, 244] width 73 height 12
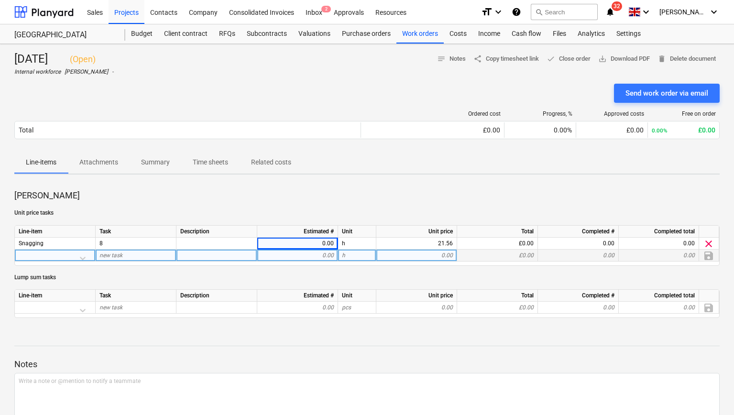
click at [125, 253] on div "new task" at bounding box center [136, 255] width 81 height 12
type input "8"
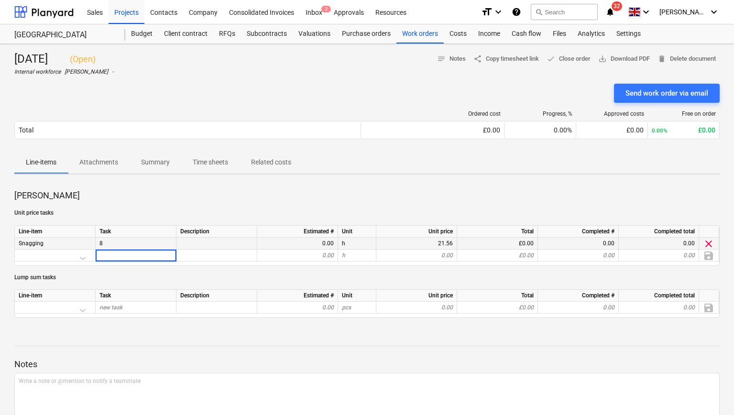
click at [304, 242] on div "0.00" at bounding box center [297, 244] width 73 height 12
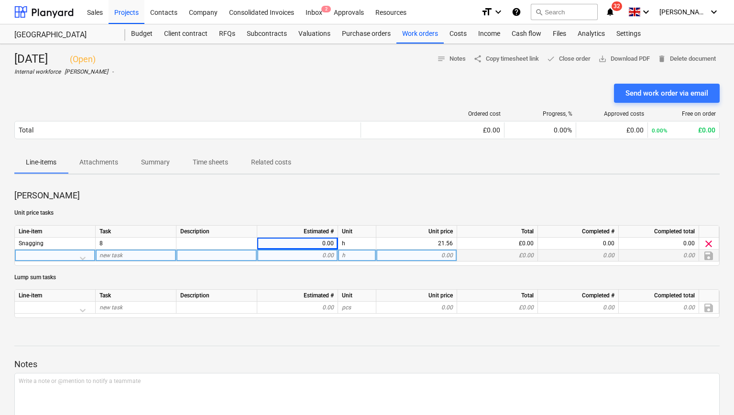
click at [324, 257] on div "0.00" at bounding box center [297, 255] width 73 height 12
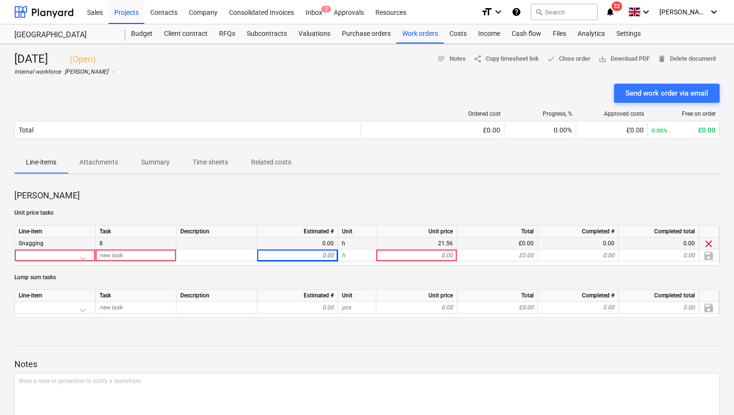
click at [327, 247] on div "0.00" at bounding box center [297, 244] width 73 height 12
click at [328, 245] on div "0.00" at bounding box center [297, 244] width 73 height 12
click at [300, 245] on div "0.00" at bounding box center [297, 244] width 73 height 12
click at [201, 244] on div at bounding box center [216, 244] width 81 height 12
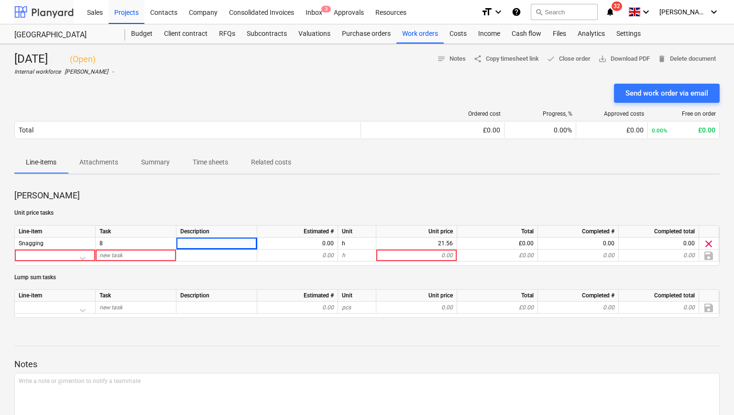
click at [65, 16] on div at bounding box center [43, 12] width 59 height 24
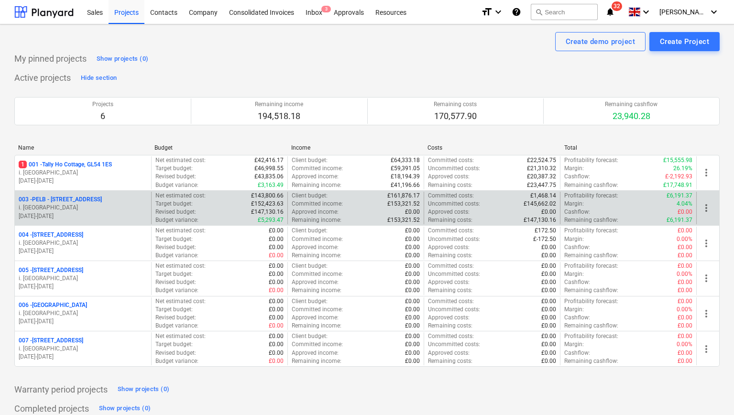
click at [87, 195] on p "003 - PELB - [GEOGRAPHIC_DATA], [GEOGRAPHIC_DATA], GL2 7NE" at bounding box center [60, 199] width 83 height 8
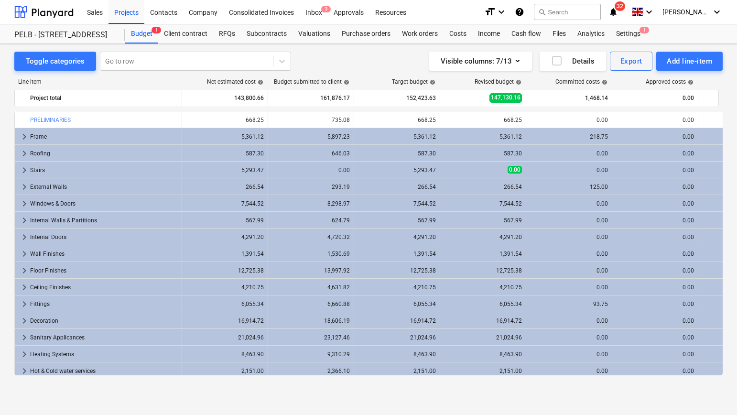
scroll to position [104, 0]
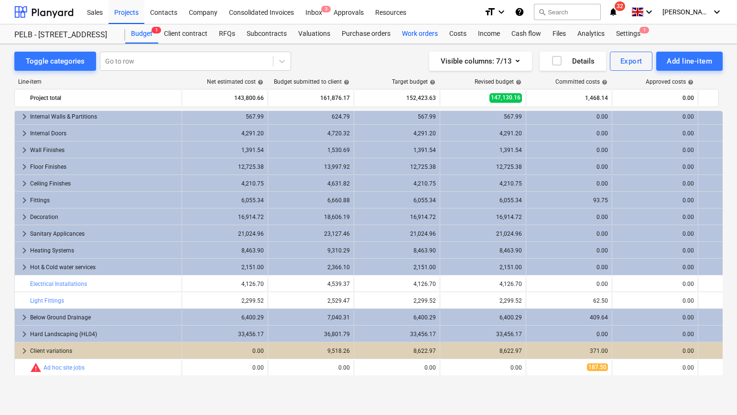
click at [434, 36] on div "Work orders" at bounding box center [419, 33] width 47 height 19
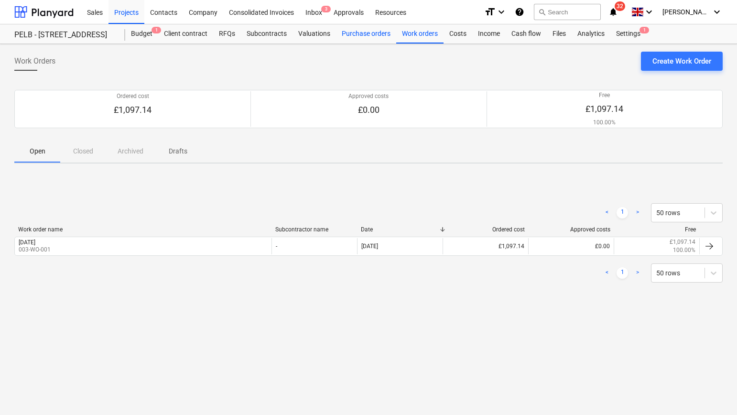
click at [375, 38] on div "Purchase orders" at bounding box center [366, 33] width 60 height 19
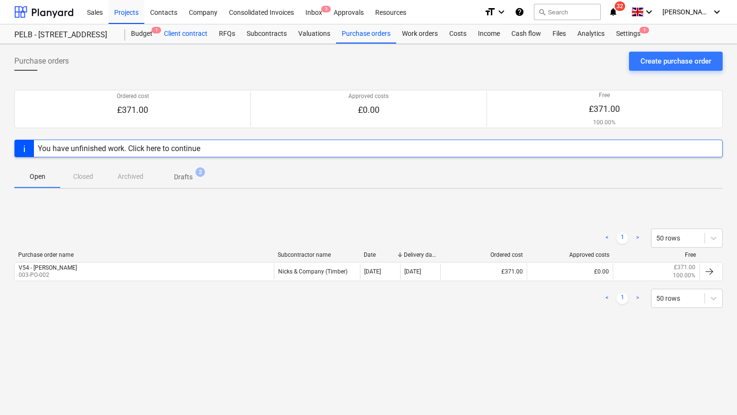
click at [171, 36] on div "Client contract" at bounding box center [185, 33] width 55 height 19
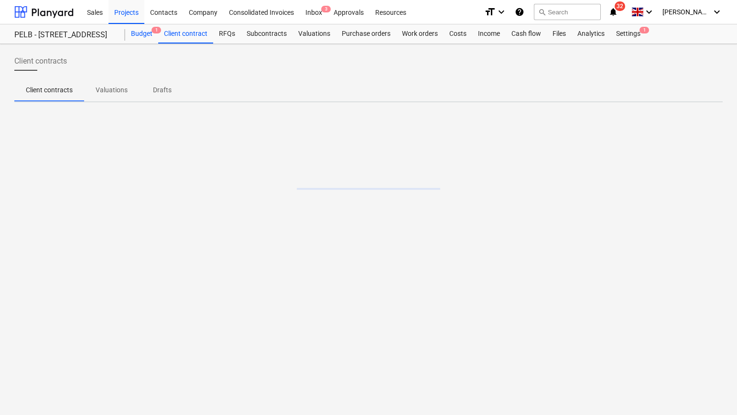
click at [136, 34] on div "Budget 1" at bounding box center [141, 33] width 33 height 19
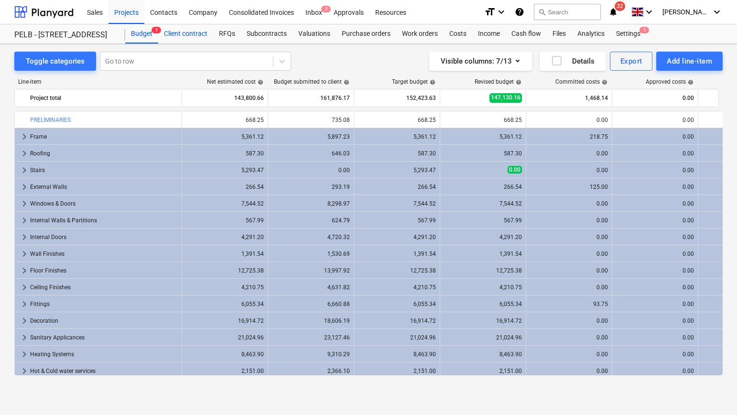
click at [189, 35] on div "Client contract" at bounding box center [185, 33] width 55 height 19
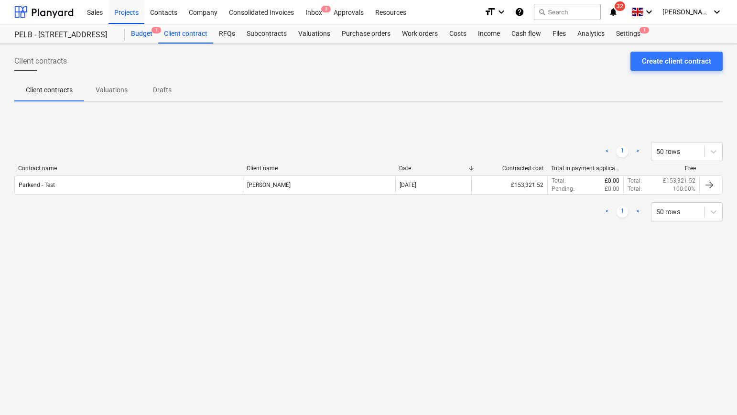
click at [139, 31] on div "Budget 1" at bounding box center [141, 33] width 33 height 19
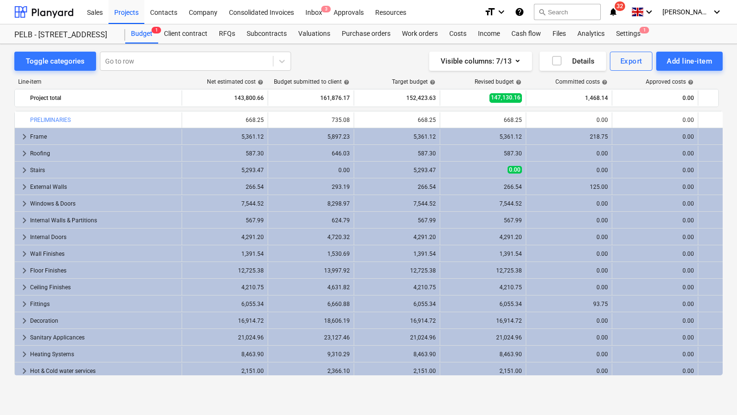
scroll to position [104, 0]
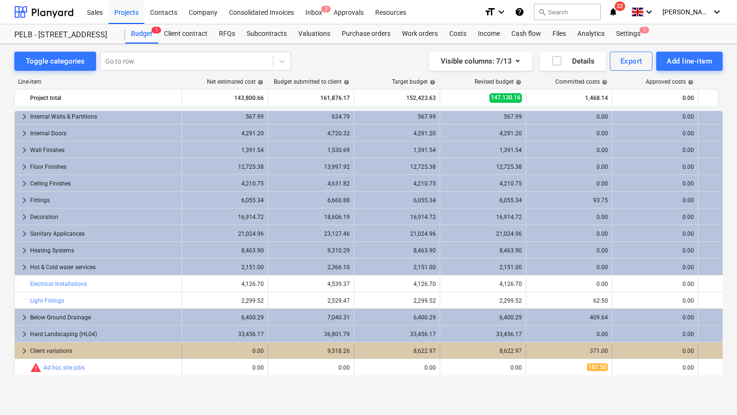
click at [89, 351] on div "Client variations" at bounding box center [104, 350] width 148 height 15
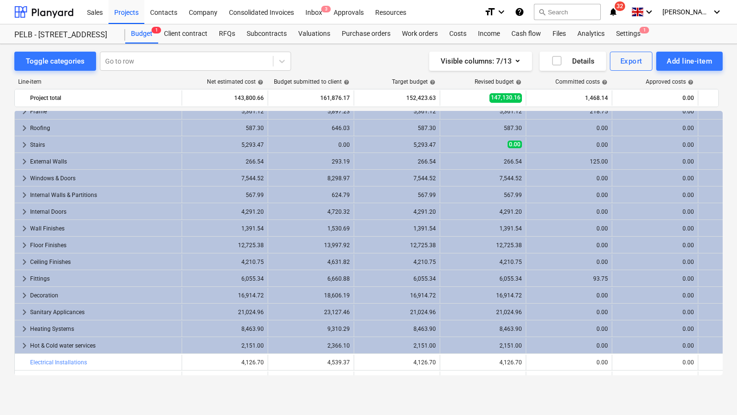
scroll to position [19, 0]
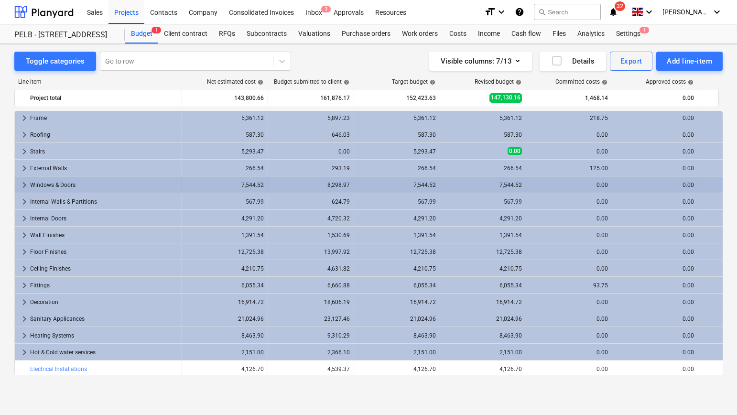
click at [423, 182] on div "7,544.52" at bounding box center [397, 185] width 78 height 7
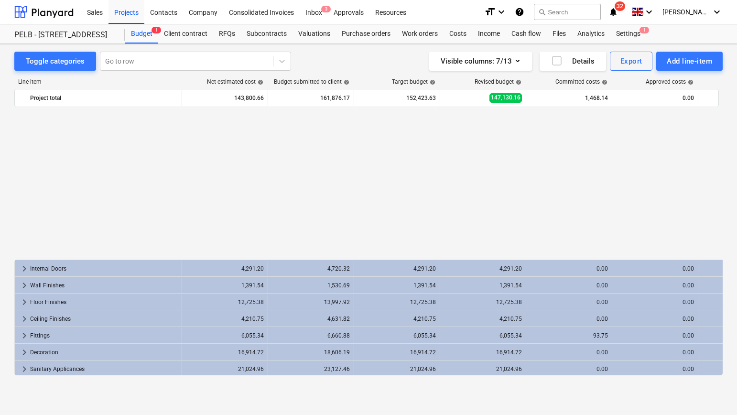
scroll to position [187, 0]
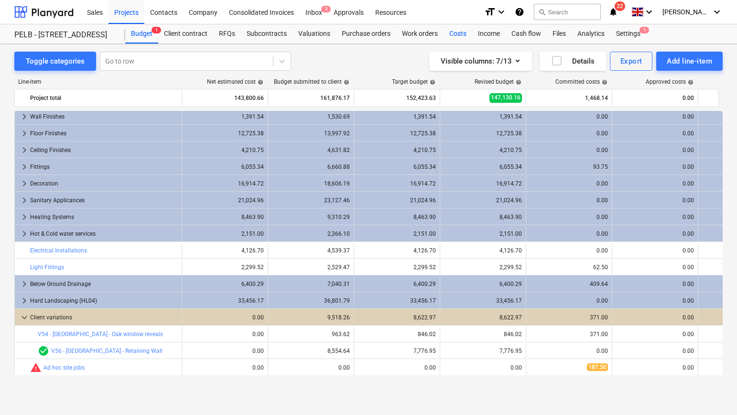
click at [456, 37] on div "Costs" at bounding box center [457, 33] width 29 height 19
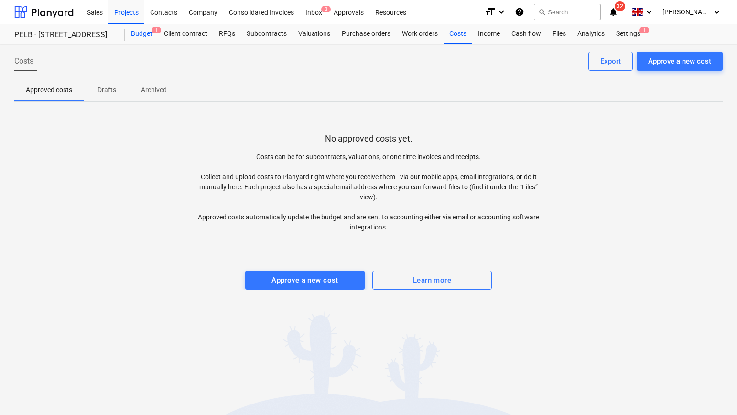
click at [143, 31] on div "Budget 1" at bounding box center [141, 33] width 33 height 19
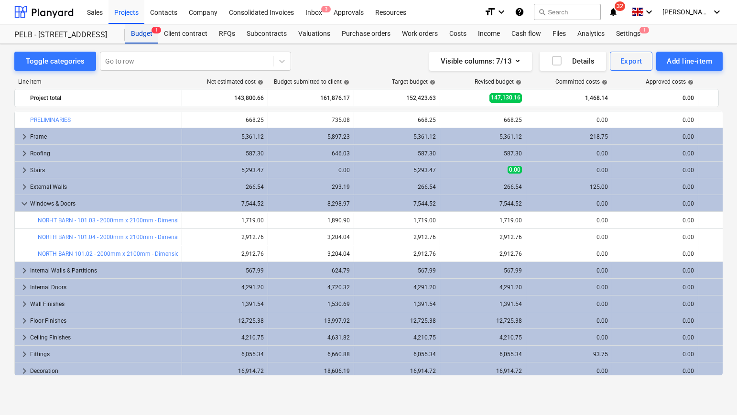
scroll to position [187, 0]
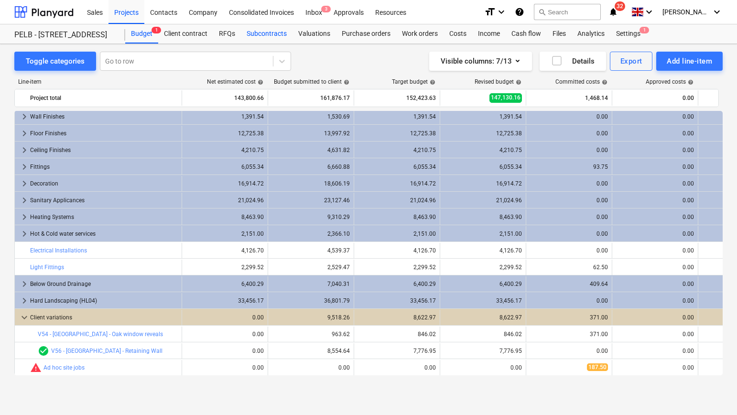
click at [281, 35] on div "Subcontracts" at bounding box center [267, 33] width 52 height 19
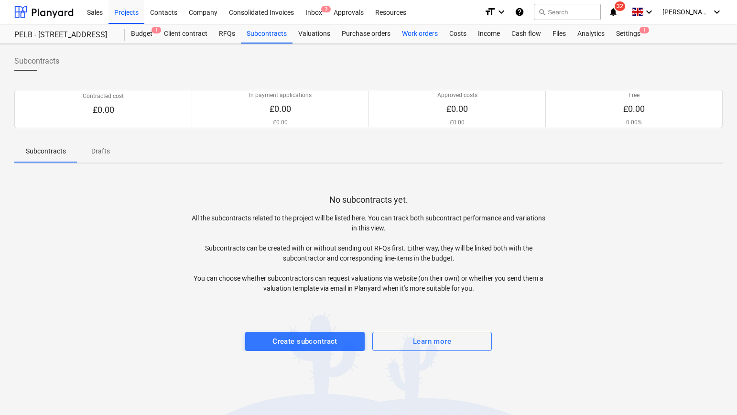
click at [402, 36] on div "Work orders" at bounding box center [419, 33] width 47 height 19
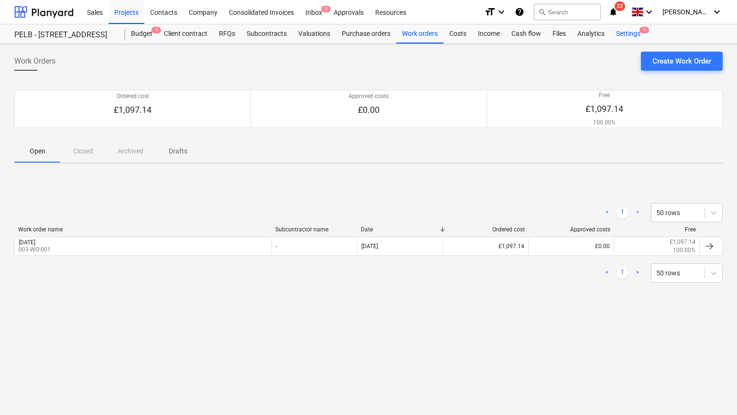
click at [619, 35] on div "Settings 1" at bounding box center [628, 33] width 36 height 19
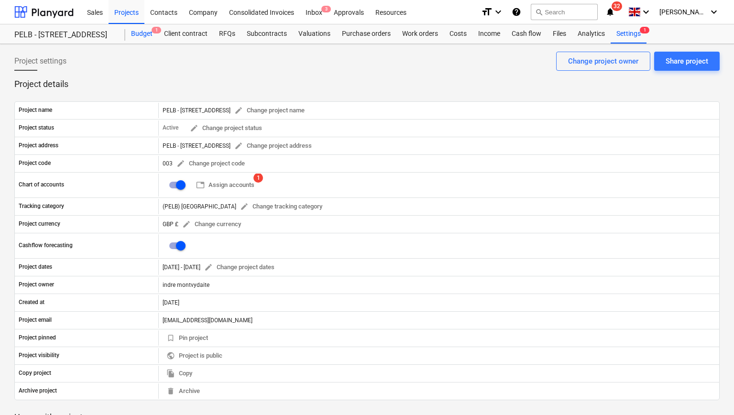
click at [141, 32] on div "Budget 1" at bounding box center [141, 33] width 33 height 19
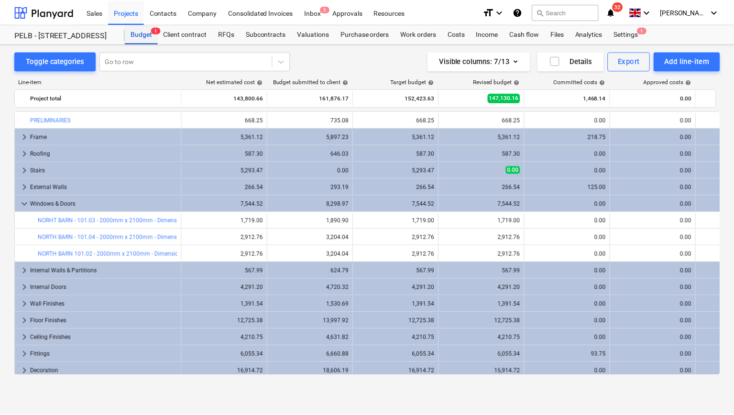
scroll to position [187, 0]
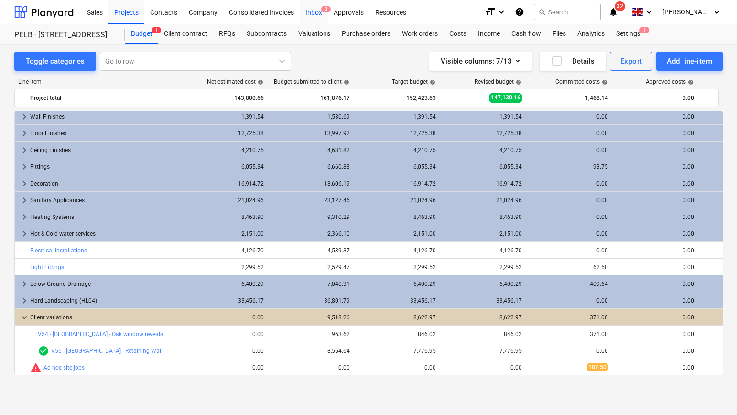
click at [319, 11] on div "Inbox 3" at bounding box center [314, 12] width 28 height 24
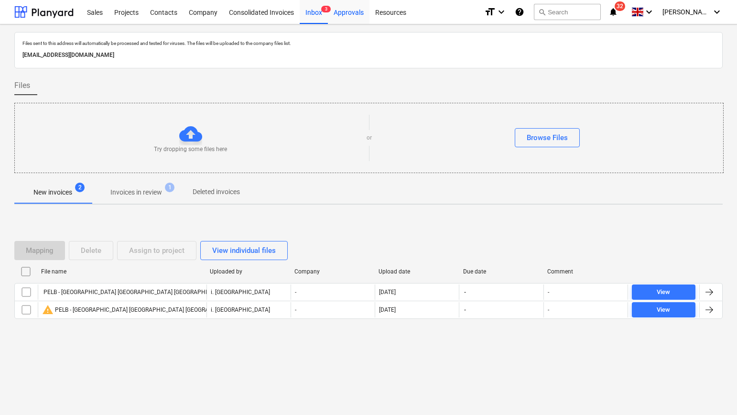
click at [341, 9] on div "Approvals" at bounding box center [349, 12] width 42 height 24
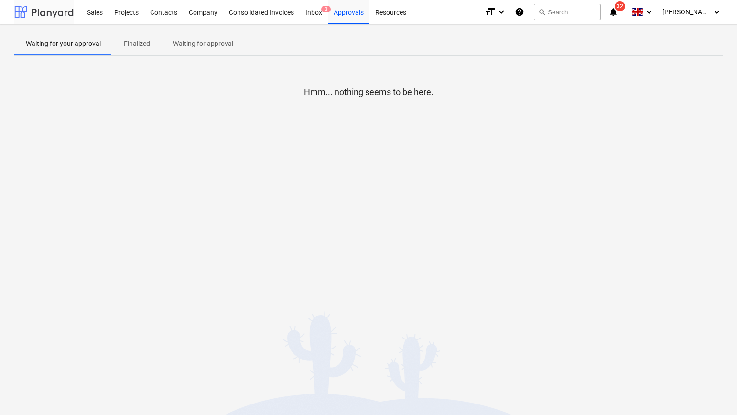
click at [65, 14] on div at bounding box center [43, 12] width 59 height 24
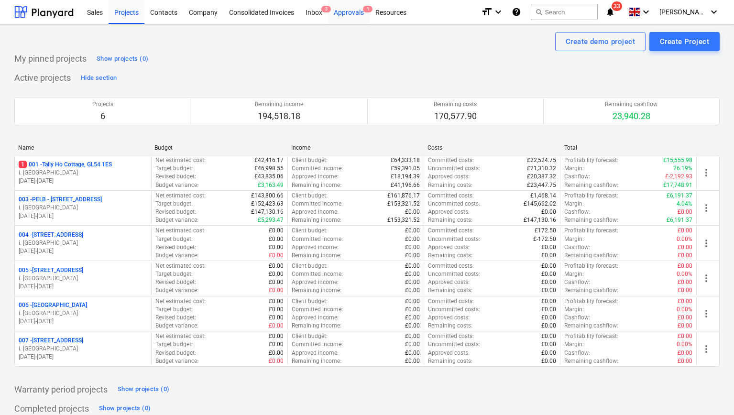
click at [356, 15] on div "Approvals 1" at bounding box center [349, 12] width 42 height 24
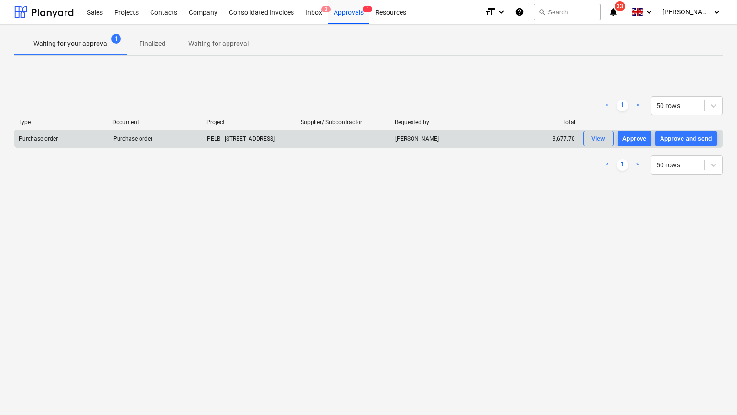
click at [167, 136] on div "Purchase order" at bounding box center [156, 138] width 94 height 15
click at [234, 139] on span "PELB - [STREET_ADDRESS]" at bounding box center [241, 138] width 68 height 7
click at [595, 142] on div "View" at bounding box center [598, 138] width 14 height 11
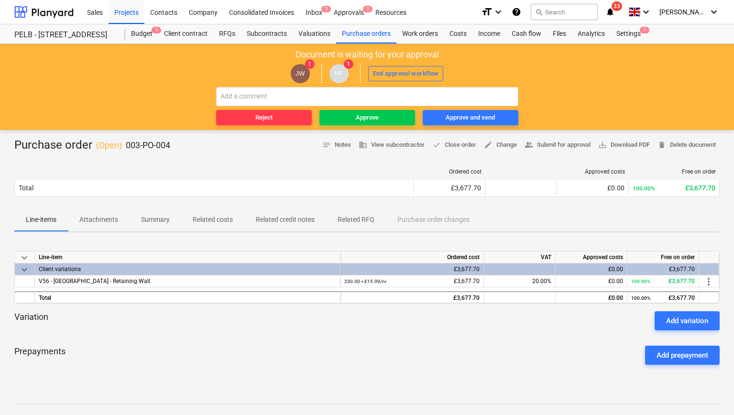
click at [223, 214] on span "Related costs" at bounding box center [212, 220] width 63 height 16
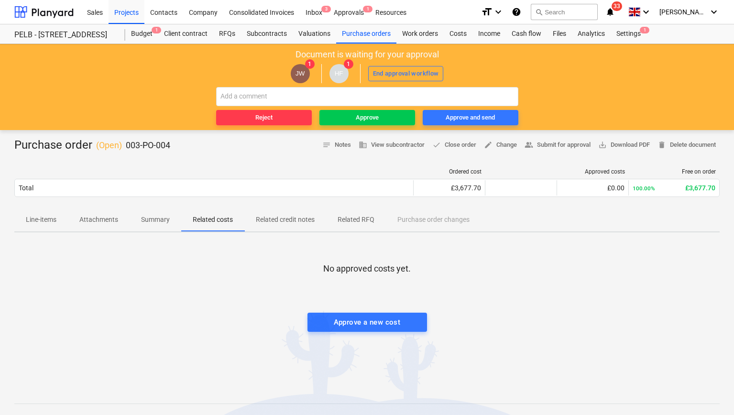
drag, startPoint x: 75, startPoint y: 219, endPoint x: 67, endPoint y: 218, distance: 7.7
click at [75, 219] on span "Attachments" at bounding box center [99, 220] width 62 height 16
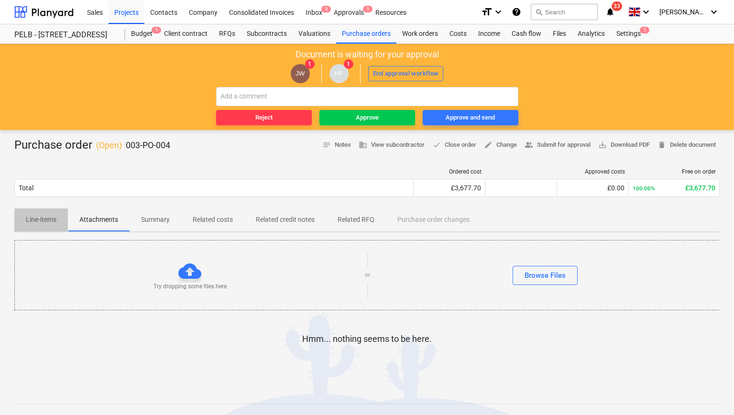
click at [47, 217] on p "Line-items" at bounding box center [41, 220] width 31 height 10
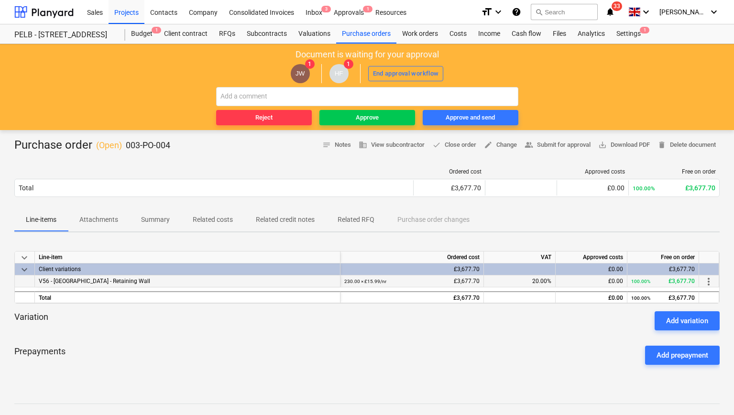
click at [132, 279] on div "V56 - [GEOGRAPHIC_DATA] - Retaining Wall" at bounding box center [187, 281] width 305 height 12
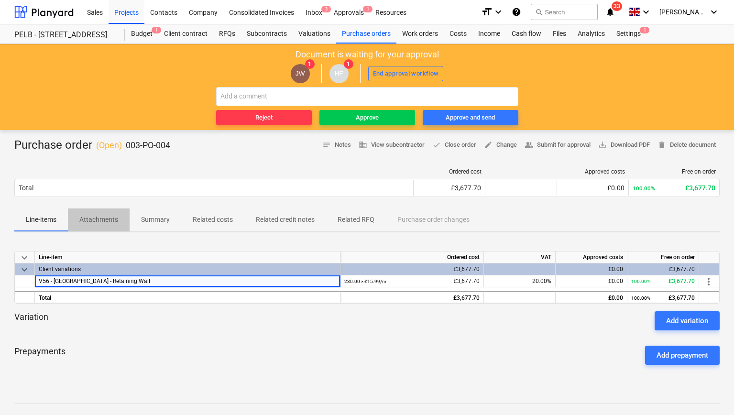
click at [116, 224] on p "Attachments" at bounding box center [98, 220] width 39 height 10
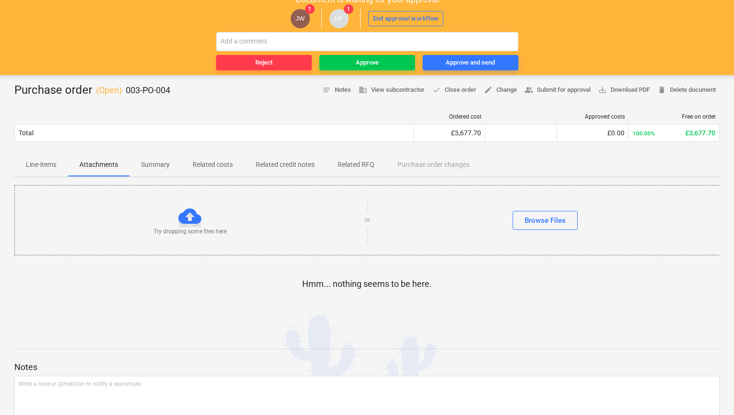
scroll to position [65, 0]
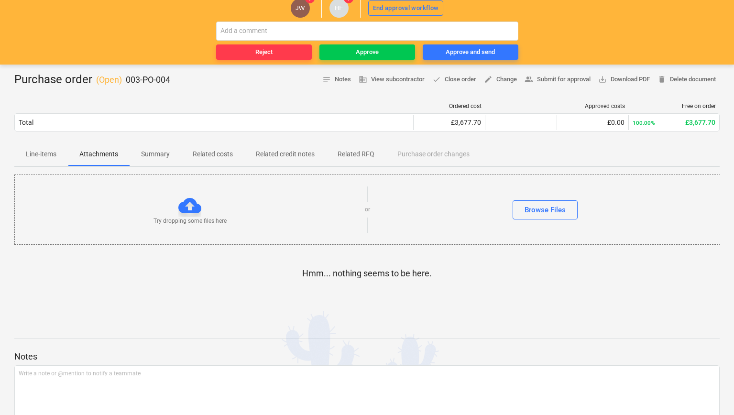
click at [50, 153] on p "Line-items" at bounding box center [41, 154] width 31 height 10
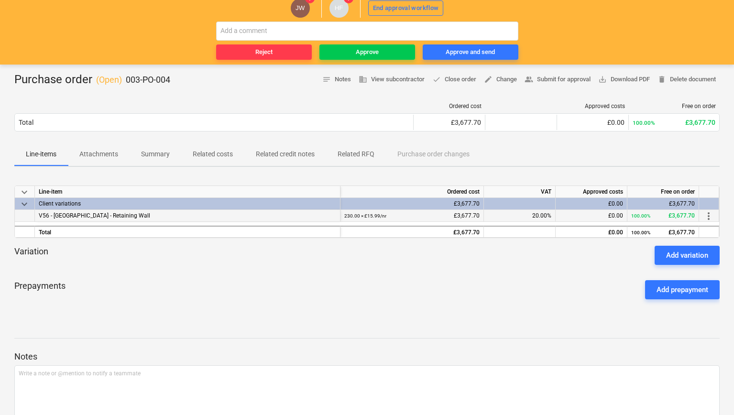
click at [109, 214] on span "V56 - [GEOGRAPHIC_DATA] - Retaining Wall" at bounding box center [94, 215] width 111 height 7
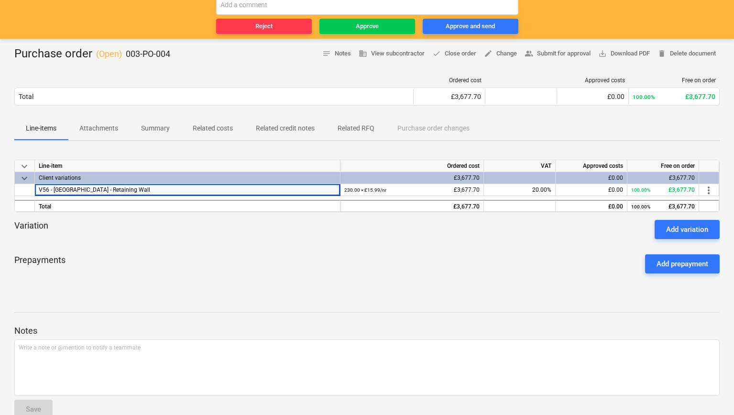
scroll to position [86, 0]
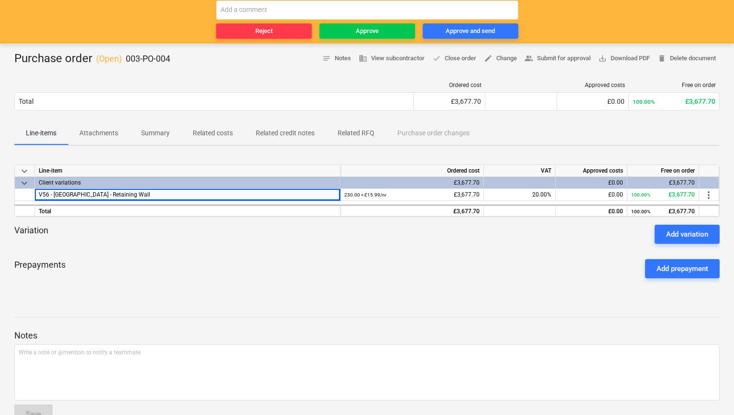
click at [79, 139] on span "Attachments" at bounding box center [99, 133] width 62 height 16
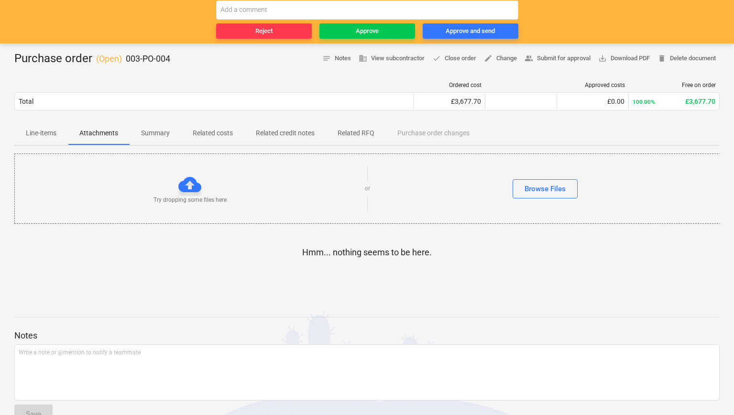
click at [86, 132] on p "Attachments" at bounding box center [98, 133] width 39 height 10
click at [374, 134] on p "Related RFQ" at bounding box center [355, 133] width 37 height 10
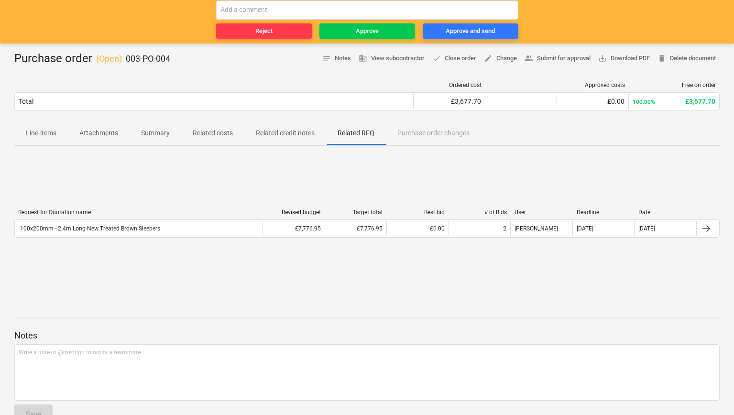
scroll to position [110, 0]
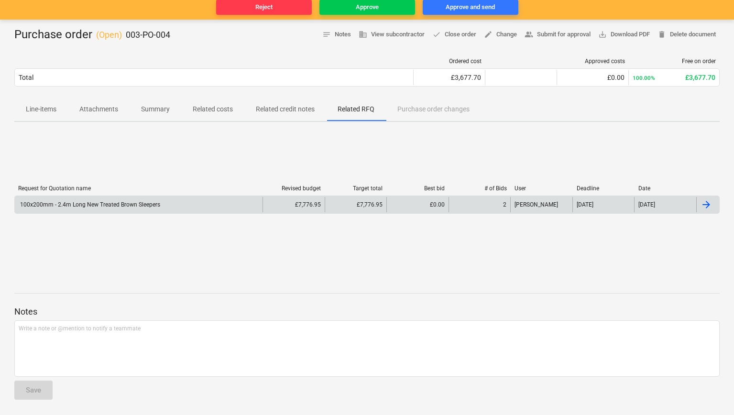
click at [133, 207] on div "100x200mm - 2.4m Long New Treated Brown Sleepers" at bounding box center [89, 204] width 141 height 7
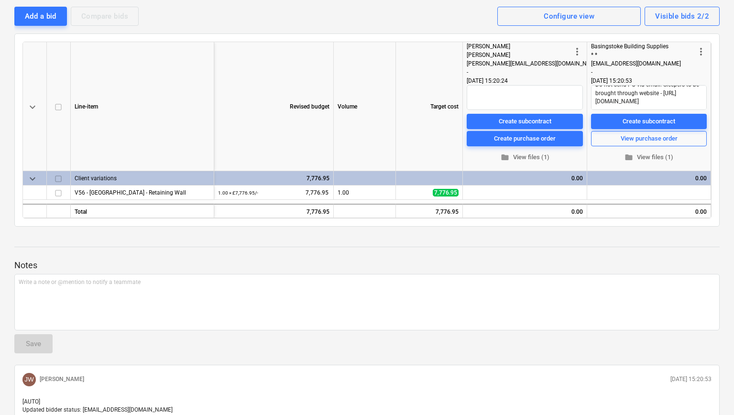
scroll to position [102, 0]
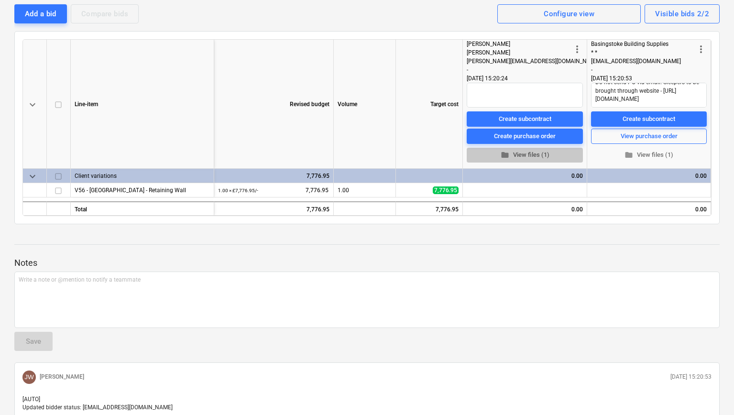
click at [526, 155] on span "folder View files (1)" at bounding box center [524, 155] width 108 height 11
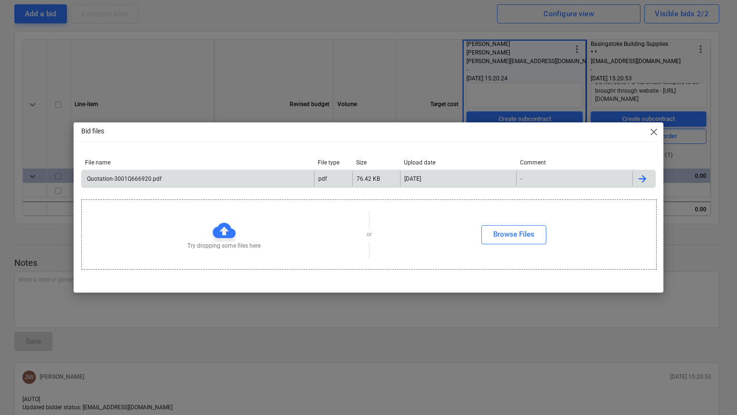
click at [147, 178] on div "Quotation-3001Q666920.pdf" at bounding box center [124, 178] width 76 height 7
click at [653, 131] on span "close" at bounding box center [653, 131] width 11 height 11
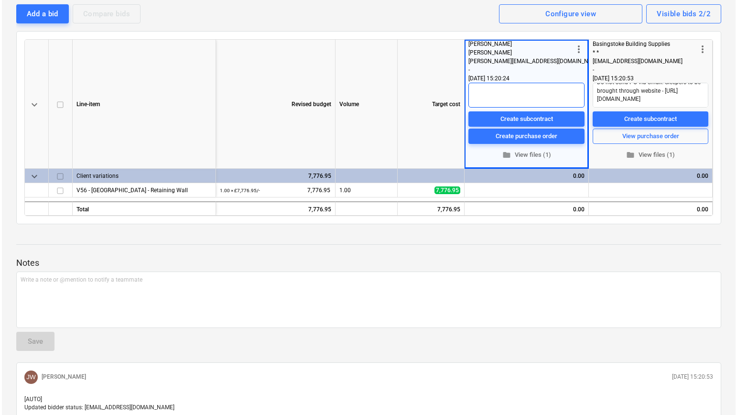
scroll to position [0, 0]
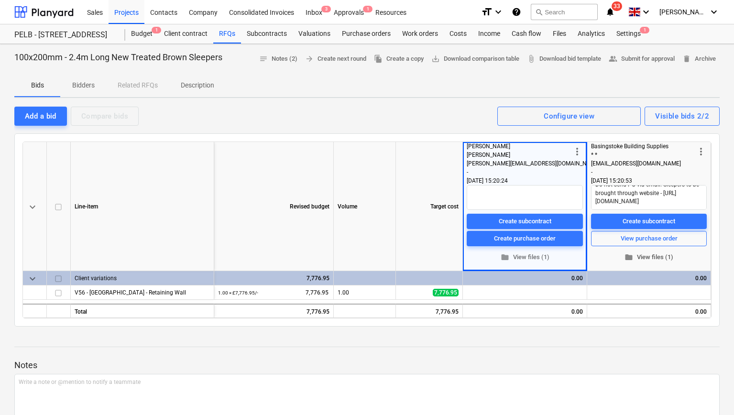
click at [654, 257] on span "folder View files (1)" at bounding box center [649, 257] width 108 height 11
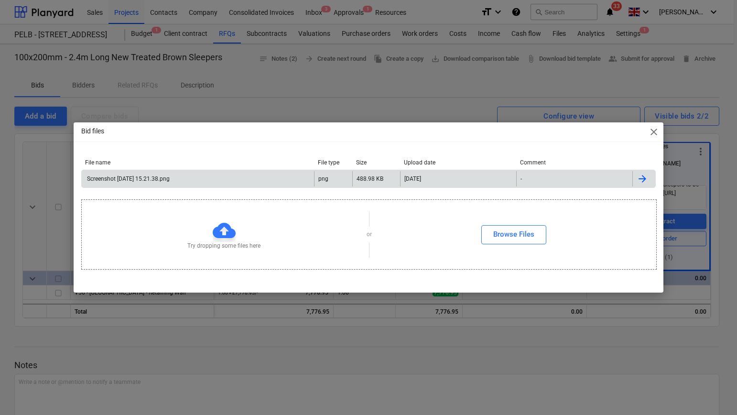
click at [164, 172] on div "Screenshot [DATE] 15.21.38.png" at bounding box center [198, 178] width 232 height 15
click at [164, 178] on div "Screenshot [DATE] 15.21.38.png" at bounding box center [128, 178] width 84 height 7
click at [650, 132] on span "close" at bounding box center [653, 131] width 11 height 11
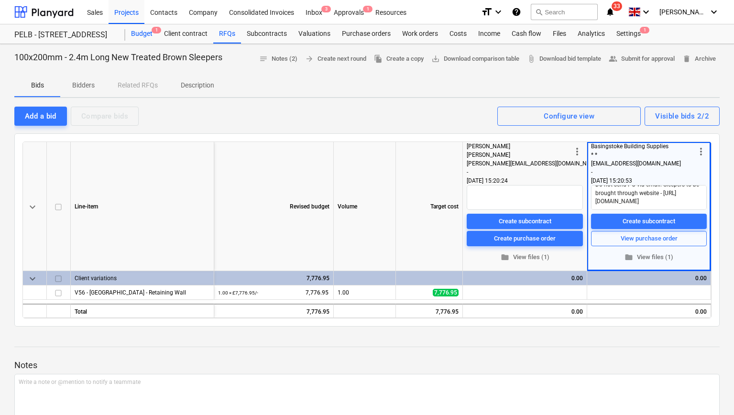
click at [131, 31] on div "Budget 1" at bounding box center [141, 33] width 33 height 19
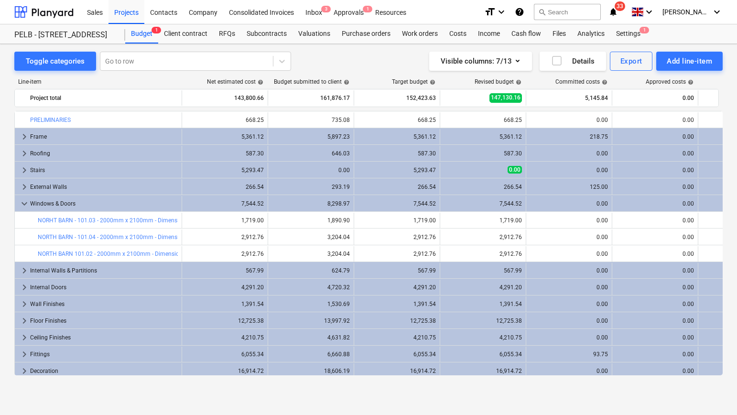
scroll to position [187, 0]
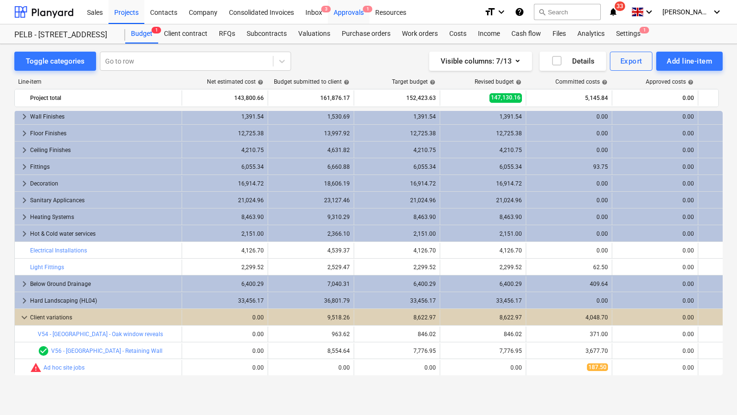
click at [346, 14] on div "Approvals 1" at bounding box center [349, 12] width 42 height 24
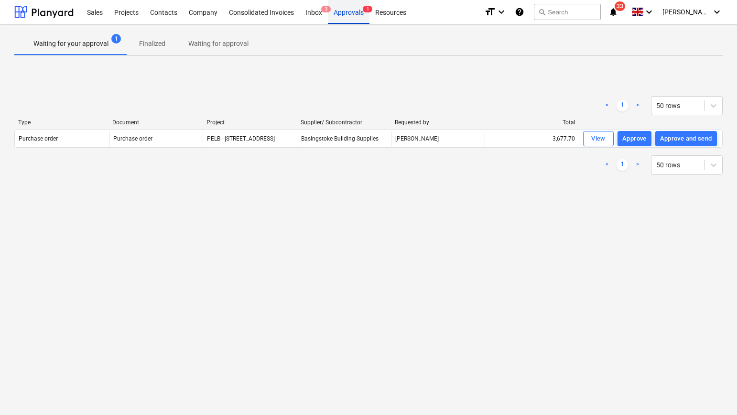
click at [350, 10] on div "Approvals 1" at bounding box center [349, 12] width 42 height 24
click at [352, 15] on div "Approvals 1" at bounding box center [349, 12] width 42 height 24
click at [54, 13] on div at bounding box center [43, 12] width 59 height 24
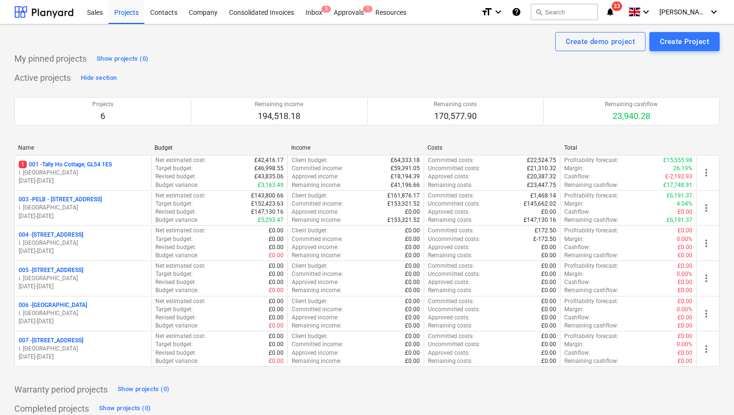
click at [102, 195] on p "003 - PELB - [GEOGRAPHIC_DATA], [GEOGRAPHIC_DATA], GL2 7NE" at bounding box center [60, 199] width 83 height 8
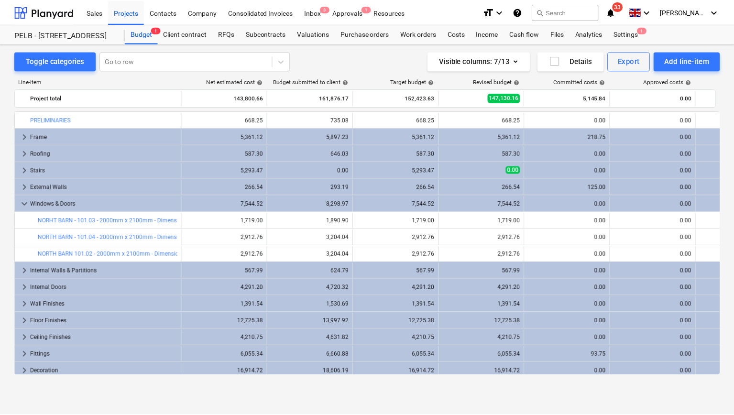
scroll to position [187, 0]
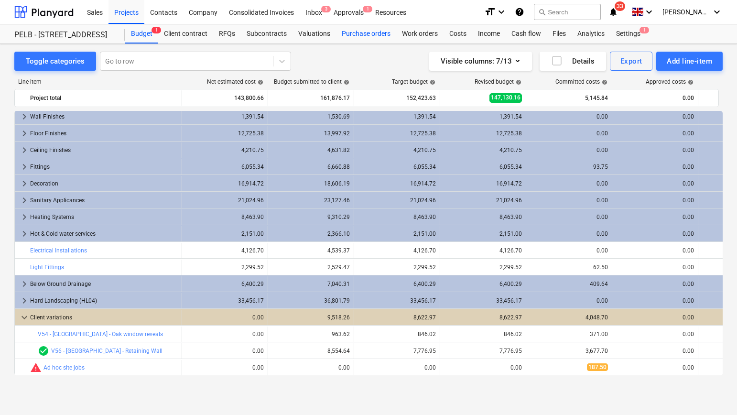
click at [374, 34] on div "Purchase orders" at bounding box center [366, 33] width 60 height 19
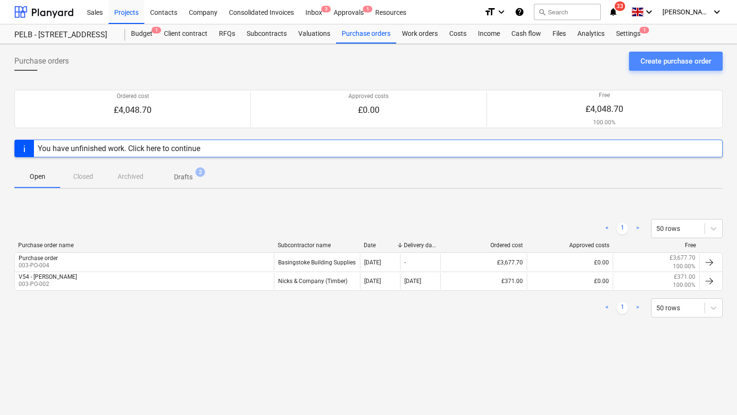
click at [670, 63] on div "Create purchase order" at bounding box center [675, 61] width 71 height 12
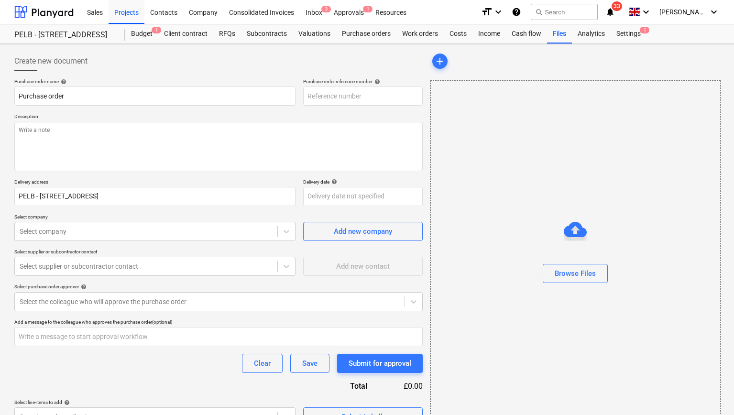
type input "003-PO-005"
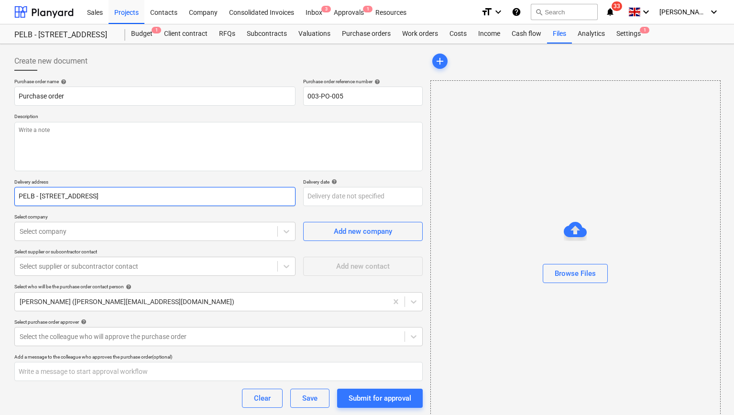
click at [33, 195] on input "PELB - [STREET_ADDRESS]" at bounding box center [154, 196] width 281 height 19
type input "[STREET_ADDRESS]"
click at [116, 231] on div at bounding box center [146, 232] width 253 height 10
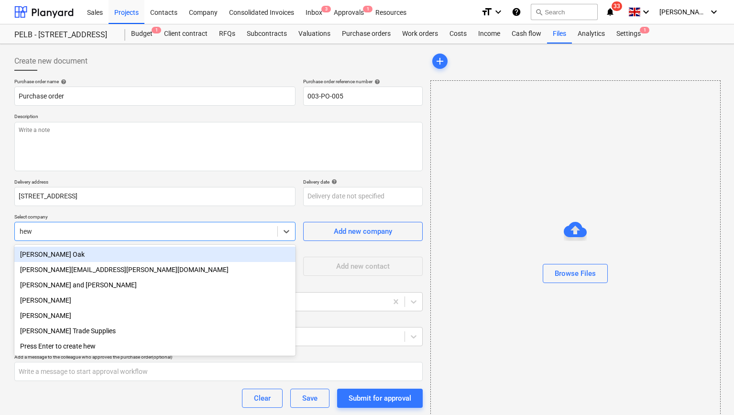
type input "hewi"
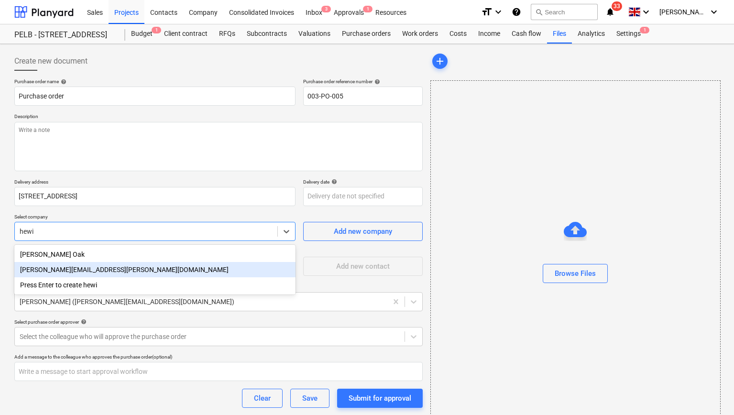
click at [90, 271] on div "[PERSON_NAME][EMAIL_ADDRESS][PERSON_NAME][DOMAIN_NAME]" at bounding box center [154, 269] width 281 height 15
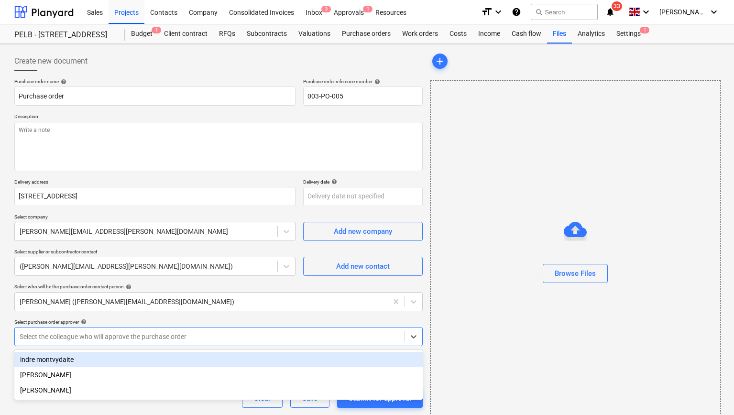
click at [188, 336] on div at bounding box center [210, 337] width 380 height 10
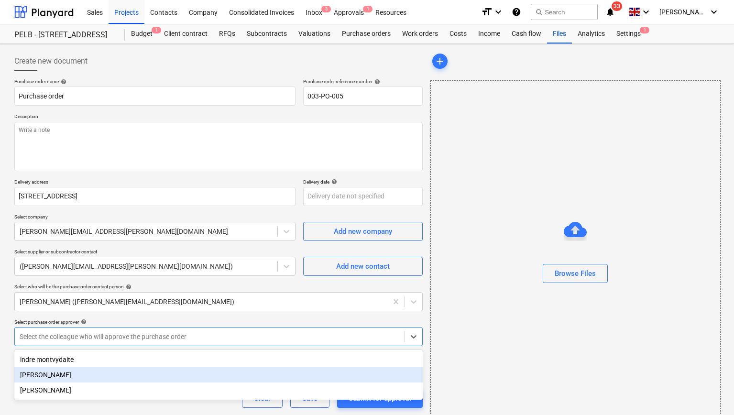
click at [110, 376] on div "[PERSON_NAME]" at bounding box center [218, 374] width 408 height 15
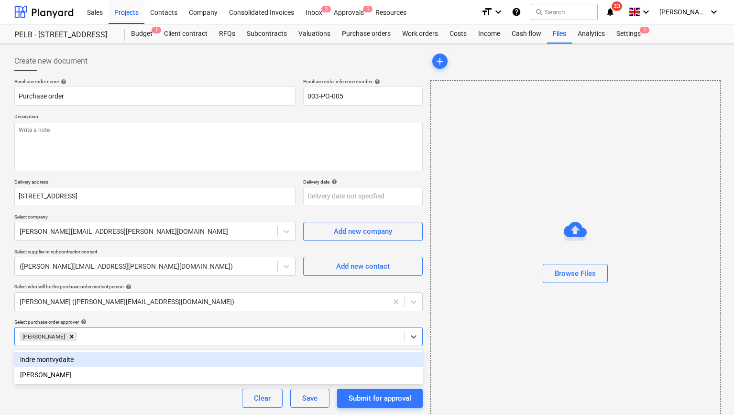
click at [143, 318] on div "Purchase order name help Purchase order Purchase order reference number help 00…" at bounding box center [218, 269] width 408 height 383
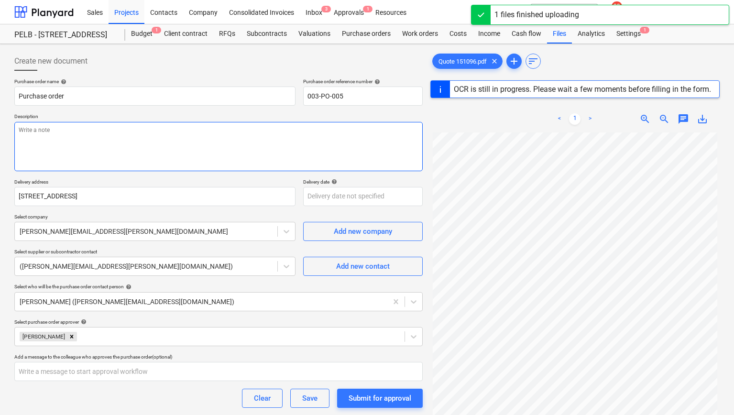
scroll to position [24, 0]
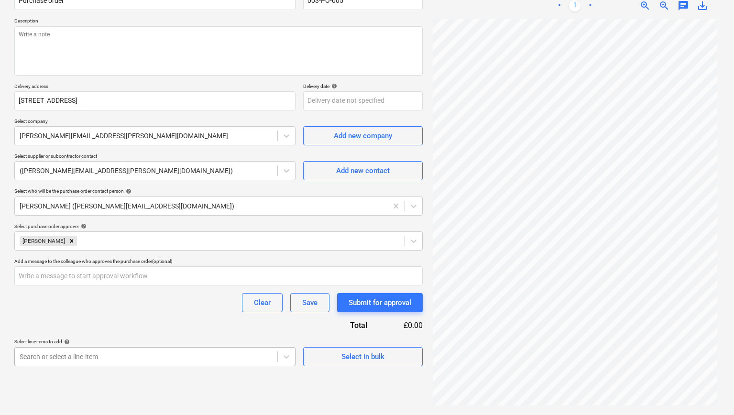
scroll to position [196, 0]
click at [128, 319] on body "Sales Projects Contacts Company Consolidated Invoices Inbox 3 Approvals 1 Resou…" at bounding box center [367, 111] width 734 height 415
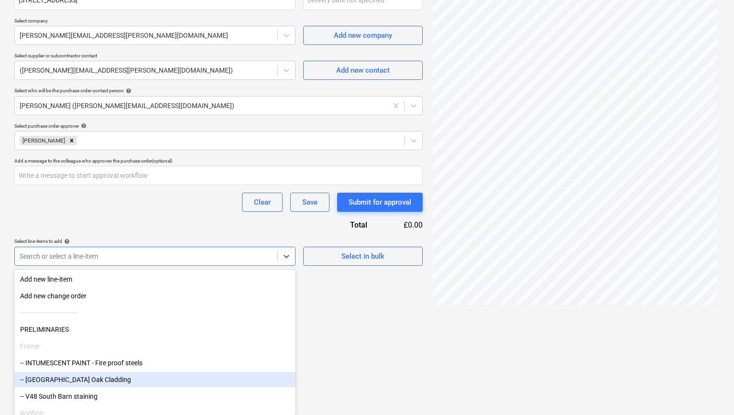
click at [97, 386] on div "-- [GEOGRAPHIC_DATA] Oak Cladding" at bounding box center [154, 379] width 281 height 15
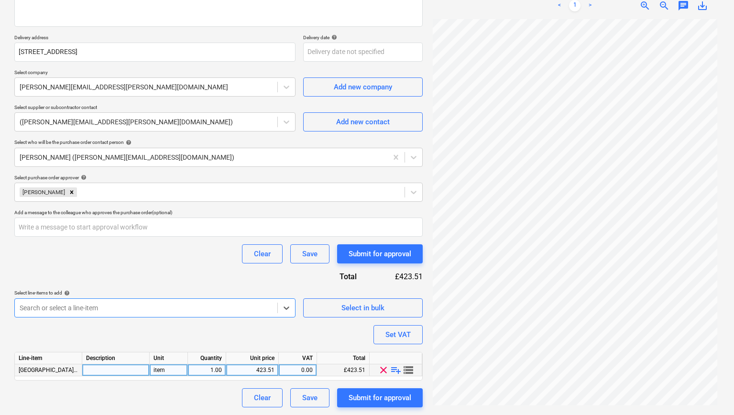
click at [55, 367] on span "[GEOGRAPHIC_DATA] Oak Cladding" at bounding box center [64, 370] width 91 height 7
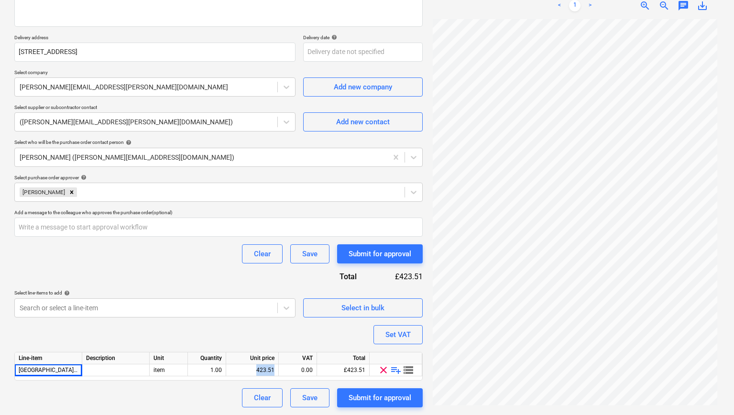
drag, startPoint x: 277, startPoint y: 368, endPoint x: 226, endPoint y: 364, distance: 51.4
click at [227, 364] on div "Line-item Description Unit Quantity Unit price VAT Total [GEOGRAPHIC_DATA] Clad…" at bounding box center [218, 366] width 408 height 29
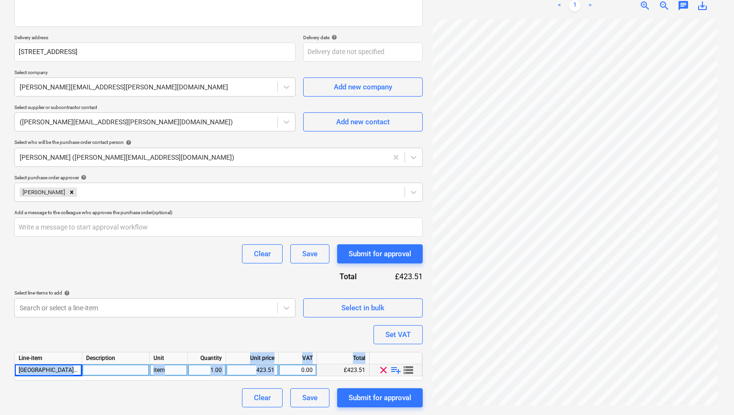
click at [264, 371] on div "423.51" at bounding box center [252, 370] width 44 height 12
type input "1066.40"
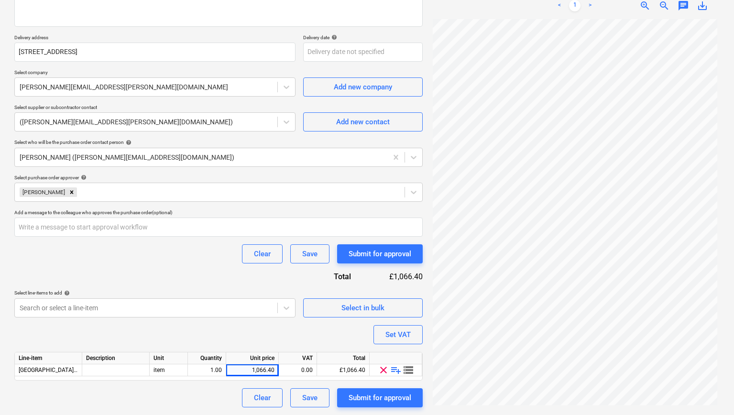
click at [277, 336] on div "Purchase order name help Purchase order Purchase order reference number help 00…" at bounding box center [218, 170] width 408 height 473
click at [306, 366] on div "0.00" at bounding box center [297, 370] width 30 height 12
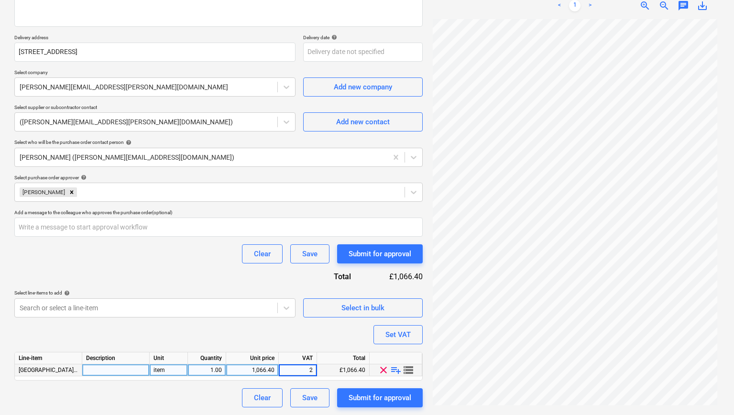
type input "20"
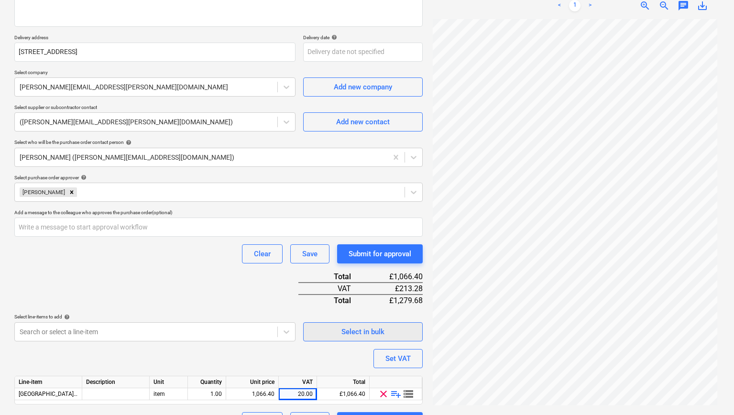
click at [314, 342] on div "Purchase order name help Purchase order Purchase order reference number help 00…" at bounding box center [218, 182] width 408 height 497
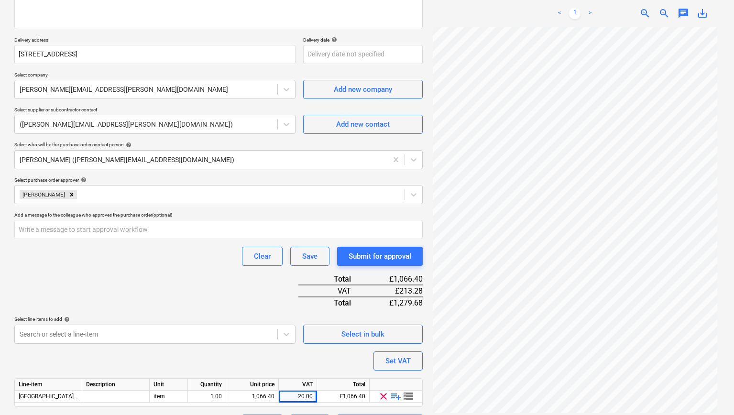
scroll to position [168, 0]
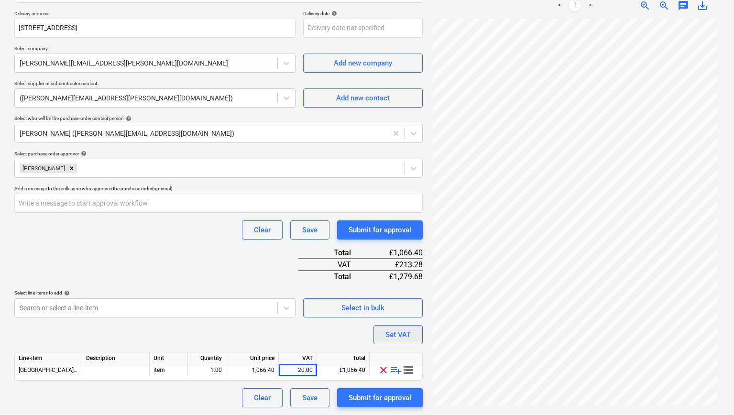
click at [406, 331] on div "Set VAT" at bounding box center [397, 334] width 25 height 12
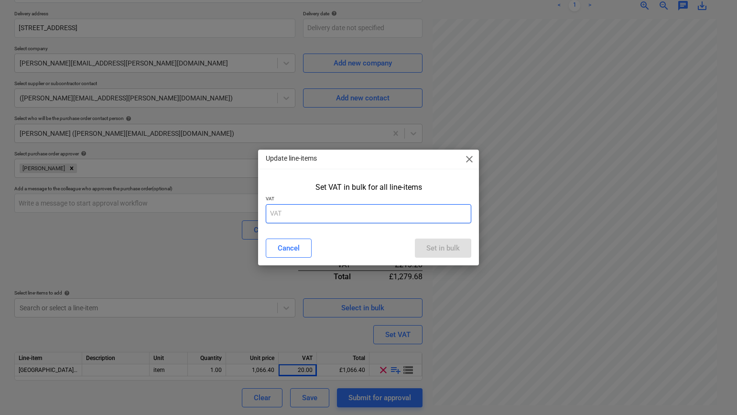
click at [306, 213] on input "text" at bounding box center [369, 213] width 206 height 19
type input "20"
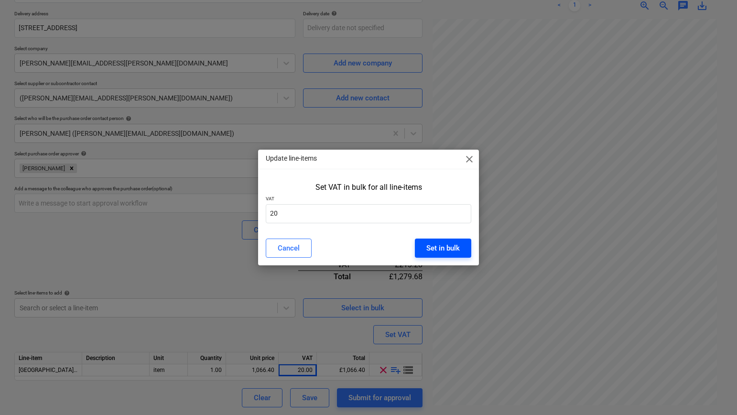
click at [440, 251] on div "Set in bulk" at bounding box center [442, 248] width 33 height 12
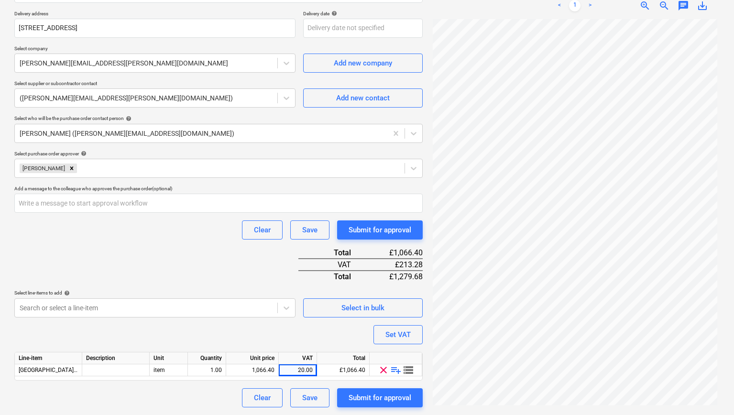
click at [288, 335] on div "Purchase order name help Purchase order Purchase order reference number help 00…" at bounding box center [218, 158] width 408 height 497
click at [304, 374] on div "20.00" at bounding box center [297, 370] width 30 height 12
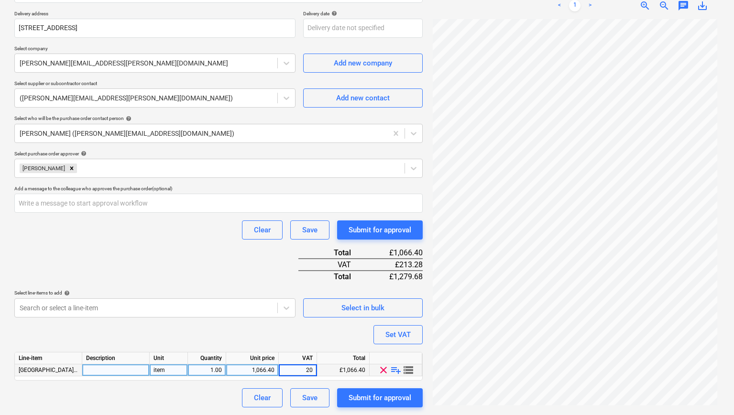
click at [303, 371] on input "20" at bounding box center [298, 369] width 38 height 11
click at [308, 371] on input "20" at bounding box center [298, 369] width 38 height 11
type input "0"
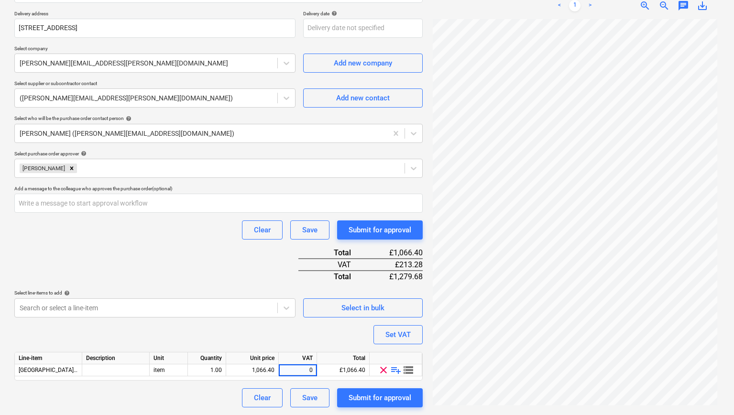
click at [301, 330] on div "Purchase order name help Purchase order Purchase order reference number help 00…" at bounding box center [218, 158] width 408 height 497
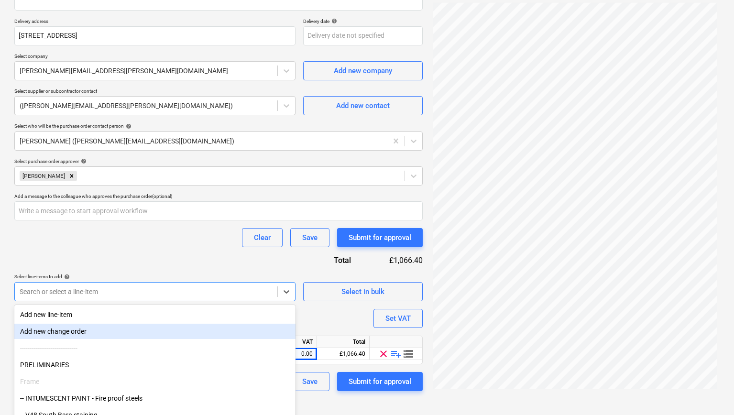
click at [226, 254] on body "Sales Projects Contacts Company Consolidated Invoices Inbox 3 Approvals 1 Resou…" at bounding box center [367, 46] width 734 height 415
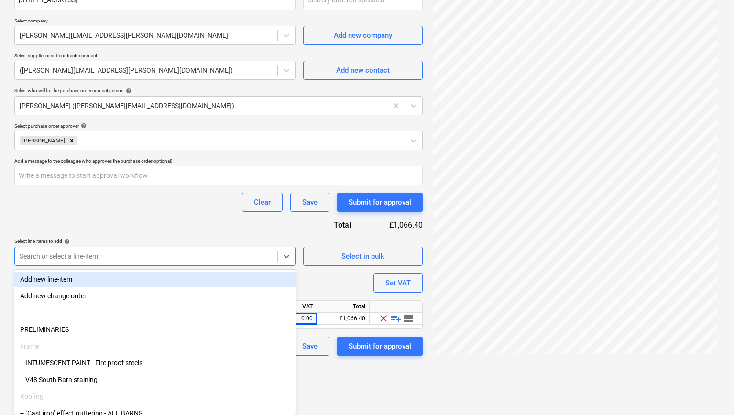
click at [122, 220] on div "Purchase order name help Purchase order Purchase order reference number help 00…" at bounding box center [218, 118] width 408 height 473
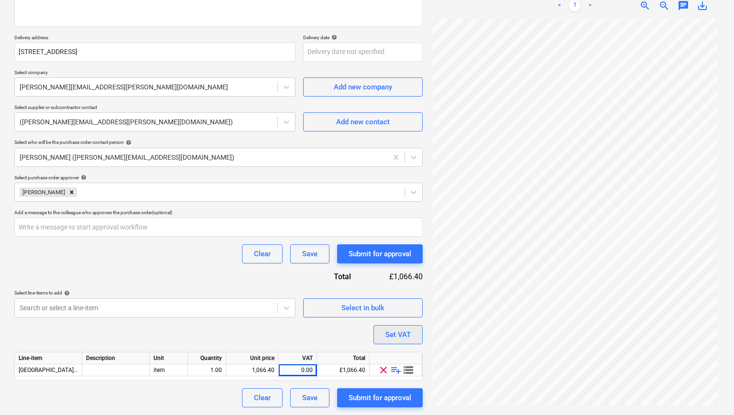
click at [388, 336] on div "Set VAT" at bounding box center [397, 334] width 25 height 12
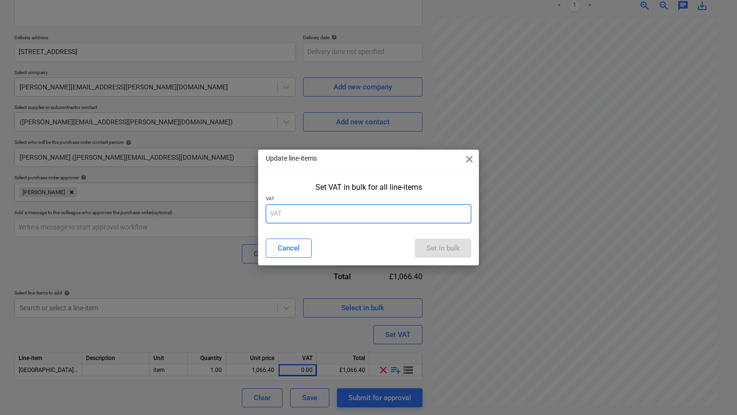
click at [317, 212] on input "text" at bounding box center [369, 213] width 206 height 19
type input "20"
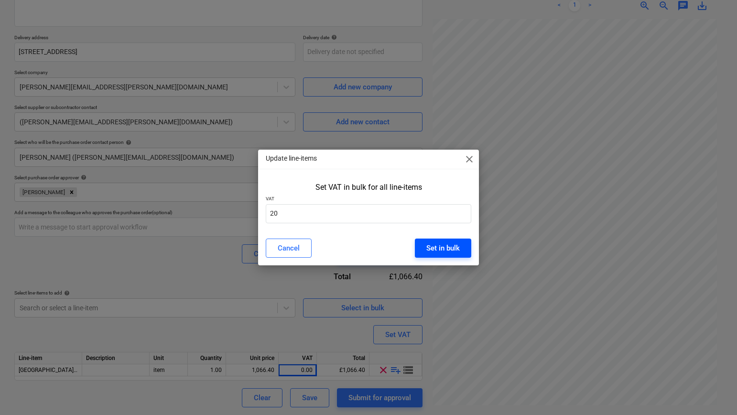
click at [465, 247] on button "Set in bulk" at bounding box center [443, 247] width 56 height 19
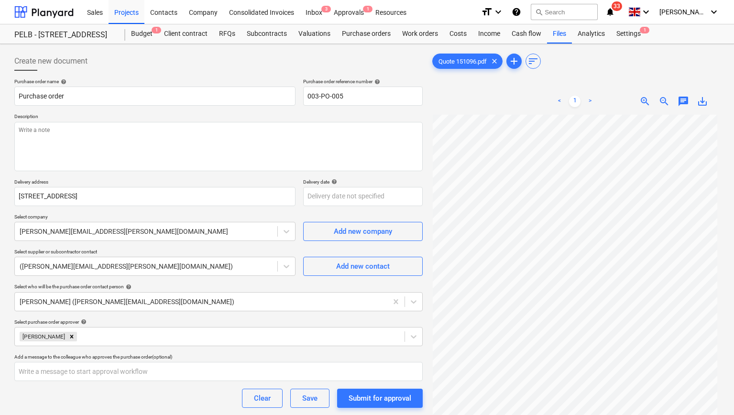
scroll to position [168, 0]
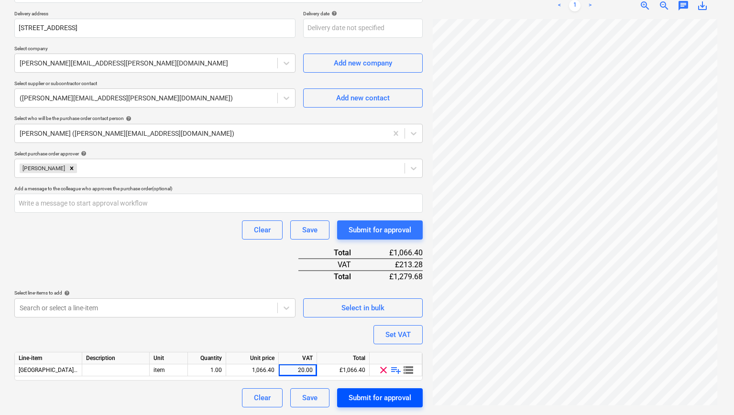
click at [359, 395] on div "Submit for approval" at bounding box center [379, 397] width 63 height 12
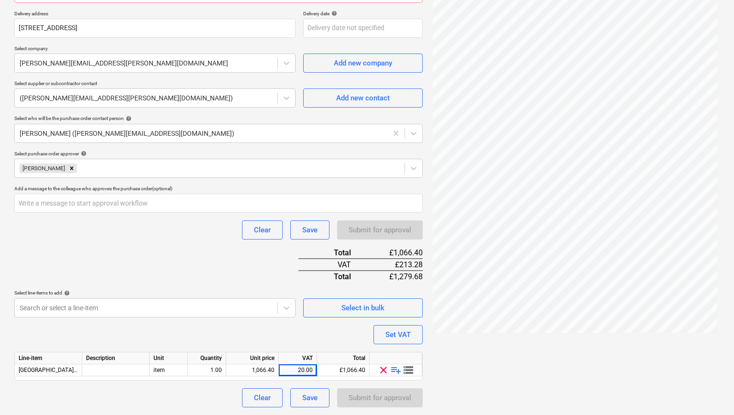
scroll to position [0, 0]
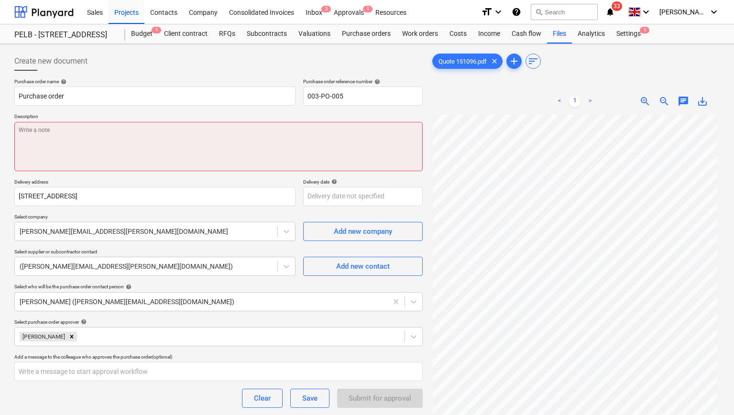
click at [153, 136] on textarea at bounding box center [218, 146] width 408 height 49
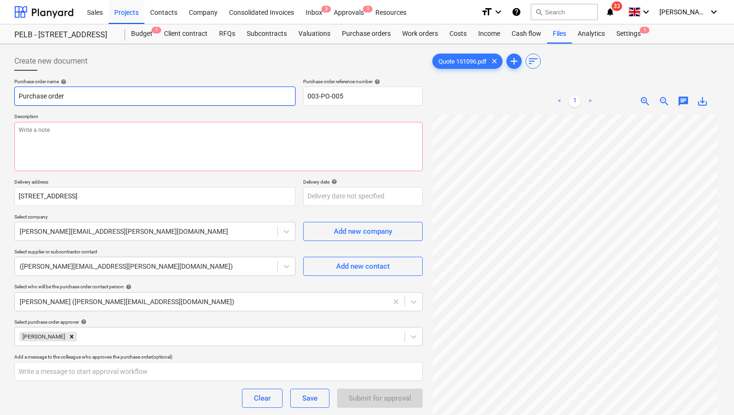
drag, startPoint x: 74, startPoint y: 97, endPoint x: 5, endPoint y: 95, distance: 68.9
click at [5, 95] on div "Create new document Purchase order name help Purchase order Purchase order refe…" at bounding box center [367, 313] width 734 height 539
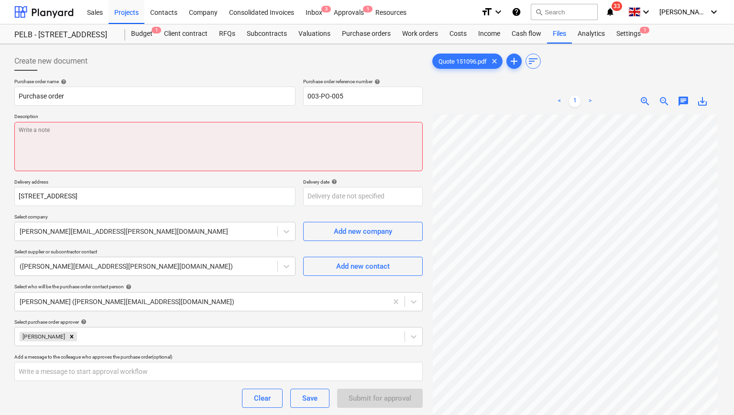
click at [65, 141] on textarea at bounding box center [218, 146] width 408 height 49
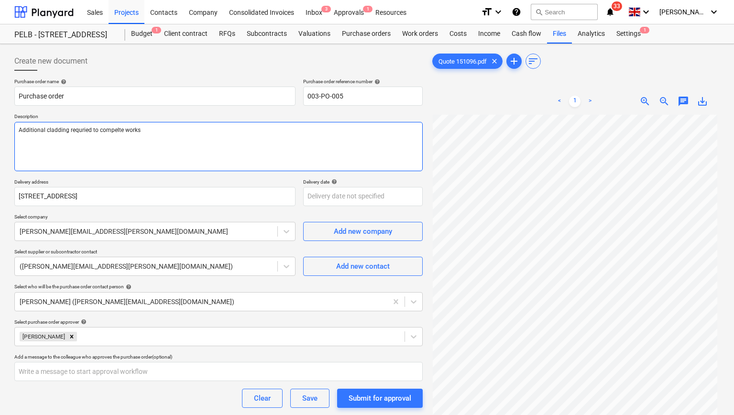
click at [81, 131] on textarea "Additional cladding requried to compelte works" at bounding box center [218, 146] width 408 height 49
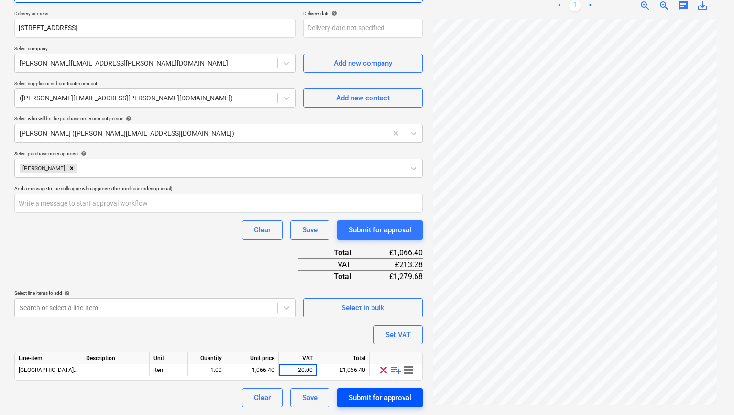
type textarea "Additional cladding required to complete works"
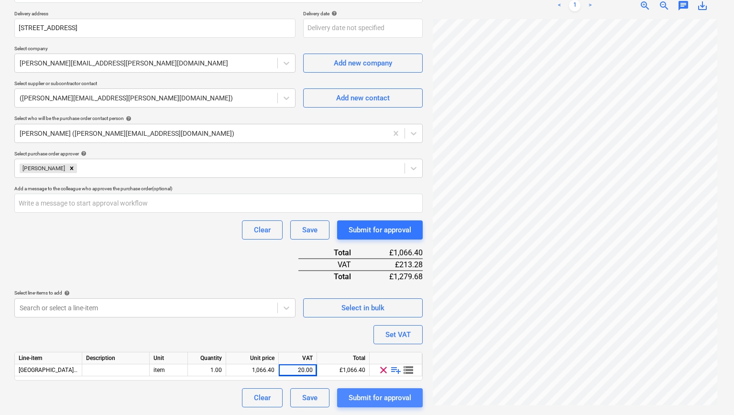
click at [381, 400] on div "Submit for approval" at bounding box center [379, 397] width 63 height 12
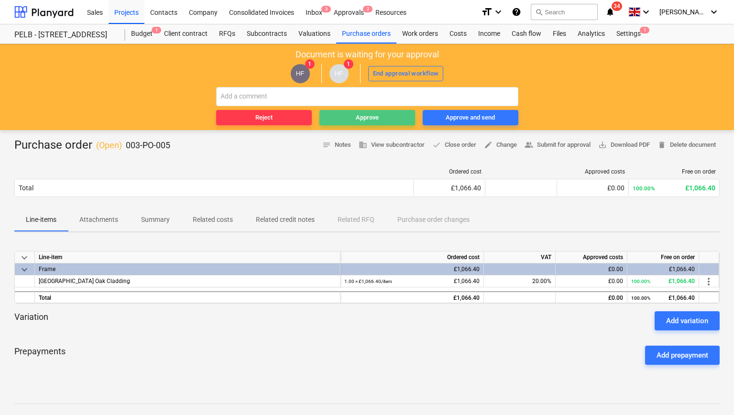
click at [363, 115] on div "Approve" at bounding box center [367, 117] width 23 height 11
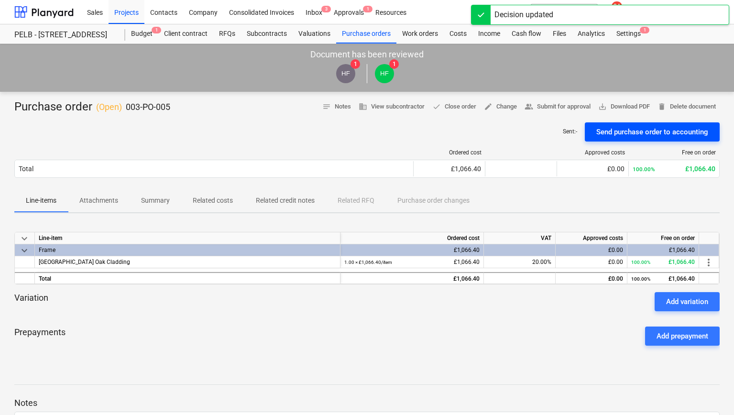
click at [649, 130] on div "Send purchase order to accounting" at bounding box center [652, 132] width 112 height 12
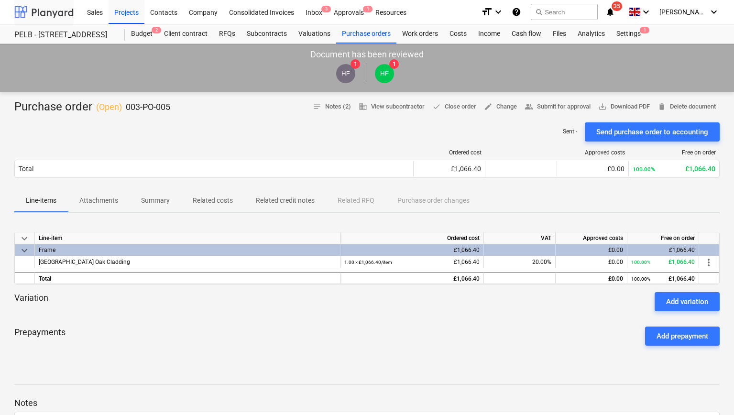
click at [52, 10] on div at bounding box center [43, 12] width 59 height 24
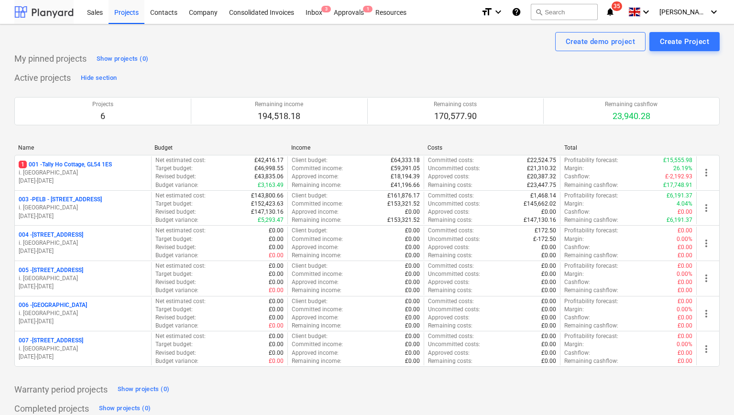
click at [65, 14] on div at bounding box center [43, 12] width 59 height 24
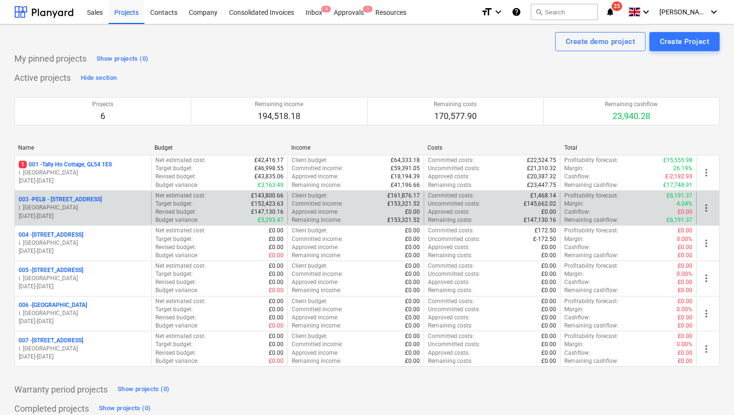
click at [102, 199] on p "003 - PELB - [GEOGRAPHIC_DATA], [GEOGRAPHIC_DATA], GL2 7NE" at bounding box center [60, 199] width 83 height 8
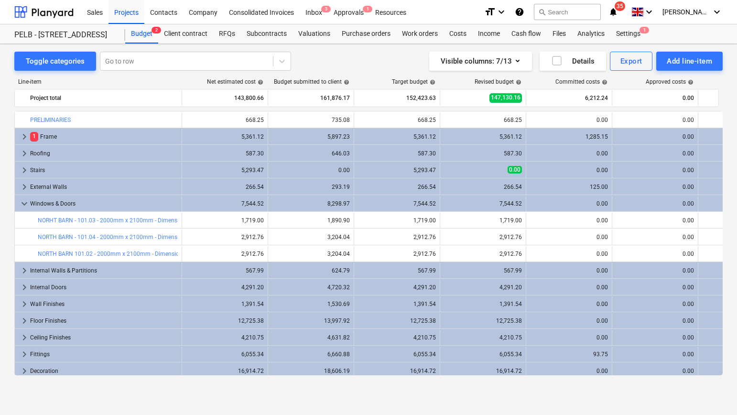
scroll to position [142, 0]
